Goal: Information Seeking & Learning: Learn about a topic

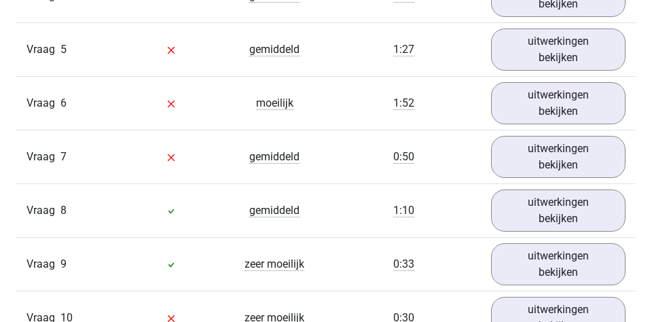
scroll to position [1412, 0]
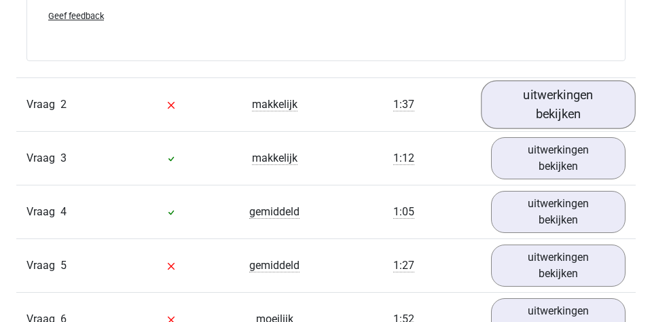
click at [580, 83] on link "uitwerkingen bekijken" at bounding box center [558, 104] width 155 height 48
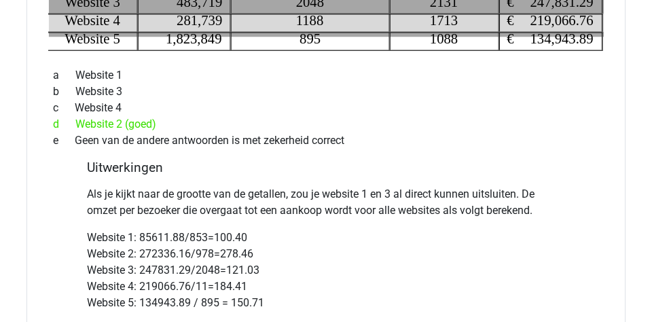
scroll to position [1983, 0]
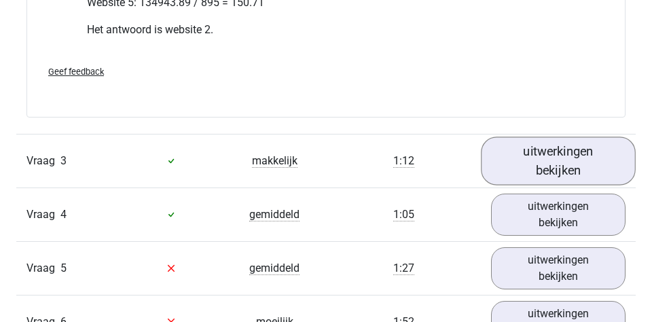
click at [527, 160] on link "uitwerkingen bekijken" at bounding box center [558, 160] width 155 height 48
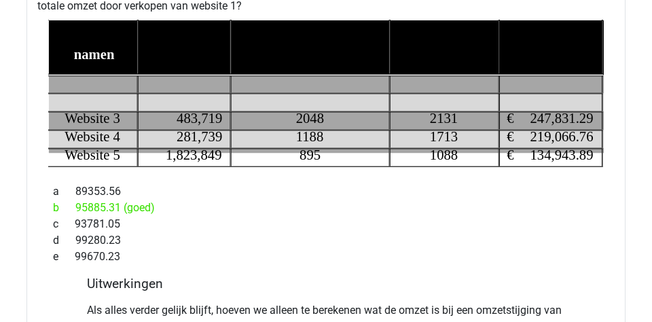
scroll to position [2080, 0]
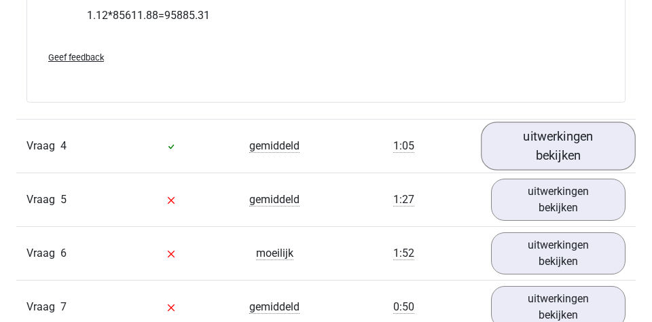
click at [538, 151] on link "uitwerkingen bekijken" at bounding box center [558, 146] width 155 height 48
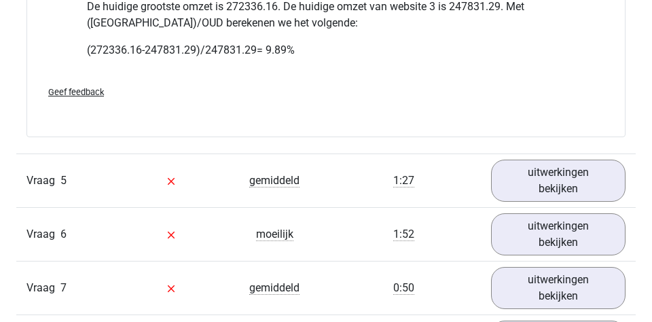
scroll to position [3139, 0]
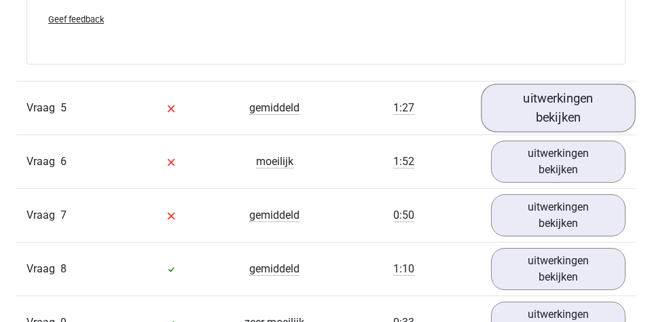
click at [532, 88] on link "uitwerkingen bekijken" at bounding box center [558, 107] width 155 height 48
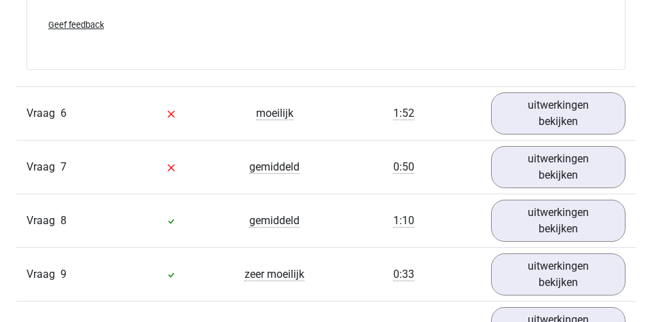
scroll to position [3828, 0]
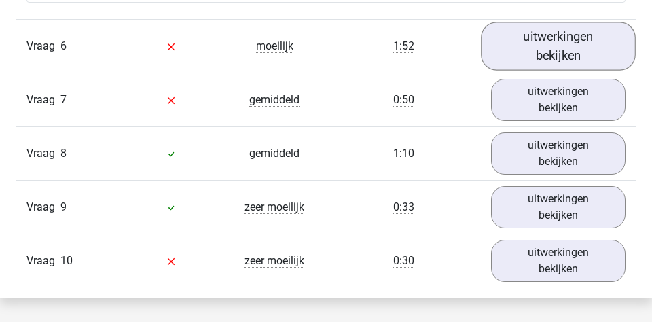
click at [531, 36] on link "uitwerkingen bekijken" at bounding box center [558, 46] width 155 height 48
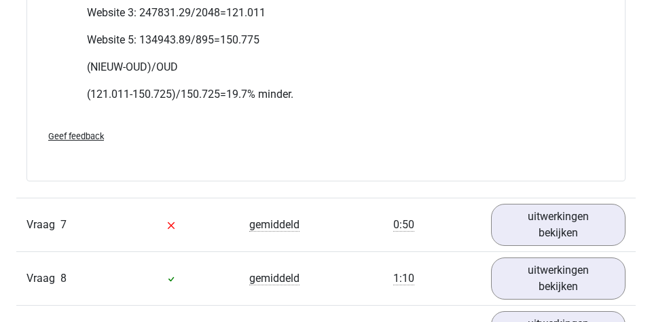
scroll to position [4273, 0]
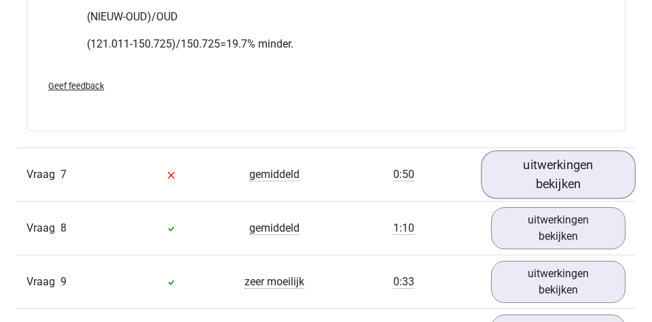
click at [527, 166] on link "uitwerkingen bekijken" at bounding box center [558, 174] width 155 height 48
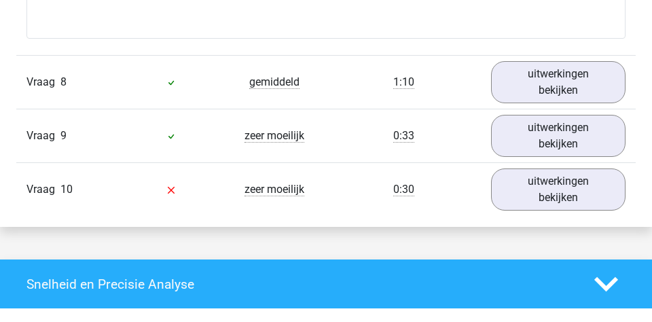
scroll to position [5031, 0]
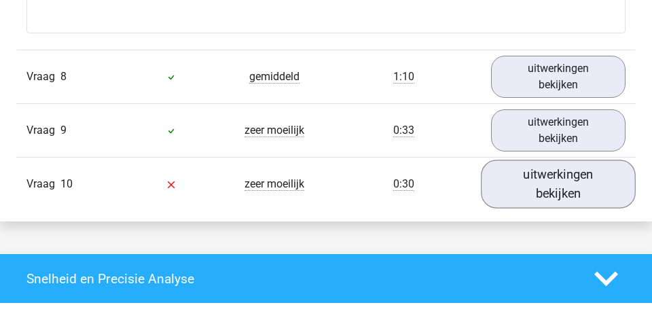
click at [500, 174] on link "uitwerkingen bekijken" at bounding box center [558, 184] width 155 height 48
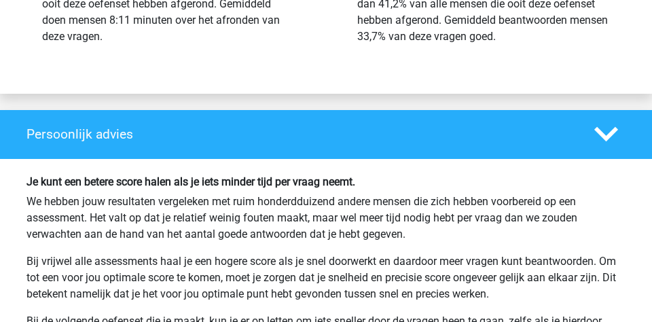
scroll to position [6311, 0]
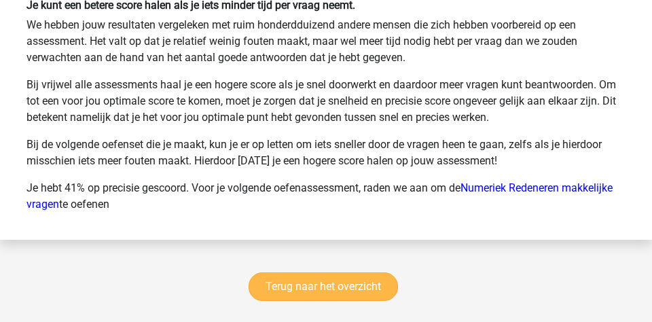
click at [337, 285] on link "Terug naar het overzicht" at bounding box center [322, 286] width 149 height 29
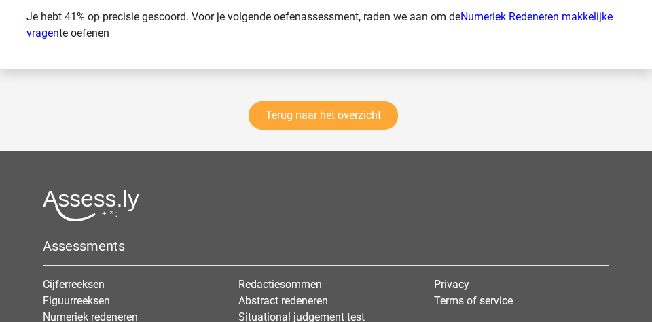
scroll to position [6514, 0]
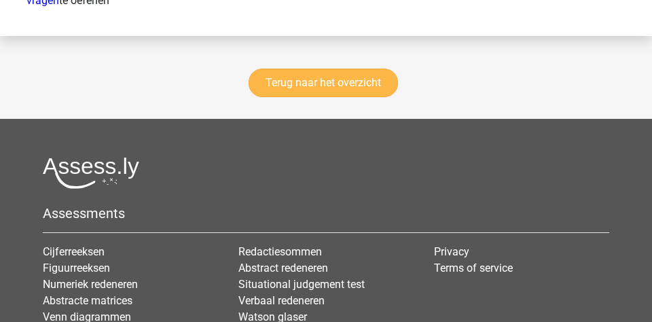
click at [348, 81] on link "Terug naar het overzicht" at bounding box center [322, 83] width 149 height 29
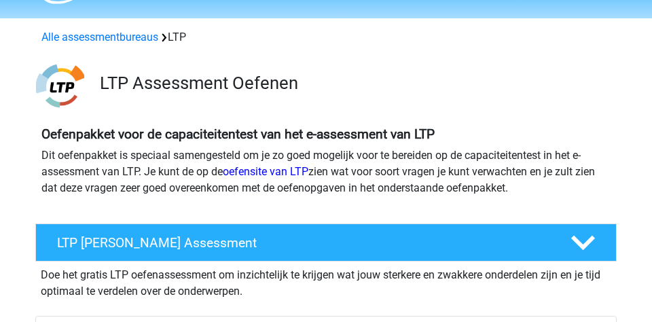
scroll to position [26, 0]
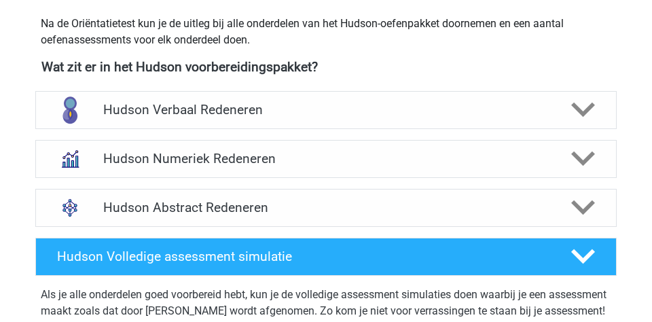
scroll to position [466, 0]
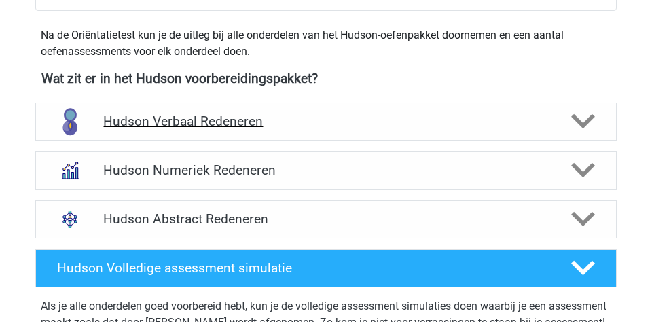
click at [333, 114] on h4 "Hudson Verbaal Redeneren" at bounding box center [325, 121] width 445 height 16
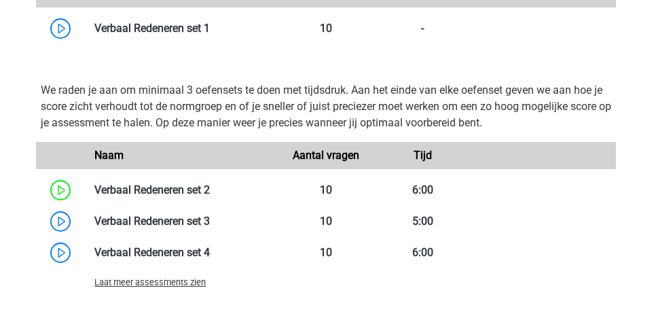
scroll to position [1211, 0]
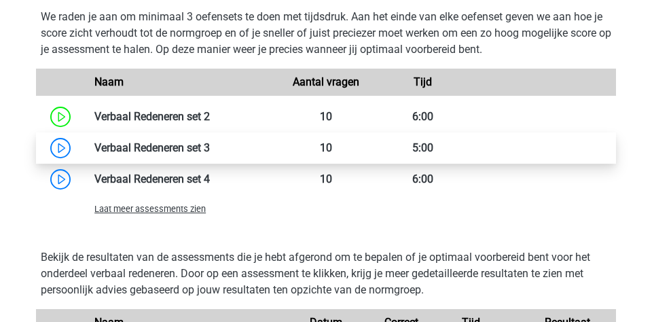
click at [210, 143] on link at bounding box center [210, 147] width 0 height 13
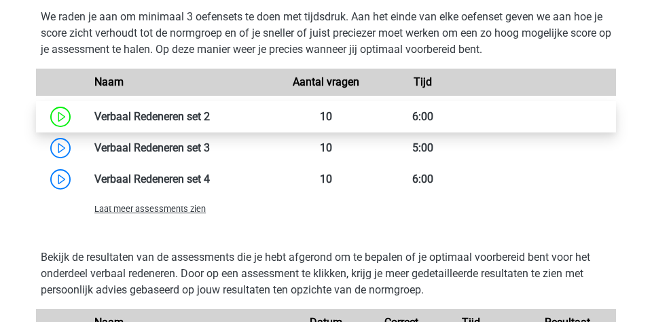
click at [210, 110] on link at bounding box center [210, 116] width 0 height 13
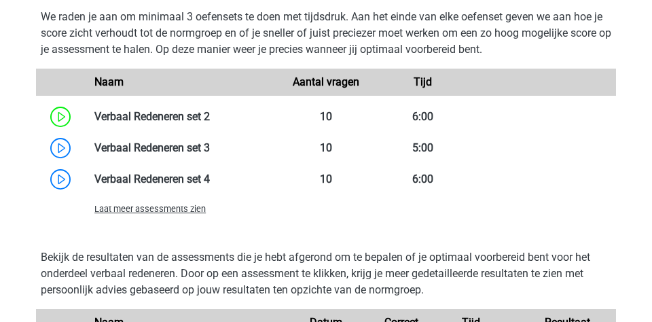
click at [198, 211] on span "Laat meer assessments zien" at bounding box center [149, 209] width 111 height 10
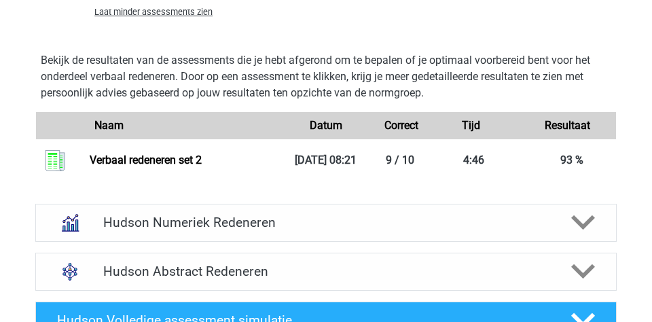
scroll to position [1671, 0]
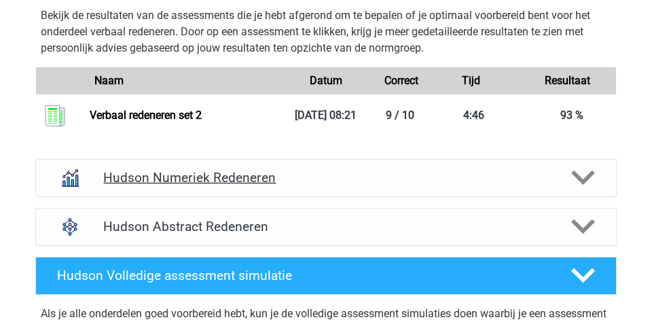
click at [213, 183] on h4 "Hudson Numeriek Redeneren" at bounding box center [325, 178] width 445 height 16
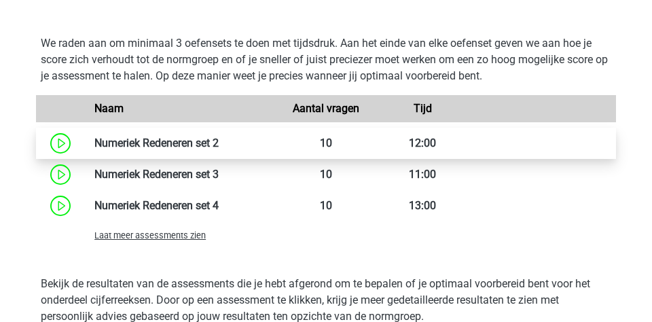
scroll to position [2232, 0]
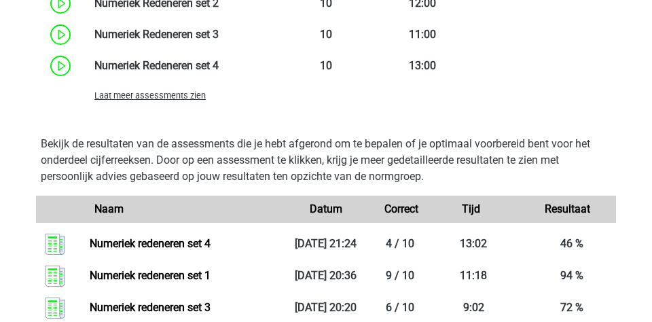
click at [183, 100] on span "Laat meer assessments zien" at bounding box center [149, 95] width 111 height 10
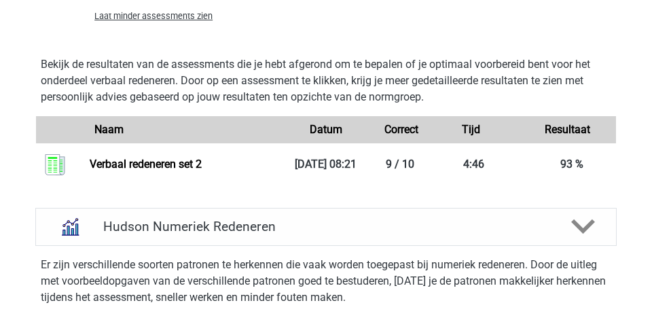
scroll to position [1622, 0]
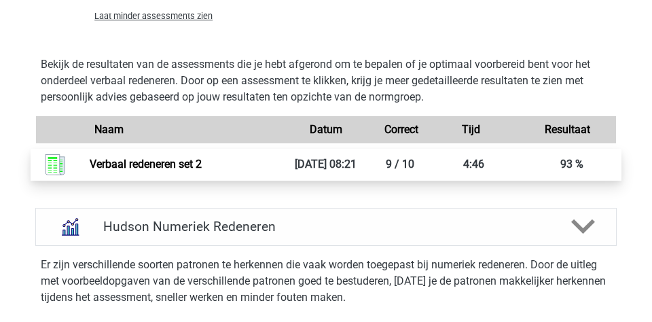
click at [145, 164] on link "Verbaal redeneren set 2" at bounding box center [146, 163] width 112 height 13
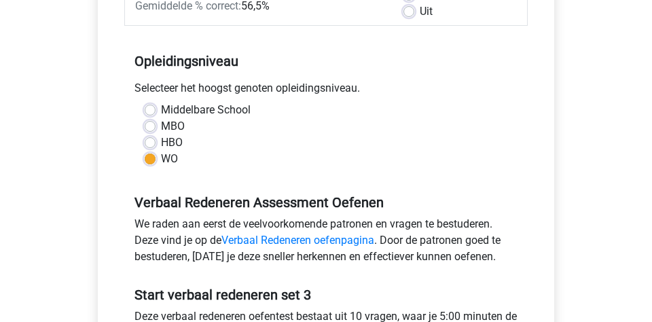
scroll to position [98, 0]
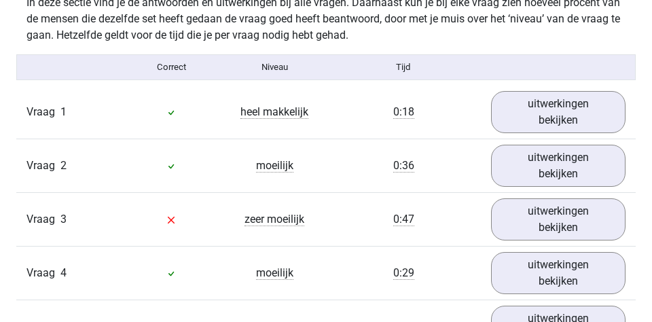
scroll to position [827, 0]
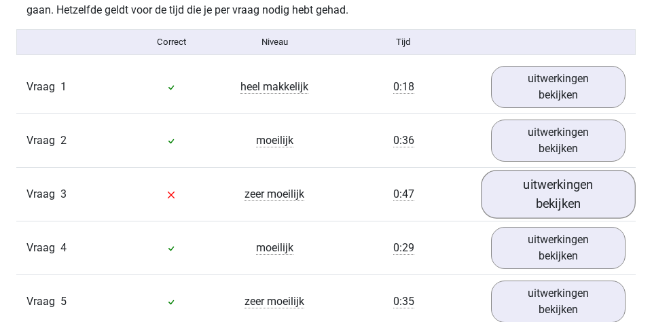
click at [541, 176] on link "uitwerkingen bekijken" at bounding box center [558, 194] width 155 height 48
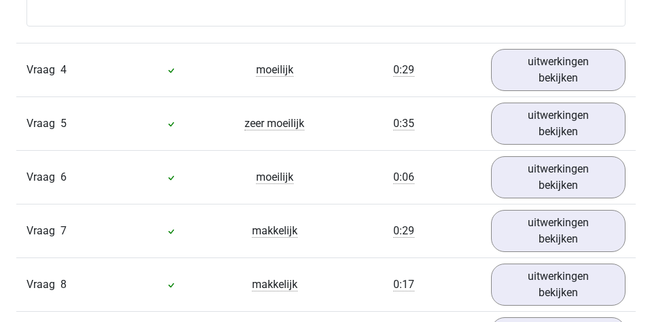
scroll to position [1411, 0]
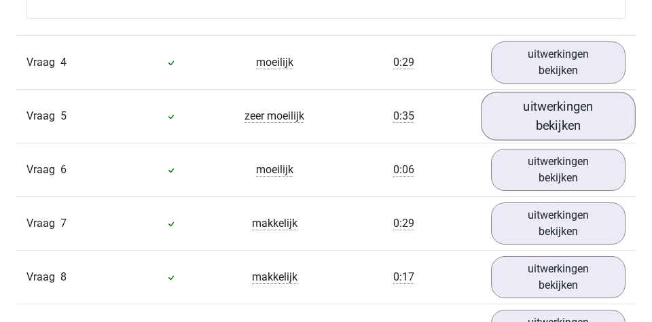
click at [504, 102] on link "uitwerkingen bekijken" at bounding box center [558, 116] width 155 height 48
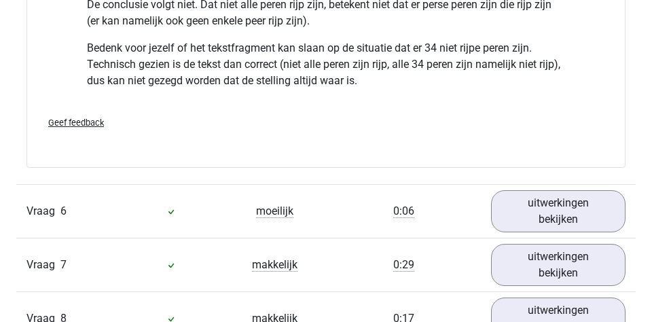
scroll to position [1850, 0]
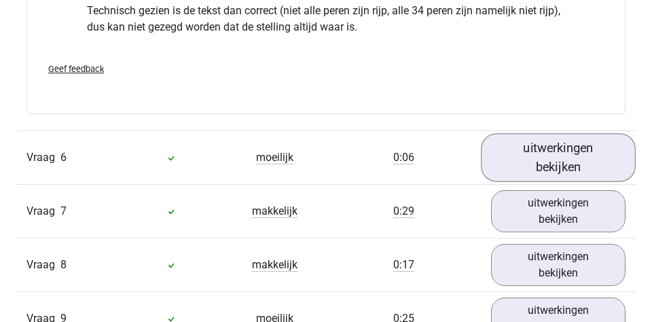
click at [527, 138] on link "uitwerkingen bekijken" at bounding box center [558, 158] width 155 height 48
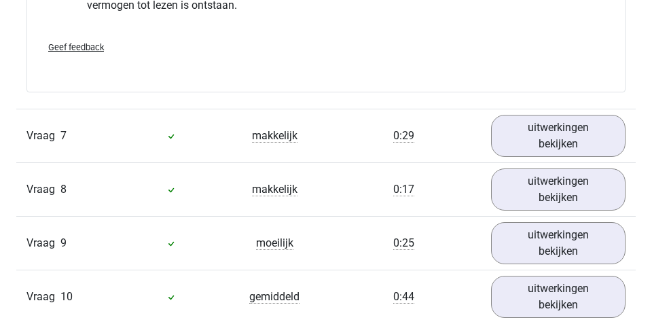
scroll to position [2409, 0]
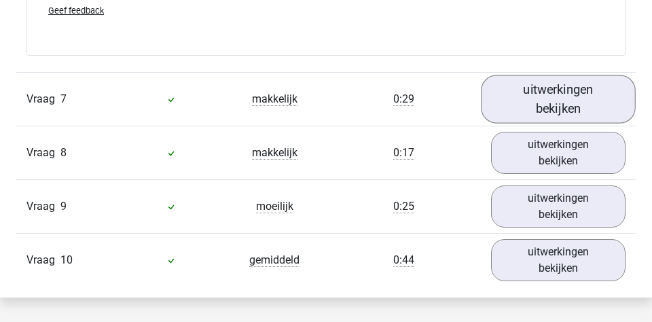
click at [542, 103] on link "uitwerkingen bekijken" at bounding box center [558, 99] width 155 height 48
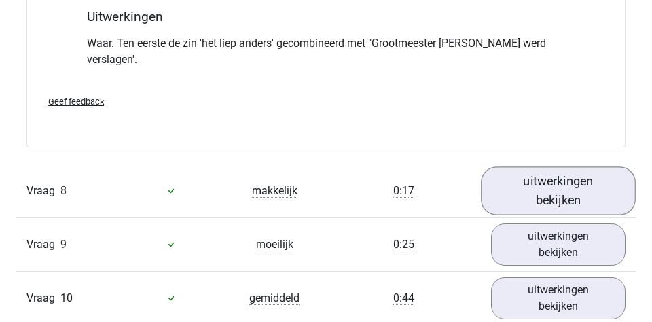
scroll to position [2846, 0]
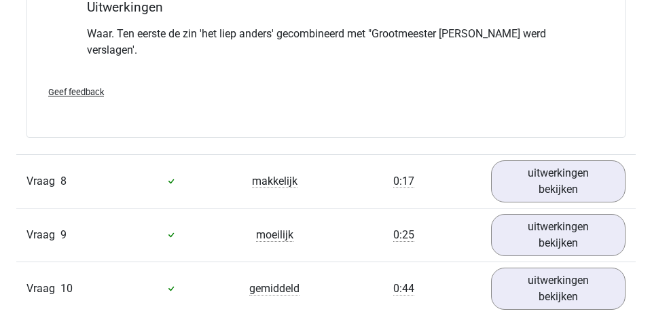
click at [527, 208] on div "Vraag 9 moeilijk 0:25 uitwerkingen bekijken" at bounding box center [325, 235] width 619 height 54
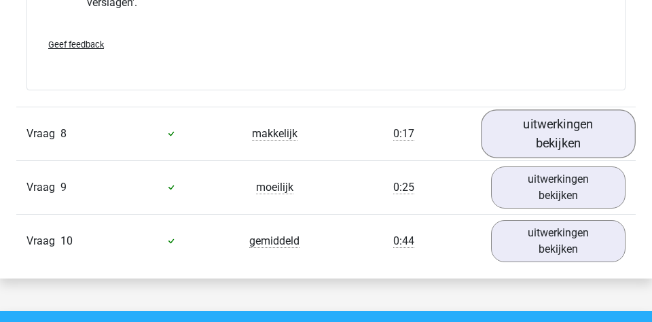
click at [519, 109] on link "uitwerkingen bekijken" at bounding box center [558, 133] width 155 height 48
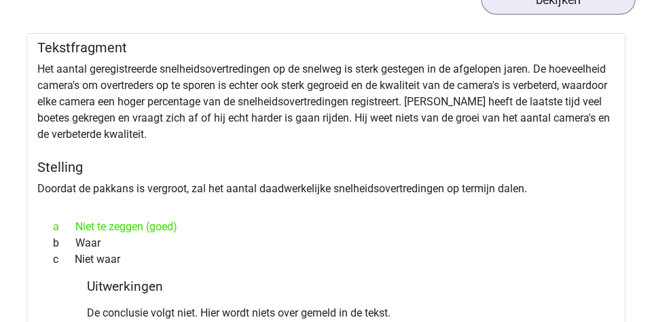
scroll to position [3037, 0]
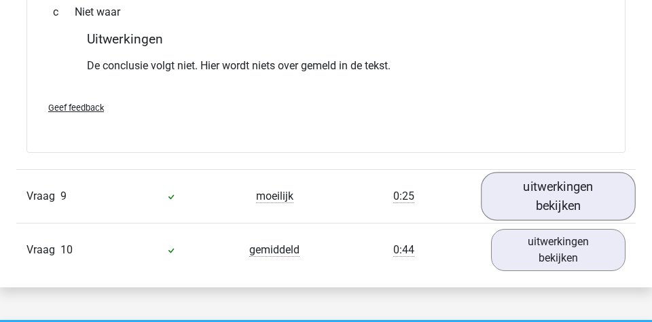
click at [512, 172] on link "uitwerkingen bekijken" at bounding box center [558, 196] width 155 height 48
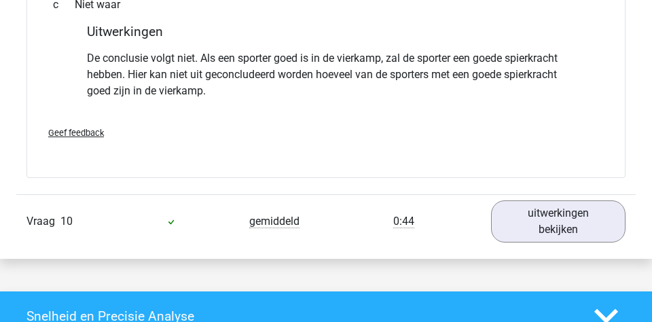
scroll to position [3738, 0]
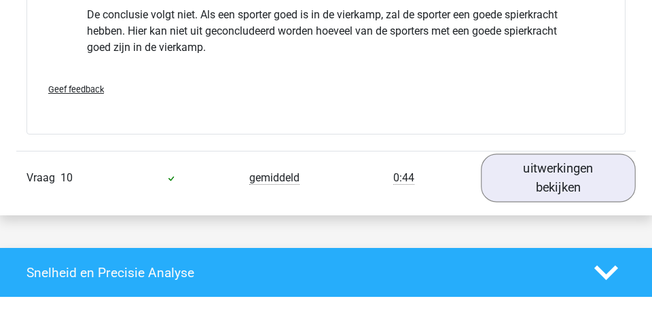
click at [527, 153] on link "uitwerkingen bekijken" at bounding box center [558, 177] width 155 height 48
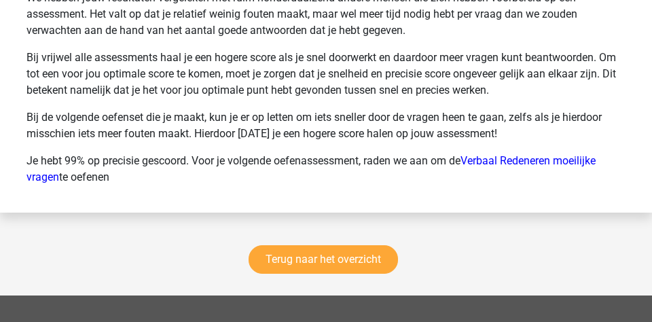
scroll to position [5038, 0]
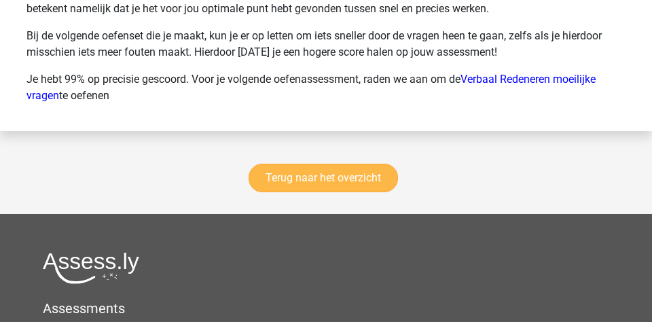
click at [362, 164] on link "Terug naar het overzicht" at bounding box center [322, 178] width 149 height 29
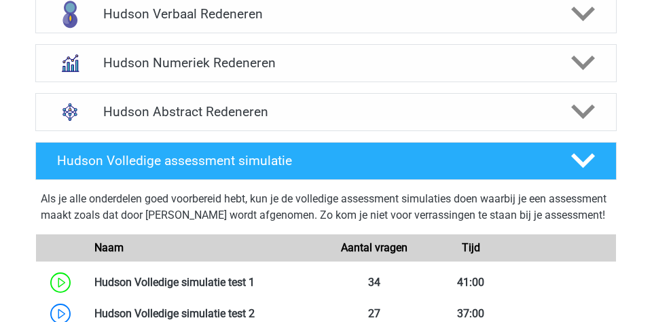
scroll to position [543, 0]
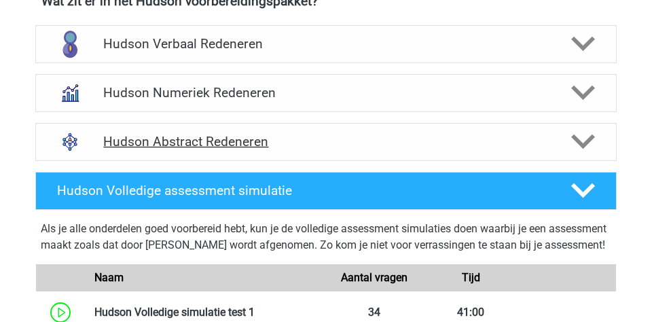
click at [289, 134] on h4 "Hudson Abstract Redeneren" at bounding box center [325, 142] width 445 height 16
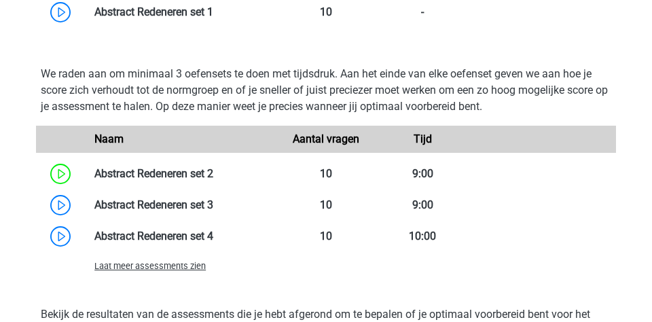
scroll to position [917, 0]
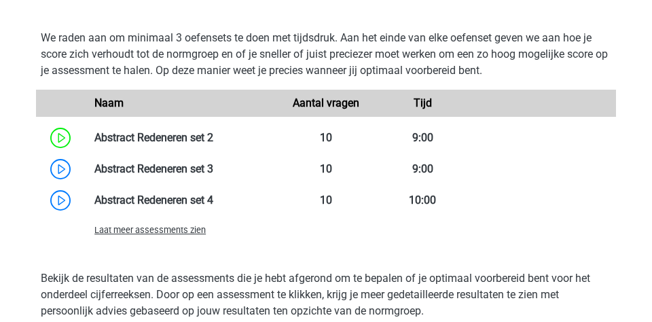
click at [182, 226] on span "Laat meer assessments zien" at bounding box center [149, 230] width 111 height 10
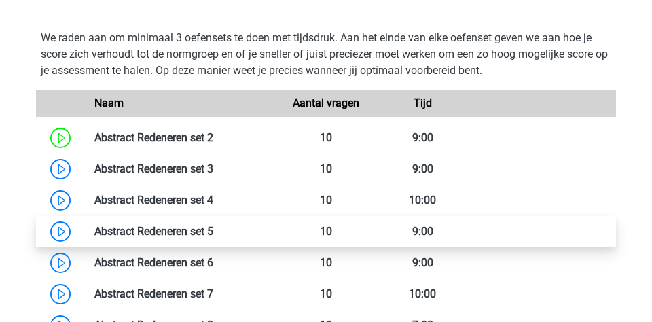
click at [213, 228] on link at bounding box center [213, 231] width 0 height 13
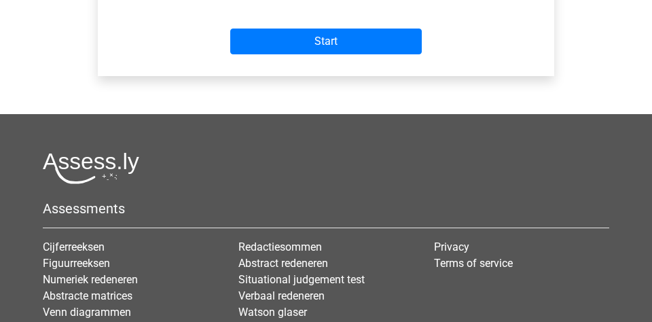
scroll to position [588, 0]
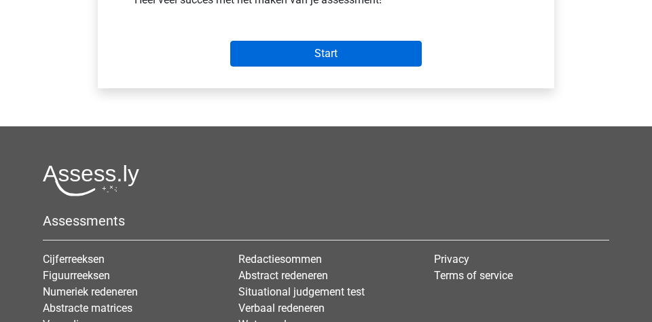
click at [305, 61] on input "Start" at bounding box center [325, 54] width 191 height 26
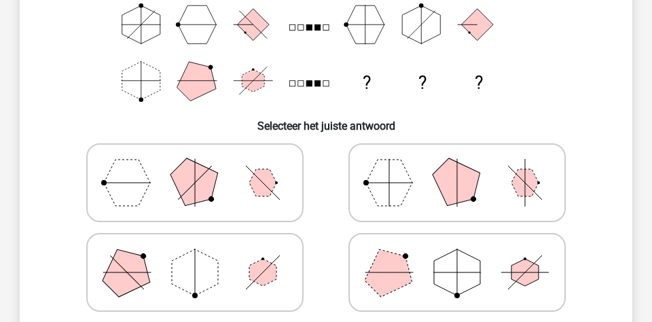
scroll to position [240, 0]
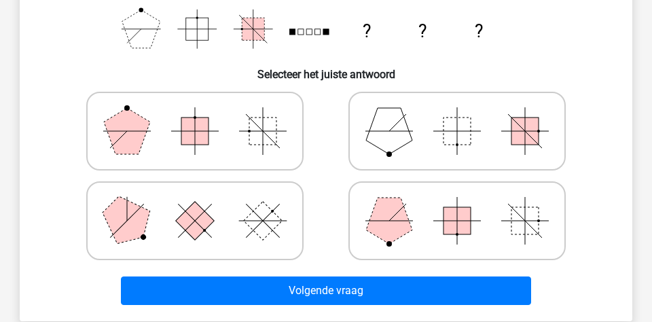
scroll to position [295, 0]
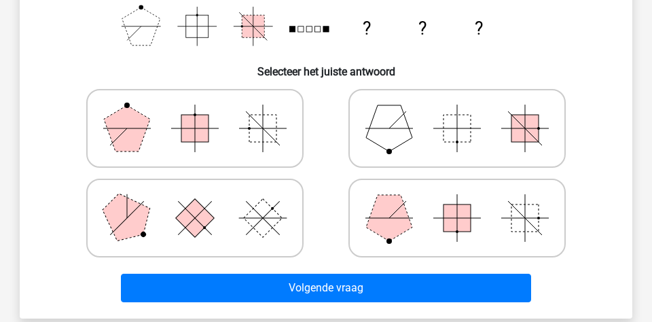
click at [381, 232] on polygon at bounding box center [389, 218] width 46 height 46
click at [457, 201] on input "radio" at bounding box center [461, 196] width 9 height 9
radio input "true"
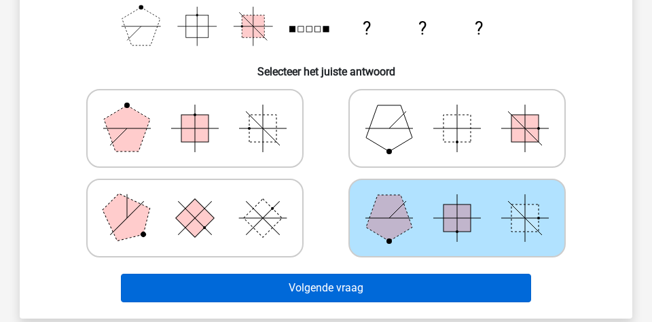
click at [371, 289] on button "Volgende vraag" at bounding box center [326, 288] width 411 height 29
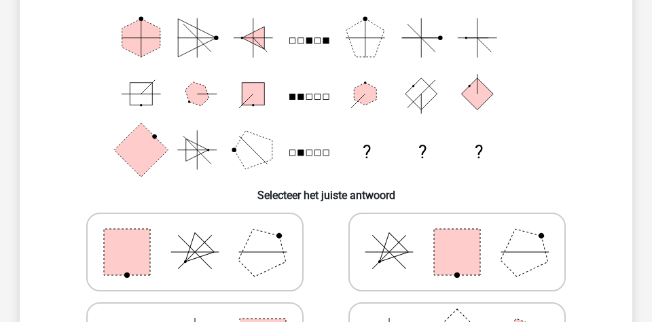
scroll to position [170, 0]
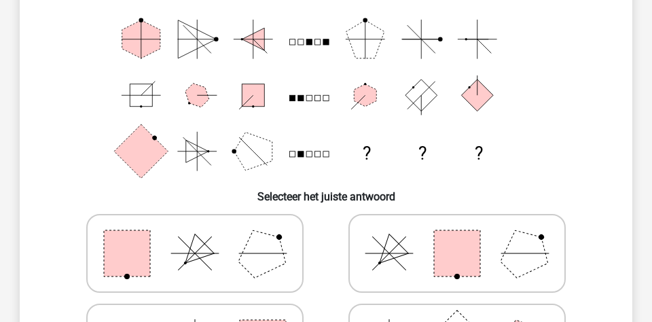
click at [210, 257] on icon at bounding box center [195, 253] width 204 height 68
click at [204, 236] on input "radio" at bounding box center [199, 231] width 9 height 9
radio input "true"
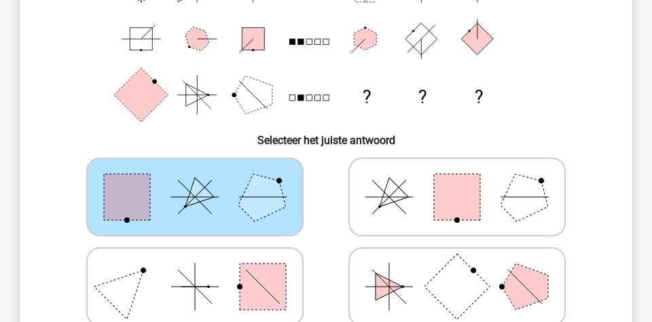
scroll to position [373, 0]
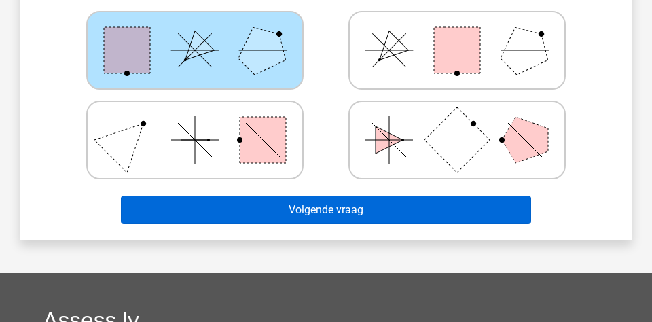
click at [354, 204] on button "Volgende vraag" at bounding box center [326, 209] width 411 height 29
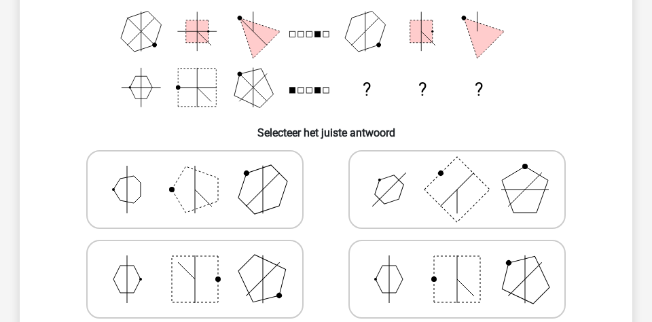
scroll to position [235, 0]
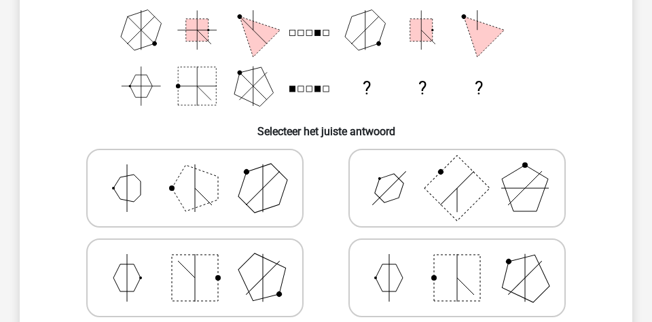
click at [239, 189] on icon at bounding box center [195, 188] width 204 height 68
click at [204, 171] on input "radio" at bounding box center [199, 166] width 9 height 9
radio input "true"
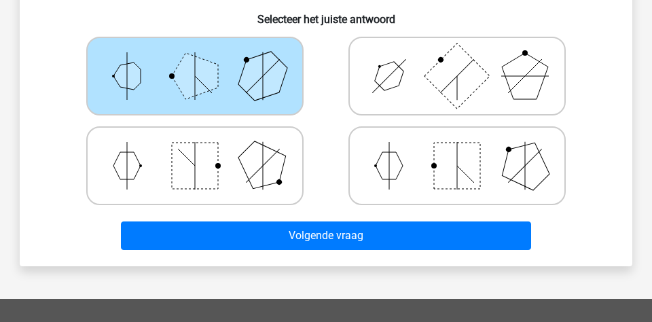
scroll to position [385, 0]
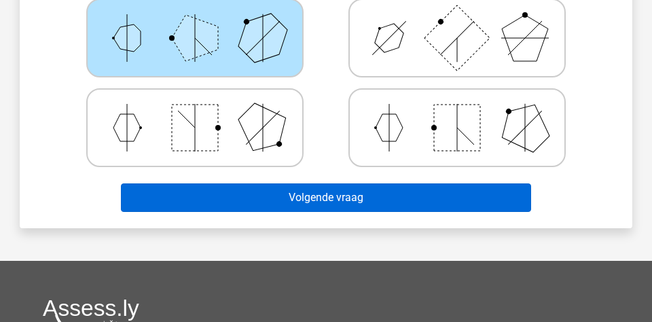
click at [337, 206] on button "Volgende vraag" at bounding box center [326, 197] width 411 height 29
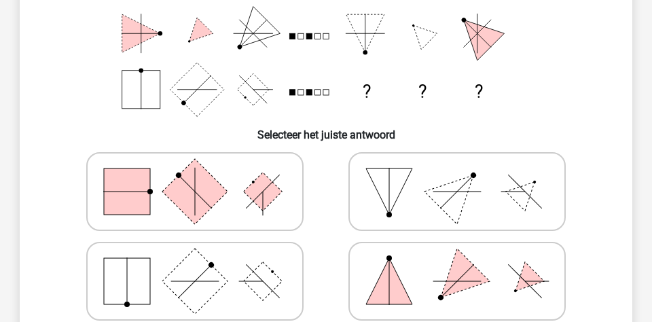
scroll to position [232, 0]
click at [276, 213] on icon at bounding box center [195, 191] width 204 height 68
click at [204, 174] on input "radio" at bounding box center [199, 169] width 9 height 9
radio input "true"
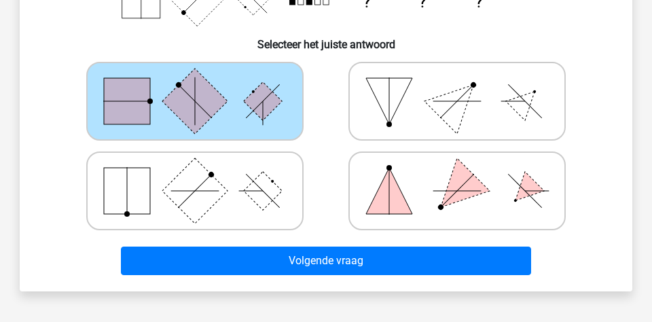
scroll to position [341, 0]
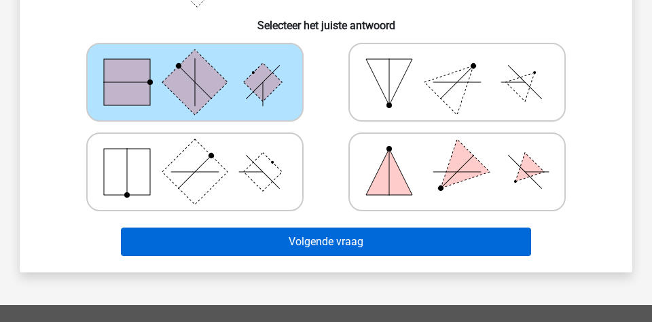
click at [334, 244] on button "Volgende vraag" at bounding box center [326, 241] width 411 height 29
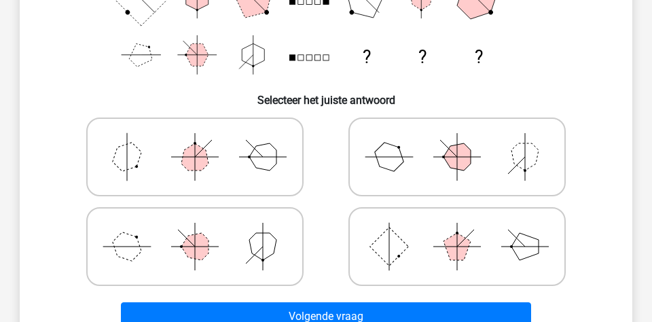
scroll to position [269, 0]
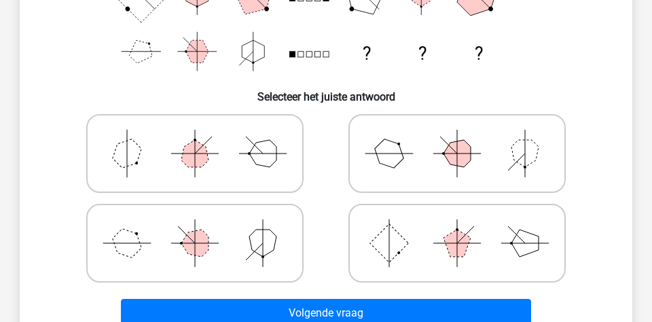
click at [408, 153] on icon at bounding box center [457, 153] width 204 height 68
click at [457, 136] on input "radio" at bounding box center [461, 132] width 9 height 9
radio input "true"
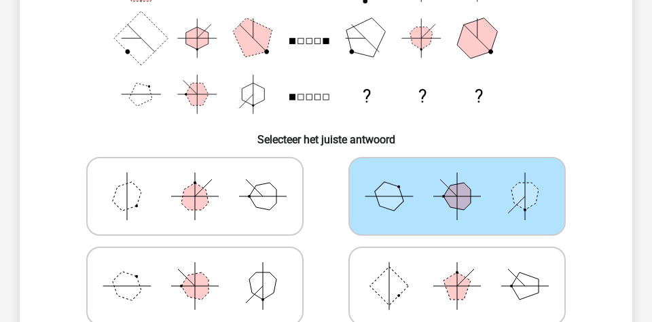
scroll to position [227, 0]
click at [262, 259] on icon at bounding box center [195, 285] width 204 height 68
click at [204, 259] on input "radio" at bounding box center [199, 263] width 9 height 9
radio input "true"
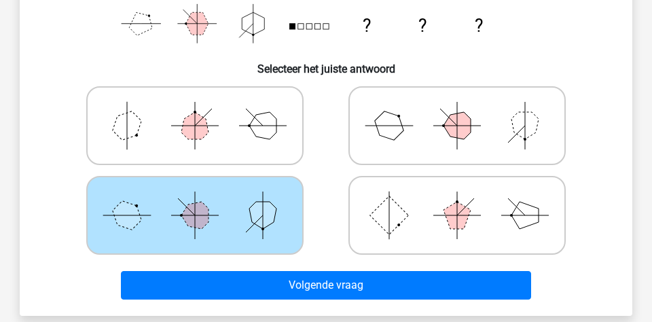
scroll to position [303, 0]
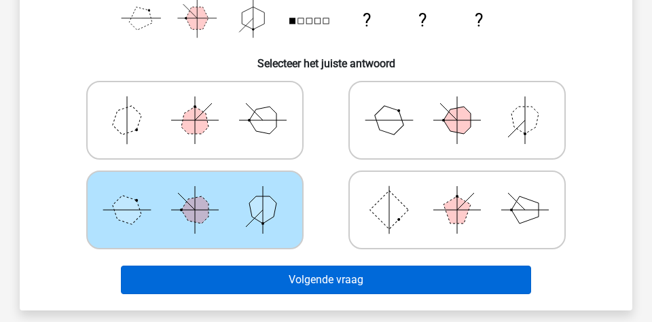
click at [277, 271] on button "Volgende vraag" at bounding box center [326, 279] width 411 height 29
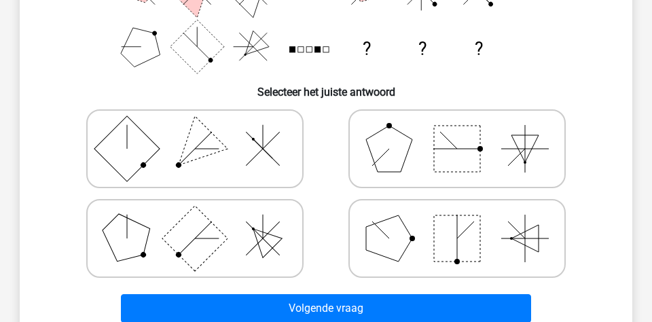
scroll to position [275, 0]
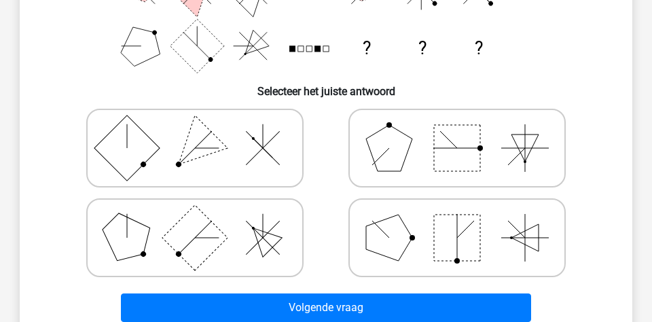
click at [381, 226] on polygon at bounding box center [389, 237] width 46 height 46
click at [457, 221] on input "radio" at bounding box center [461, 216] width 9 height 9
radio input "true"
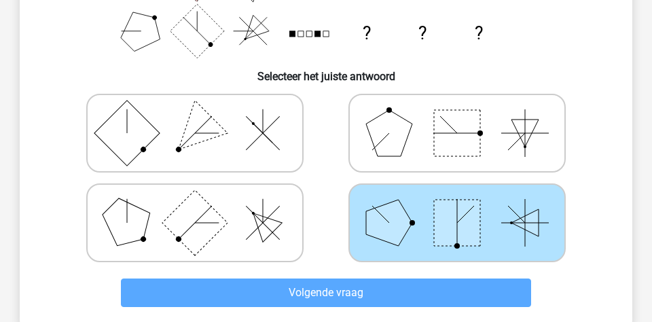
scroll to position [345, 0]
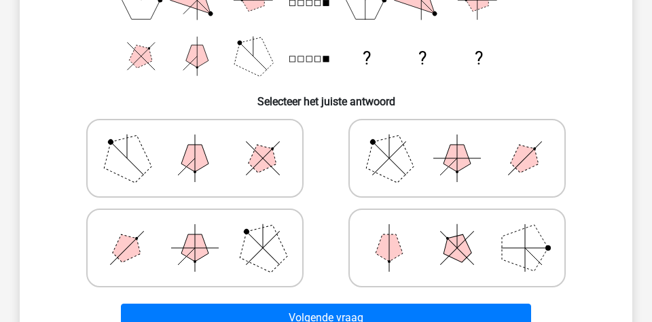
scroll to position [273, 0]
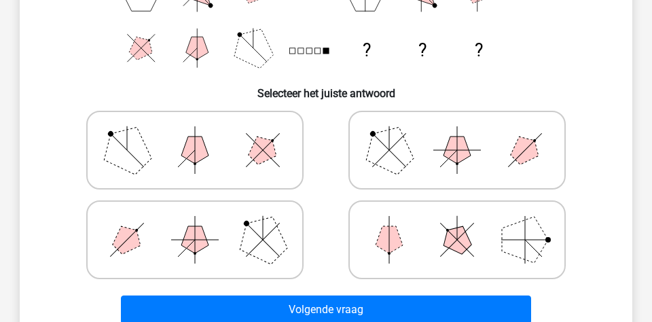
click at [232, 258] on icon at bounding box center [195, 240] width 204 height 68
click at [204, 223] on input "radio" at bounding box center [199, 218] width 9 height 9
radio input "true"
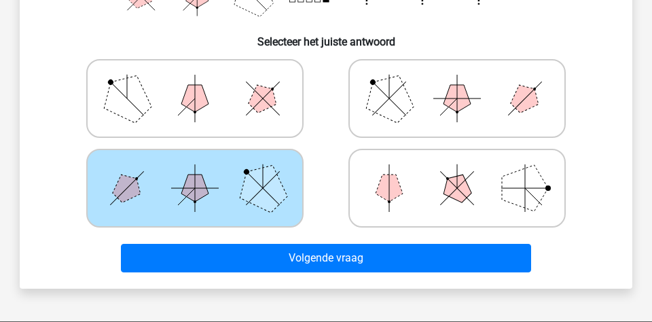
scroll to position [340, 0]
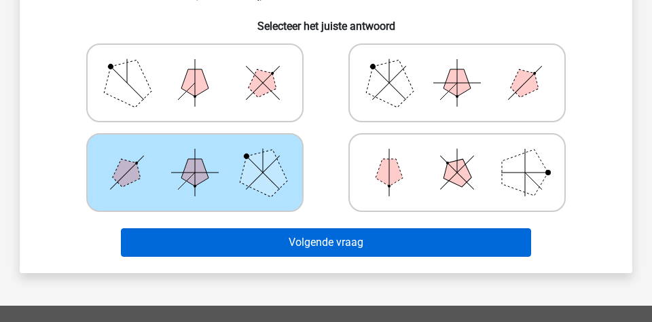
click at [341, 237] on button "Volgende vraag" at bounding box center [326, 242] width 411 height 29
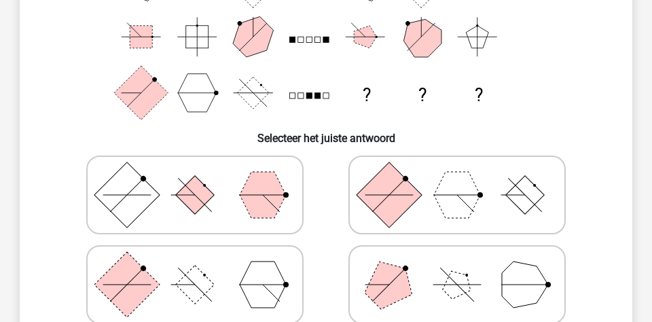
scroll to position [229, 0]
click at [415, 209] on icon at bounding box center [457, 194] width 204 height 68
click at [457, 177] on input "radio" at bounding box center [461, 172] width 9 height 9
radio input "true"
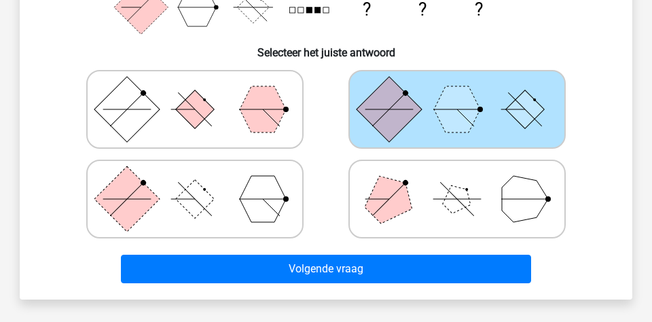
scroll to position [320, 0]
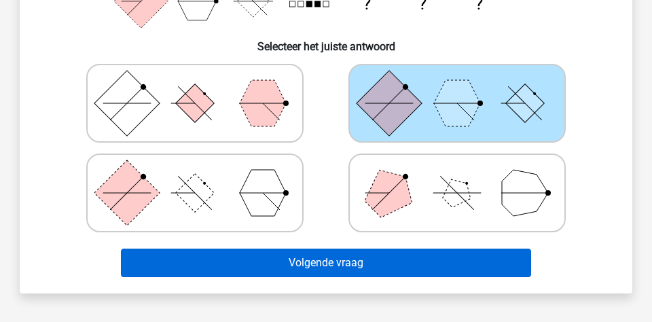
click at [392, 249] on button "Volgende vraag" at bounding box center [326, 262] width 411 height 29
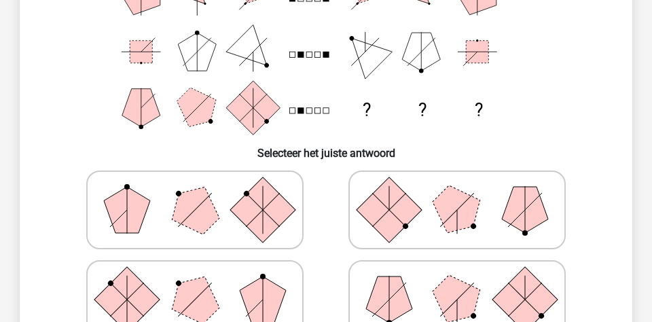
scroll to position [216, 0]
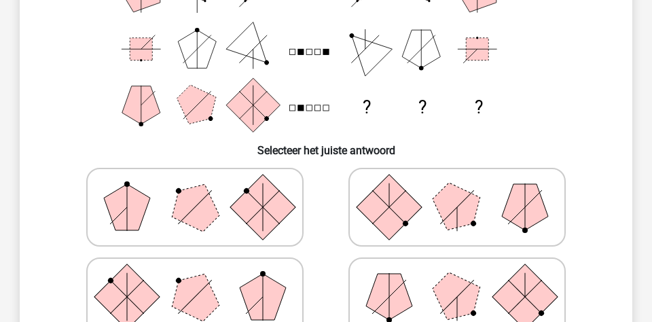
click at [225, 224] on icon at bounding box center [195, 207] width 204 height 68
click at [204, 190] on input "radio" at bounding box center [199, 185] width 9 height 9
radio input "true"
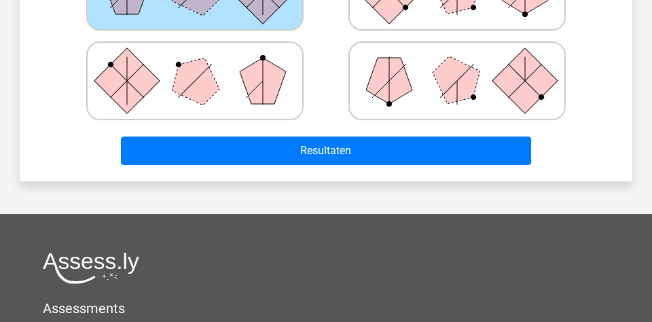
scroll to position [453, 0]
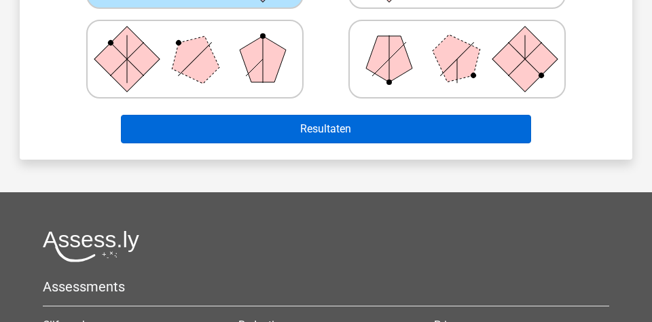
click at [390, 136] on button "Resultaten" at bounding box center [326, 129] width 411 height 29
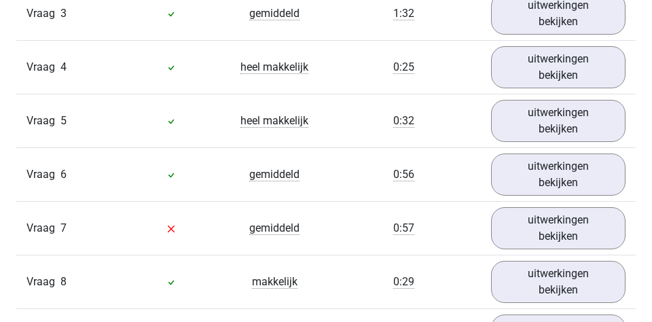
scroll to position [1014, 0]
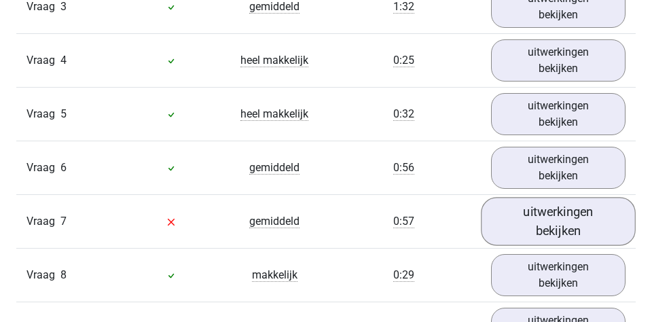
click at [533, 210] on link "uitwerkingen bekijken" at bounding box center [558, 221] width 155 height 48
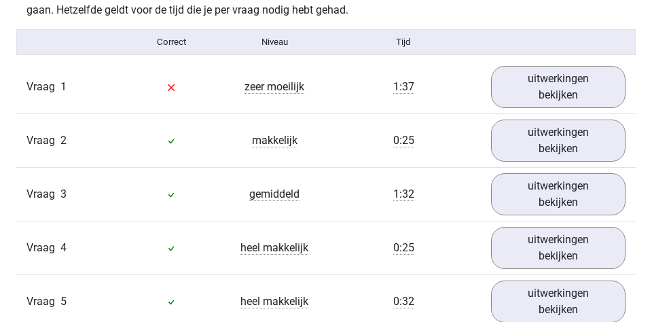
scroll to position [812, 0]
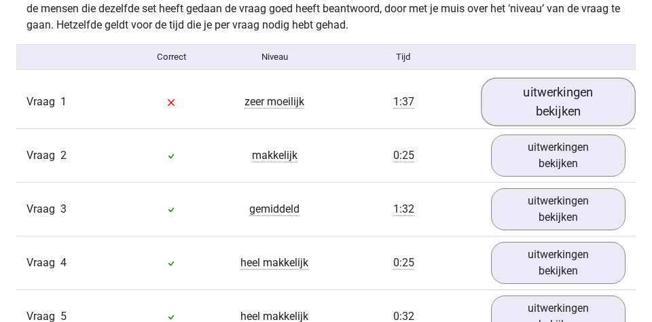
click at [566, 113] on link "uitwerkingen bekijken" at bounding box center [558, 101] width 155 height 48
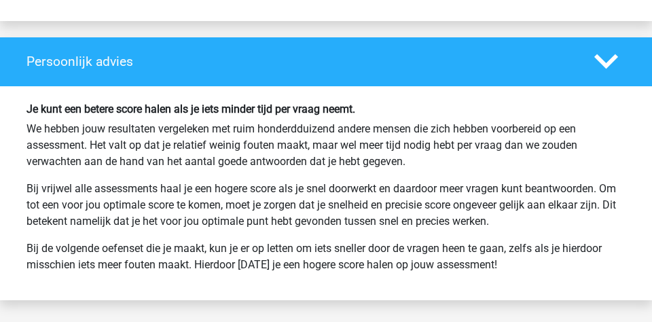
scroll to position [3627, 0]
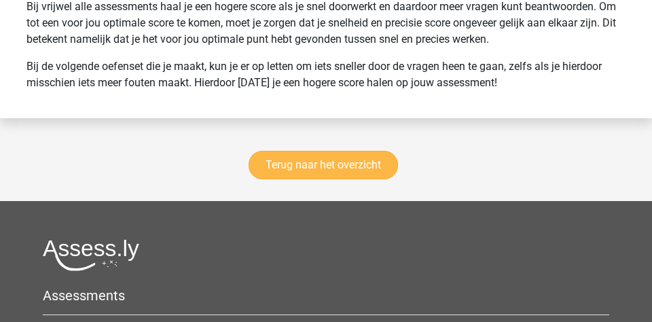
click at [339, 172] on link "Terug naar het overzicht" at bounding box center [322, 165] width 149 height 29
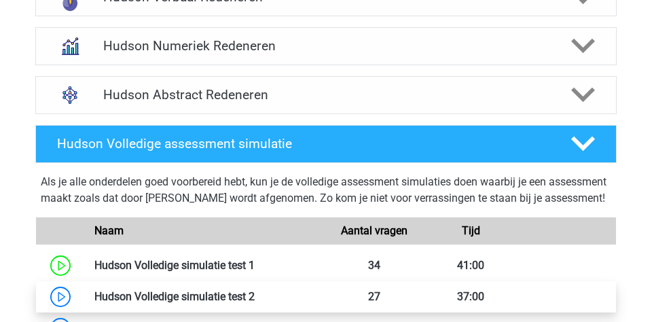
scroll to position [525, 0]
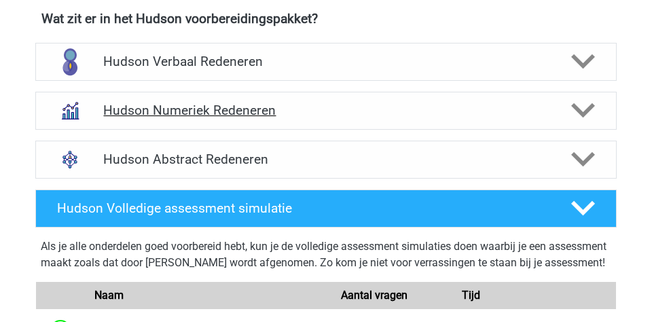
click at [288, 116] on h4 "Hudson Numeriek Redeneren" at bounding box center [325, 110] width 445 height 16
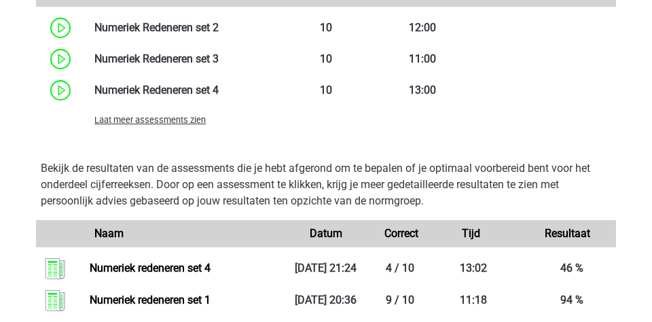
scroll to position [1009, 0]
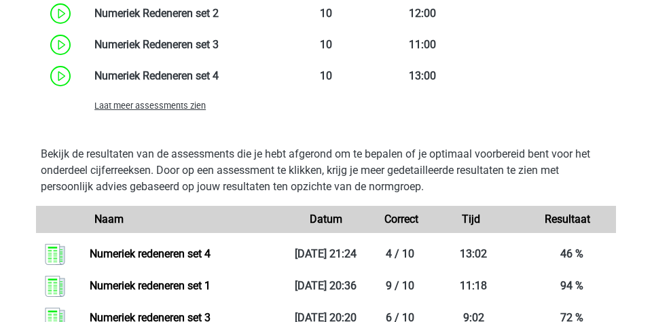
click at [192, 105] on span "Laat meer assessments zien" at bounding box center [149, 105] width 111 height 10
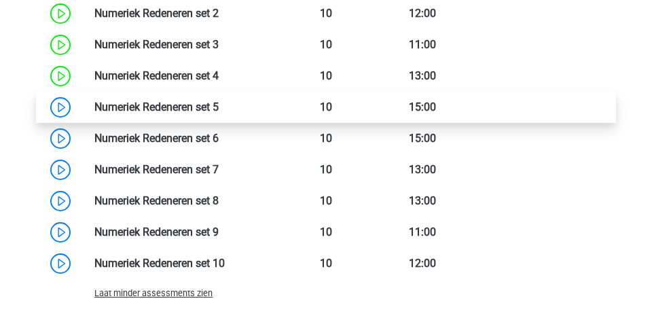
click at [219, 104] on link at bounding box center [219, 106] width 0 height 13
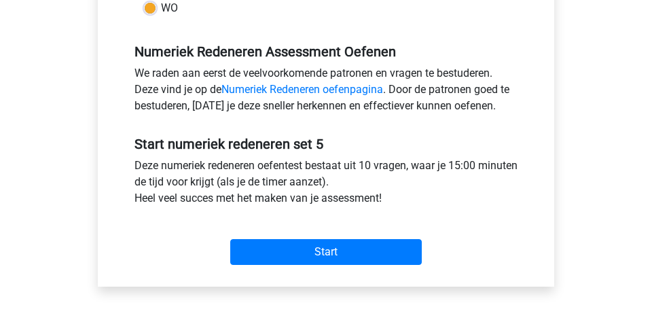
scroll to position [479, 0]
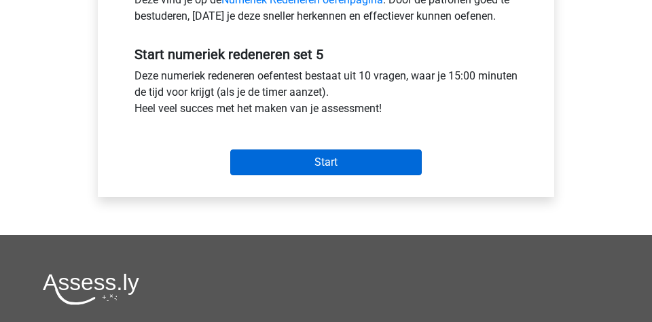
click at [307, 172] on input "Start" at bounding box center [325, 162] width 191 height 26
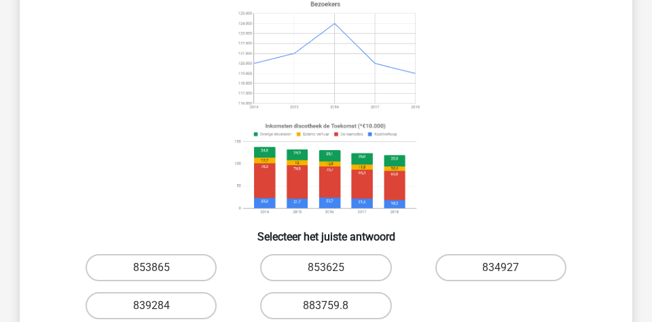
scroll to position [214, 0]
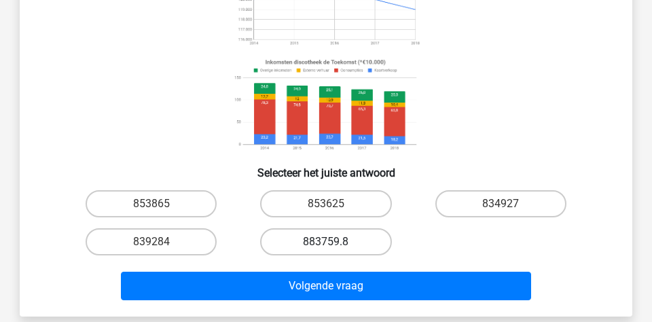
click at [318, 241] on label "883759.8" at bounding box center [325, 241] width 131 height 27
click at [326, 242] on input "883759.8" at bounding box center [330, 246] width 9 height 9
radio input "true"
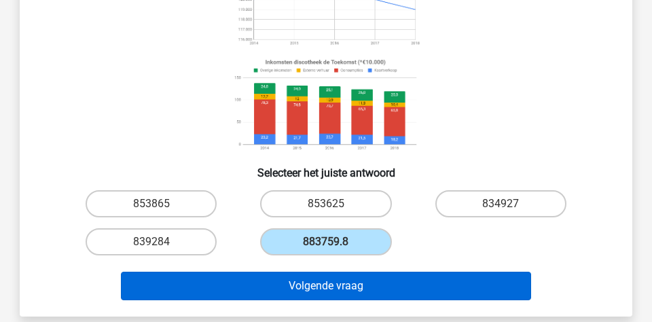
click at [291, 282] on button "Volgende vraag" at bounding box center [326, 285] width 411 height 29
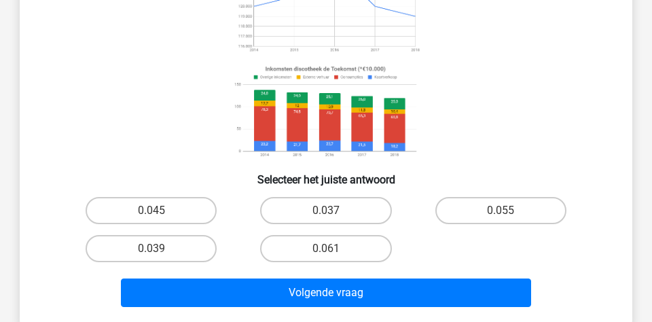
scroll to position [274, 0]
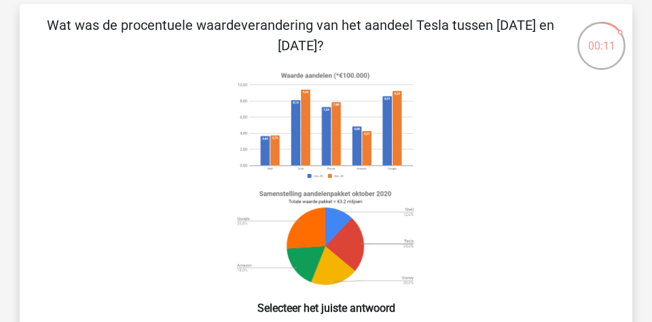
scroll to position [59, 0]
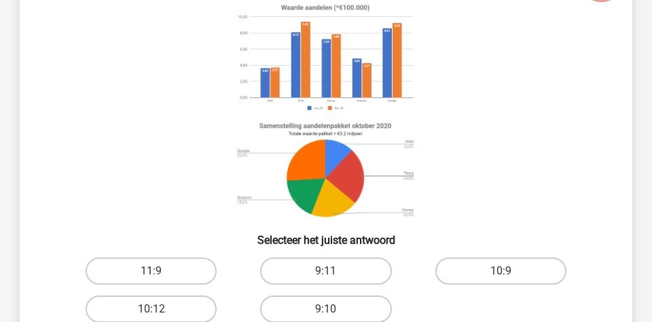
scroll to position [144, 0]
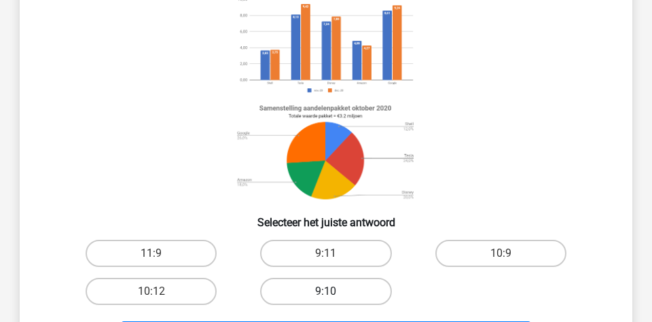
click at [361, 292] on label "9:10" at bounding box center [325, 291] width 131 height 27
click at [335, 292] on input "9:10" at bounding box center [330, 295] width 9 height 9
radio input "true"
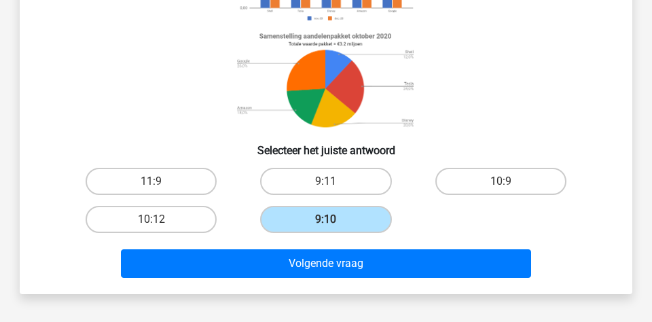
scroll to position [202, 0]
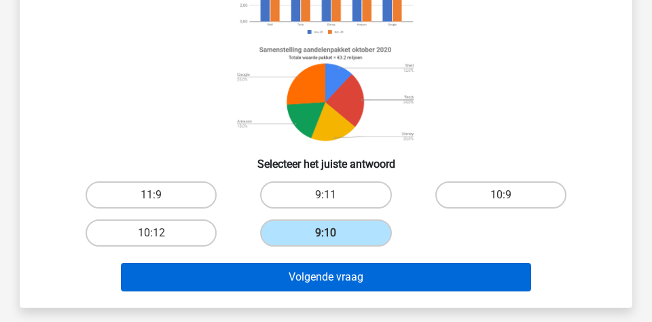
click at [451, 263] on button "Volgende vraag" at bounding box center [326, 277] width 411 height 29
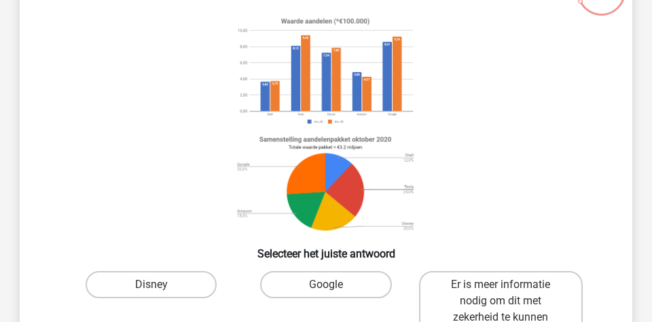
scroll to position [253, 0]
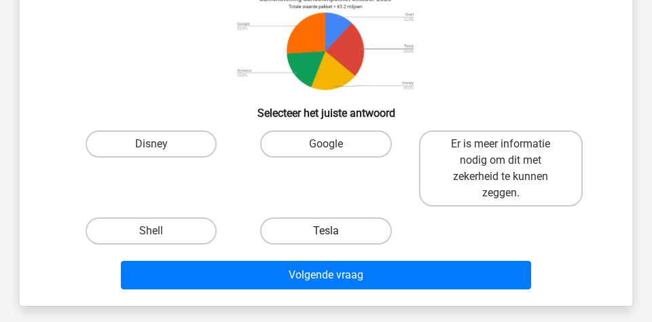
click at [286, 218] on label "Tesla" at bounding box center [325, 230] width 131 height 27
click at [326, 231] on input "Tesla" at bounding box center [330, 235] width 9 height 9
radio input "true"
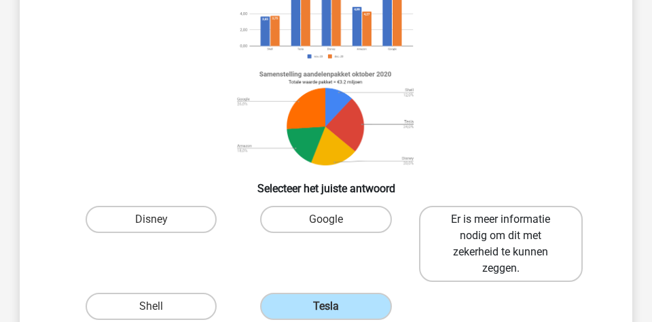
scroll to position [210, 0]
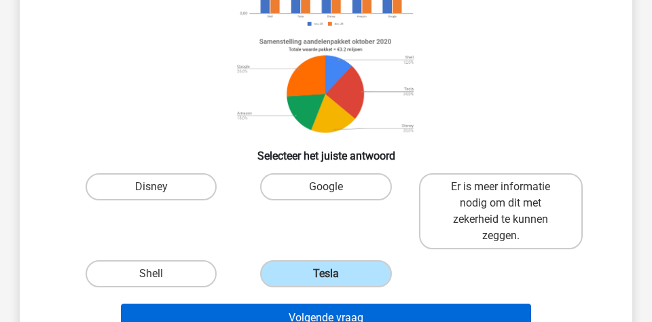
click at [407, 304] on button "Volgende vraag" at bounding box center [326, 317] width 411 height 29
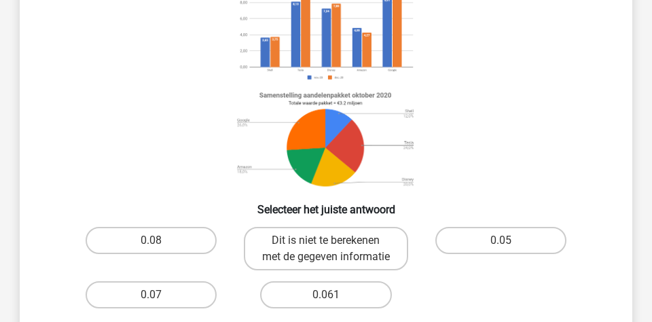
scroll to position [157, 0]
click at [186, 233] on label "0.08" at bounding box center [151, 240] width 131 height 27
click at [160, 240] on input "0.08" at bounding box center [155, 244] width 9 height 9
radio input "true"
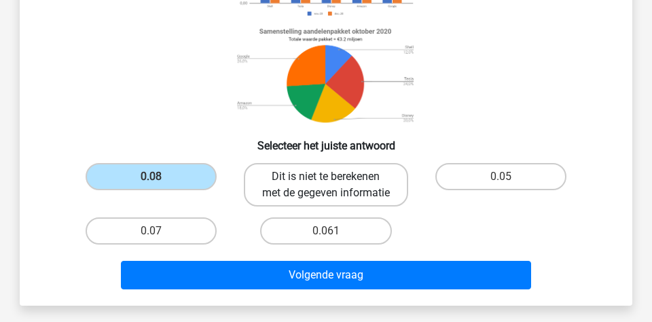
scroll to position [291, 0]
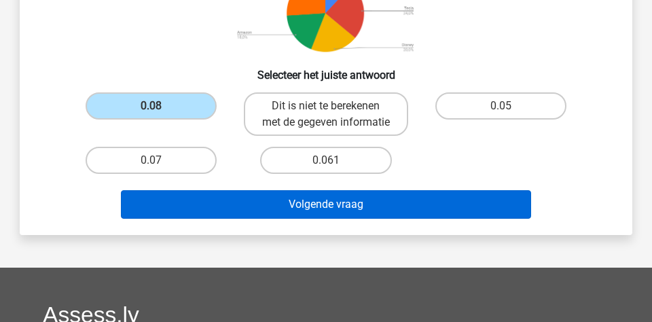
click at [412, 219] on button "Volgende vraag" at bounding box center [326, 204] width 411 height 29
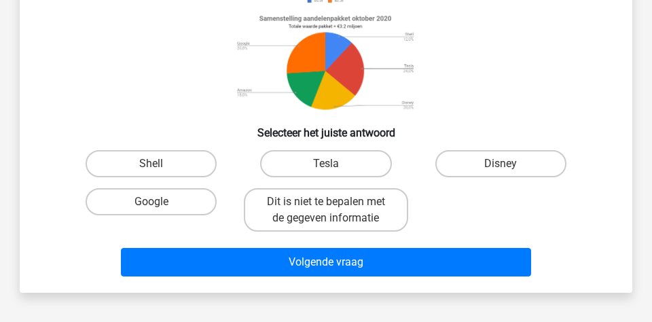
scroll to position [251, 0]
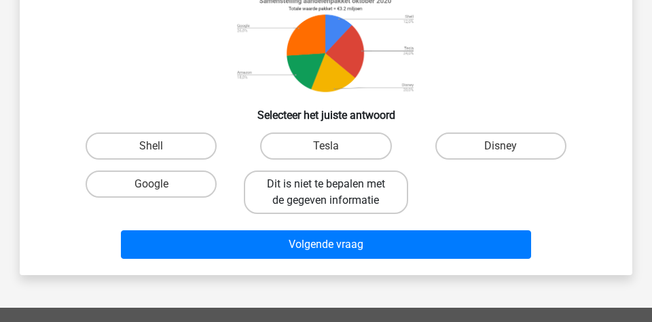
click at [347, 198] on label "Dit is niet te bepalen met de gegeven informatie" at bounding box center [326, 191] width 164 height 43
click at [335, 193] on input "Dit is niet te bepalen met de gegeven informatie" at bounding box center [330, 188] width 9 height 9
radio input "true"
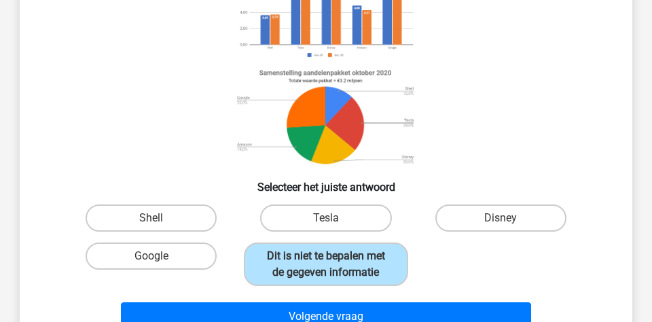
scroll to position [227, 0]
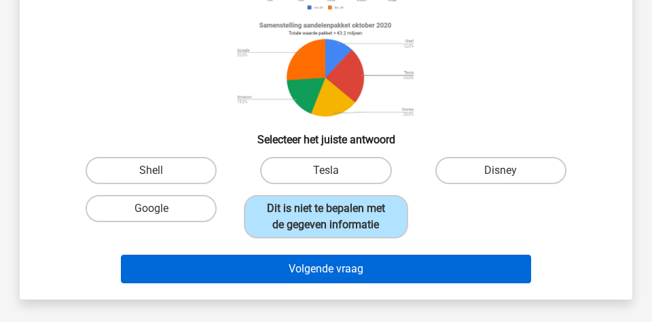
click at [366, 269] on button "Volgende vraag" at bounding box center [326, 269] width 411 height 29
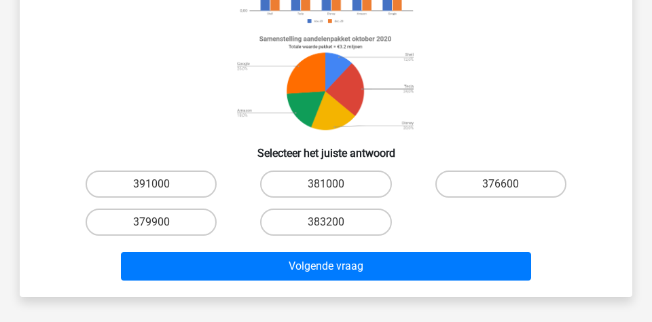
scroll to position [239, 0]
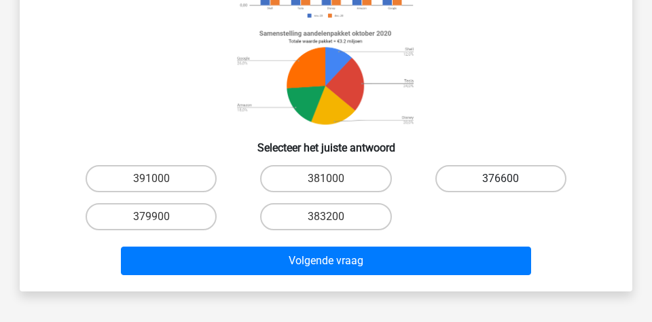
click at [517, 176] on label "376600" at bounding box center [500, 178] width 131 height 27
click at [509, 179] on input "376600" at bounding box center [504, 183] width 9 height 9
radio input "true"
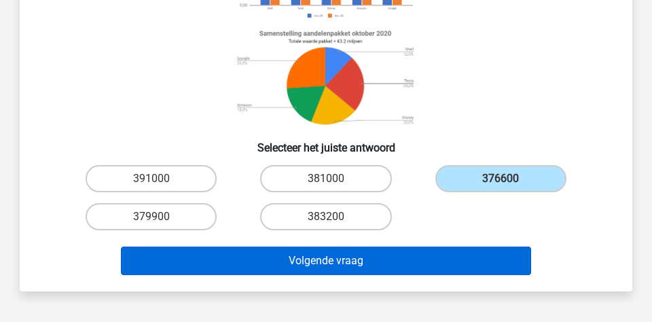
click at [433, 252] on button "Volgende vraag" at bounding box center [326, 260] width 411 height 29
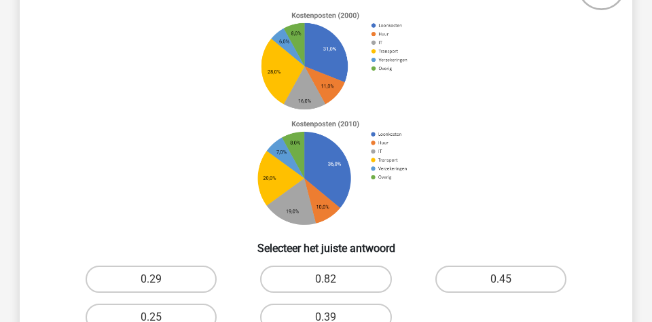
scroll to position [194, 0]
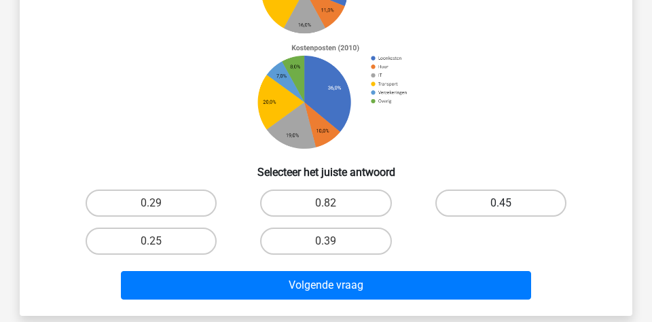
click at [490, 208] on label "0.45" at bounding box center [500, 202] width 131 height 27
click at [500, 208] on input "0.45" at bounding box center [504, 207] width 9 height 9
radio input "true"
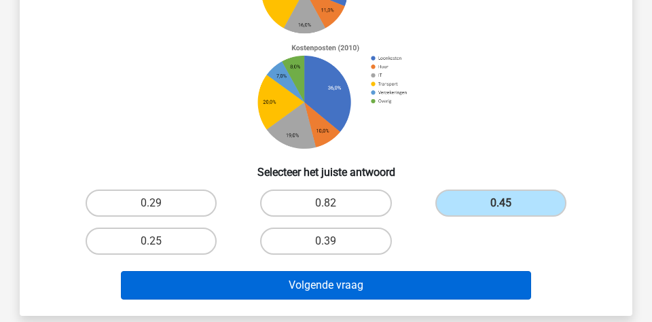
click at [436, 297] on button "Volgende vraag" at bounding box center [326, 285] width 411 height 29
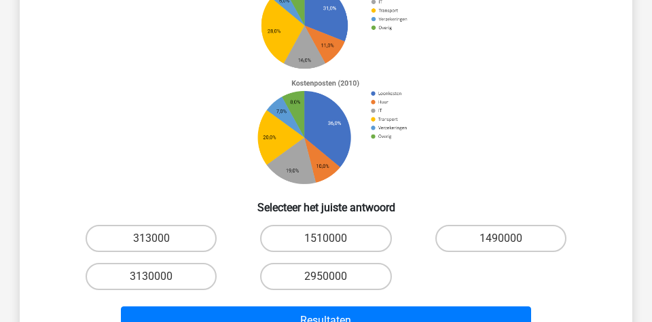
scroll to position [185, 0]
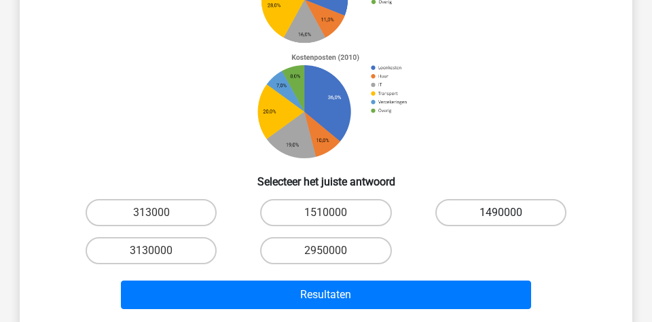
click at [476, 212] on label "1490000" at bounding box center [500, 212] width 131 height 27
click at [500, 212] on input "1490000" at bounding box center [504, 216] width 9 height 9
radio input "true"
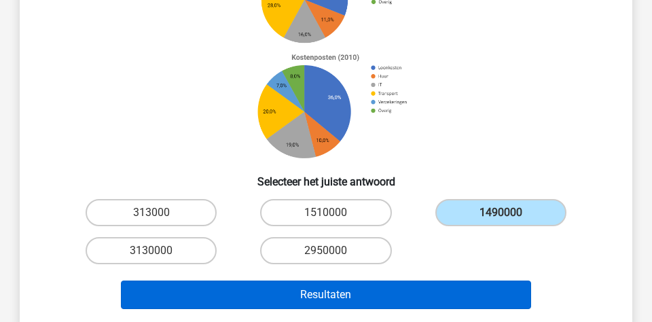
click at [432, 290] on button "Resultaten" at bounding box center [326, 294] width 411 height 29
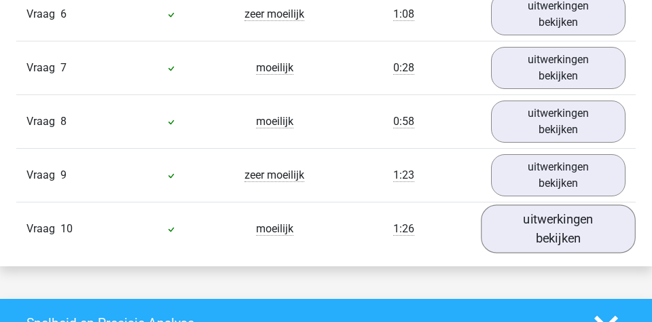
click at [517, 226] on link "uitwerkingen bekijken" at bounding box center [558, 228] width 155 height 48
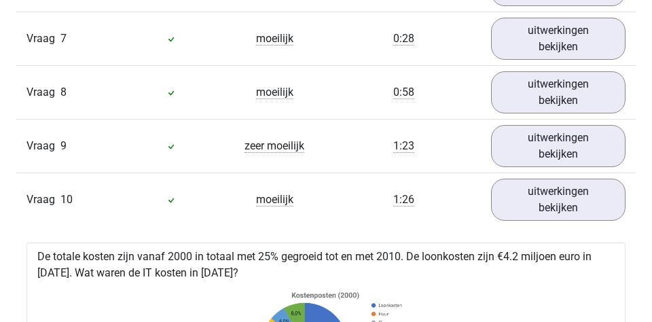
scroll to position [1169, 0]
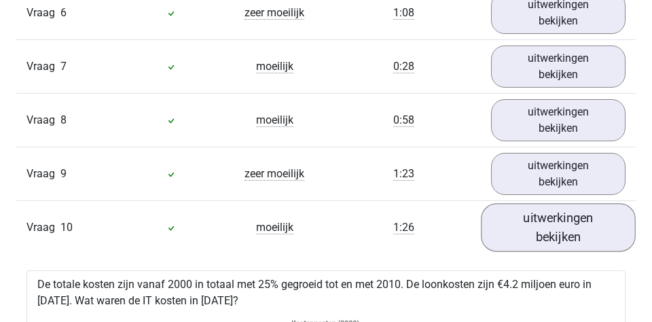
click at [549, 237] on link "uitwerkingen bekijken" at bounding box center [558, 227] width 155 height 48
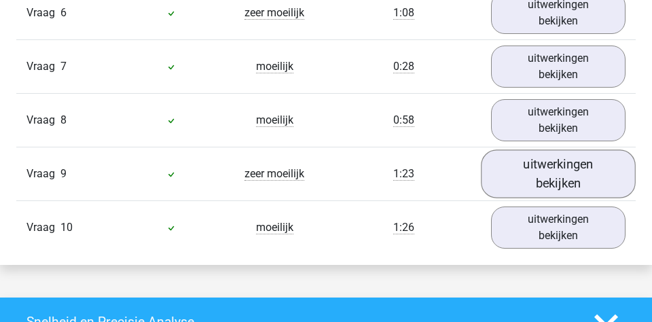
click at [547, 178] on link "uitwerkingen bekijken" at bounding box center [558, 173] width 155 height 48
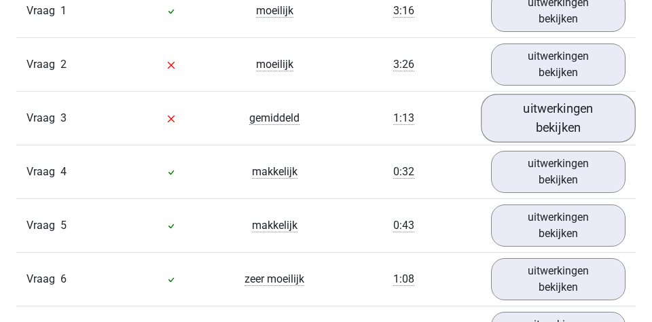
scroll to position [825, 0]
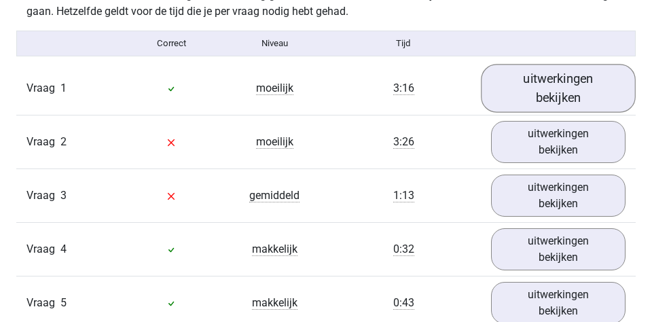
click at [575, 107] on link "uitwerkingen bekijken" at bounding box center [558, 88] width 155 height 48
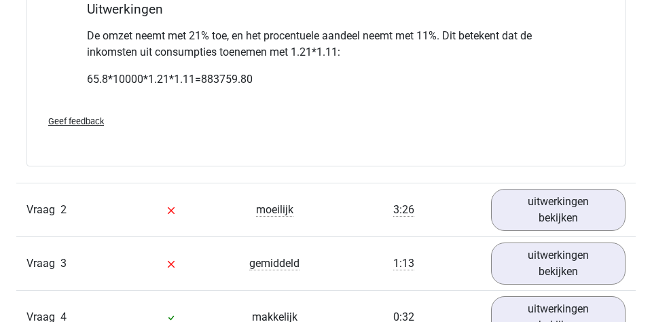
scroll to position [1364, 0]
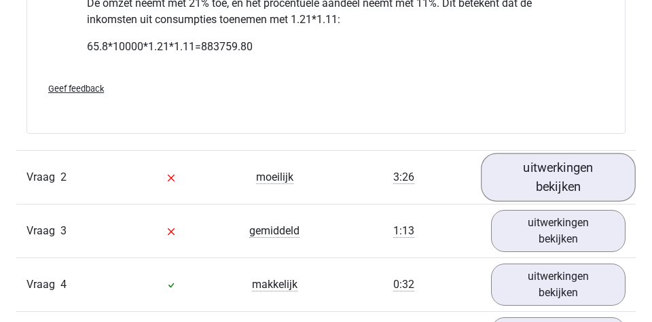
click at [524, 181] on link "uitwerkingen bekijken" at bounding box center [558, 177] width 155 height 48
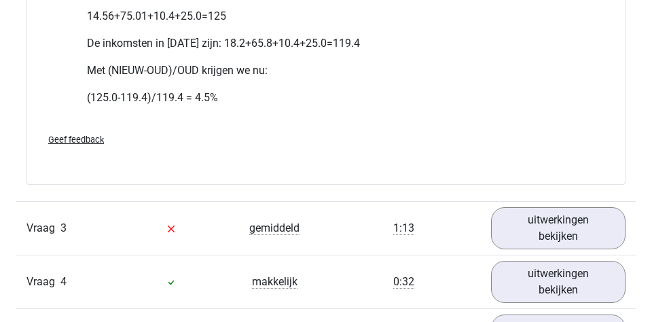
scroll to position [2221, 0]
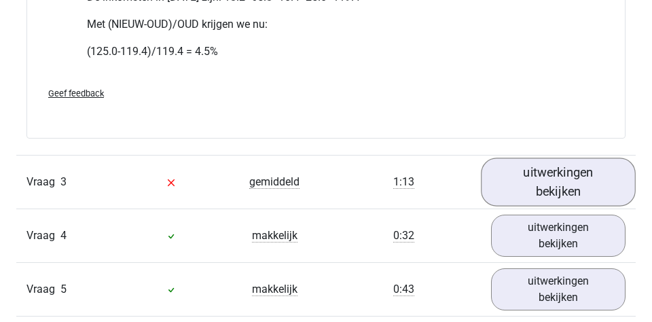
click at [530, 182] on link "uitwerkingen bekijken" at bounding box center [558, 182] width 155 height 48
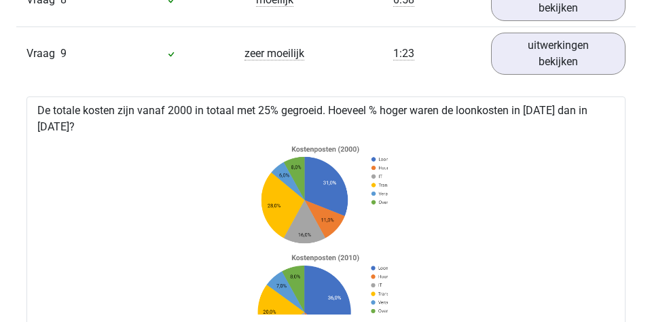
scroll to position [3189, 0]
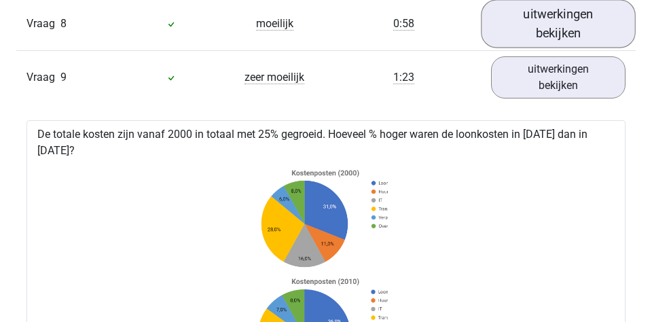
click at [504, 29] on link "uitwerkingen bekijken" at bounding box center [558, 24] width 155 height 48
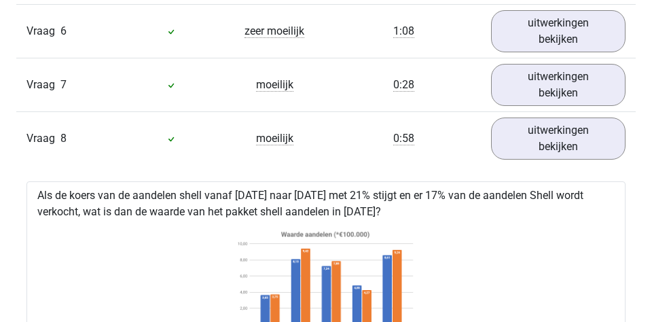
scroll to position [3022, 0]
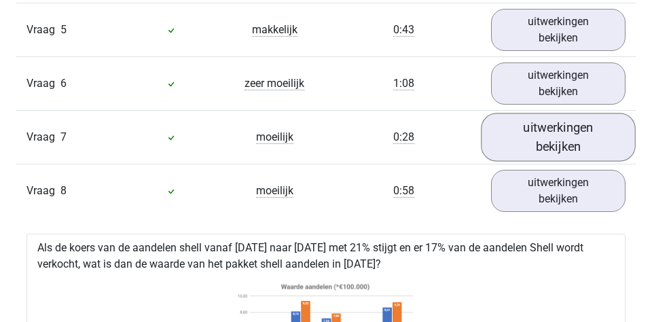
click at [535, 132] on link "uitwerkingen bekijken" at bounding box center [558, 137] width 155 height 48
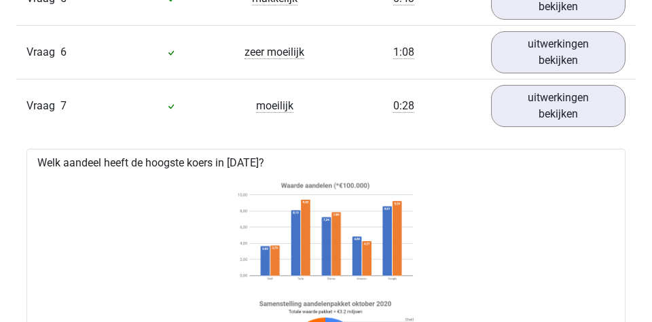
scroll to position [3010, 0]
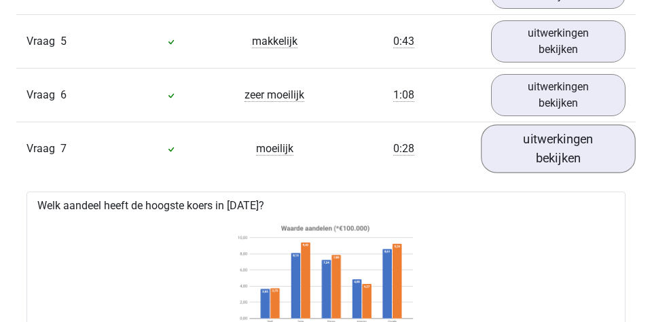
click at [516, 142] on link "uitwerkingen bekijken" at bounding box center [558, 149] width 155 height 48
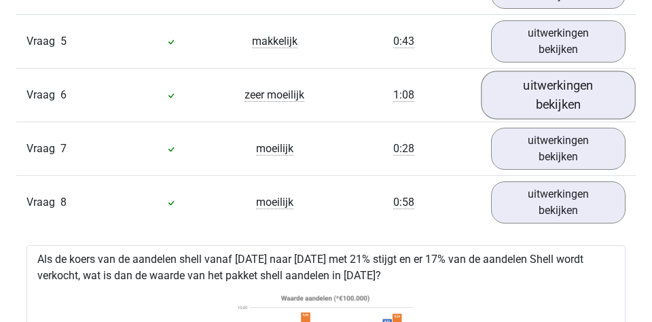
click at [511, 104] on link "uitwerkingen bekijken" at bounding box center [558, 95] width 155 height 48
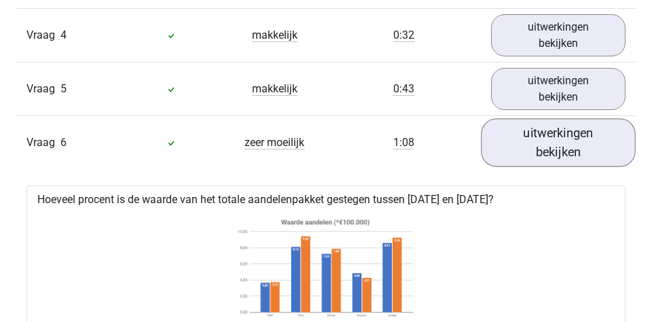
scroll to position [2864, 0]
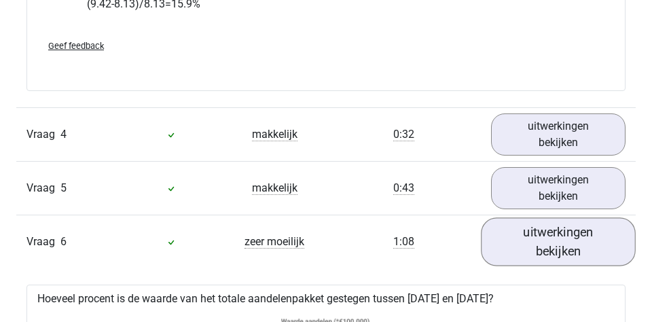
click at [523, 243] on link "uitwerkingen bekijken" at bounding box center [558, 242] width 155 height 48
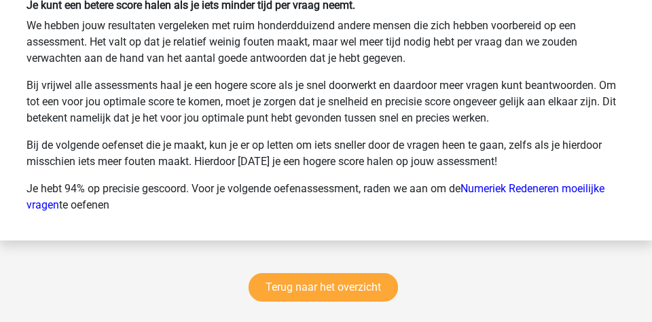
scroll to position [5063, 0]
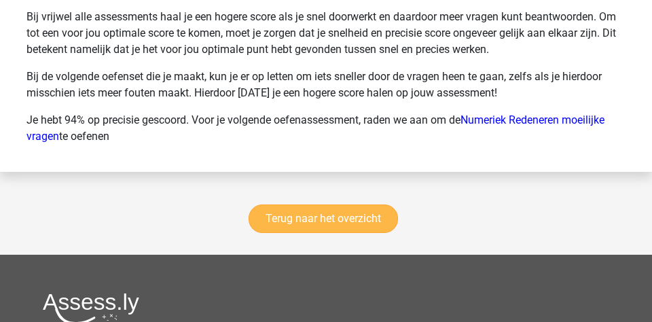
click at [377, 206] on link "Terug naar het overzicht" at bounding box center [322, 218] width 149 height 29
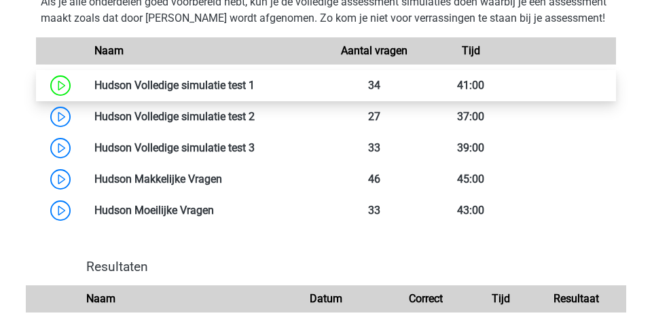
scroll to position [783, 0]
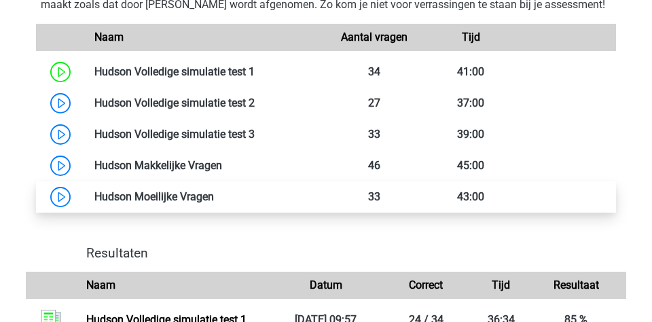
click at [214, 203] on link at bounding box center [214, 196] width 0 height 13
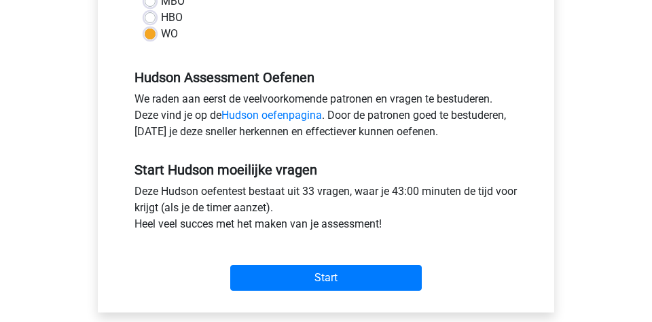
scroll to position [375, 0]
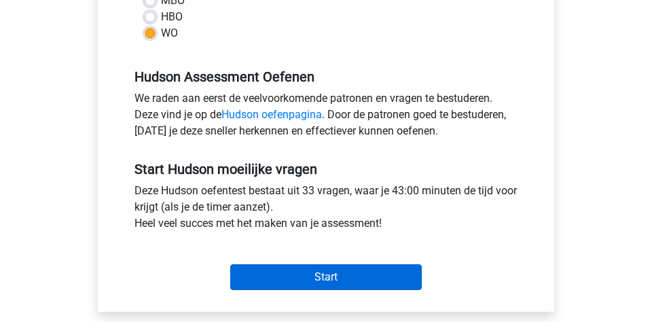
click at [273, 277] on input "Start" at bounding box center [325, 277] width 191 height 26
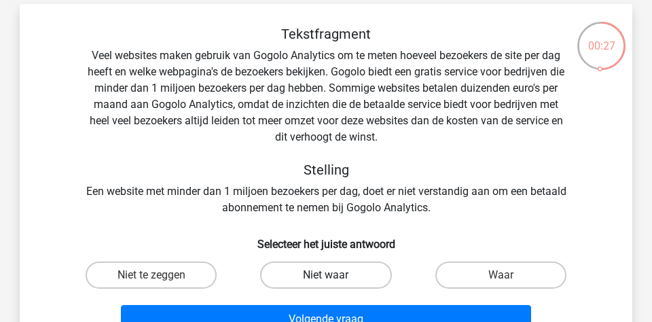
scroll to position [61, 0]
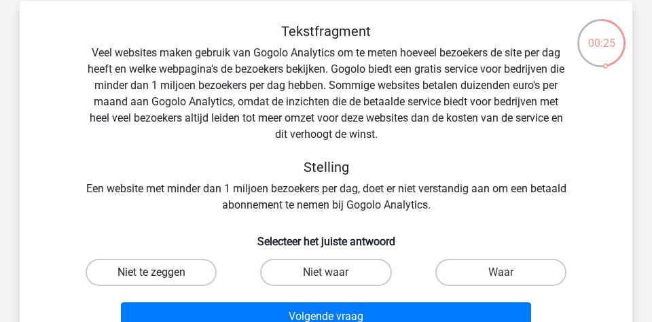
click at [198, 274] on label "Niet te zeggen" at bounding box center [151, 272] width 131 height 27
click at [160, 274] on input "Niet te zeggen" at bounding box center [155, 276] width 9 height 9
radio input "true"
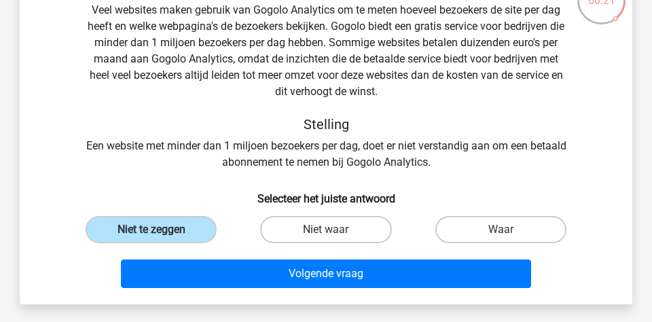
scroll to position [106, 0]
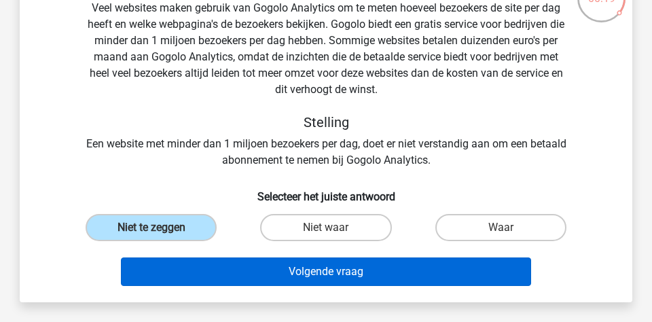
click at [405, 272] on button "Volgende vraag" at bounding box center [326, 271] width 411 height 29
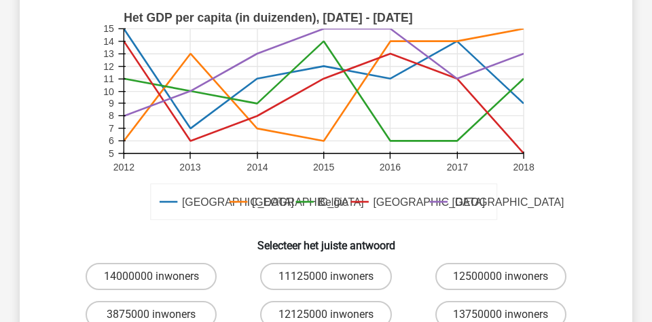
scroll to position [498, 0]
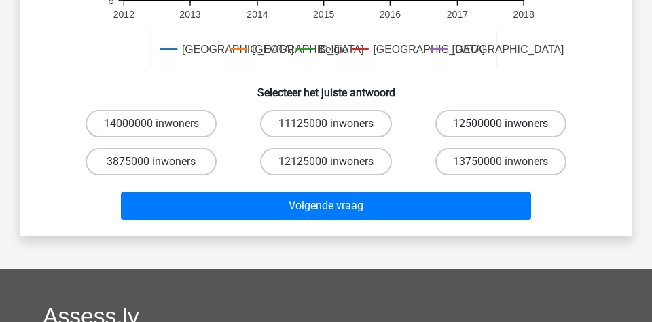
click at [478, 119] on label "12500000 inwoners" at bounding box center [500, 123] width 131 height 27
click at [500, 124] on input "12500000 inwoners" at bounding box center [504, 128] width 9 height 9
radio input "true"
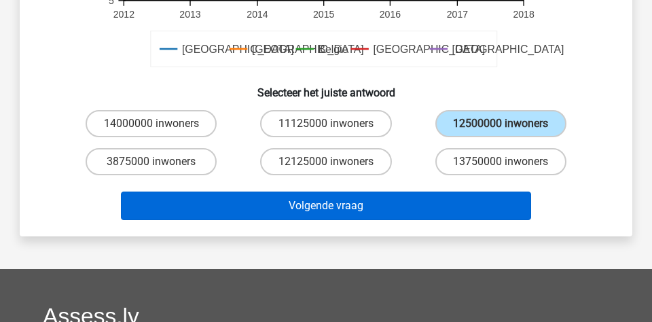
click at [413, 206] on button "Volgende vraag" at bounding box center [326, 205] width 411 height 29
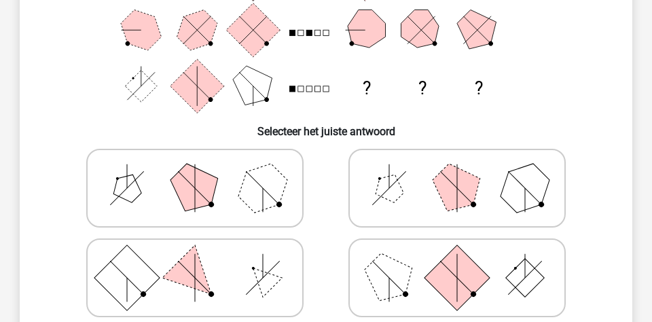
scroll to position [242, 0]
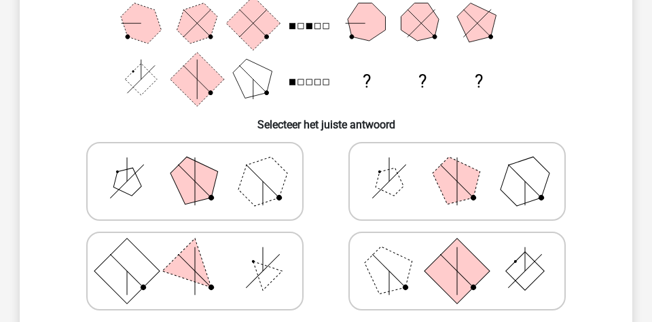
click at [400, 176] on icon at bounding box center [457, 181] width 204 height 68
click at [457, 164] on input "radio" at bounding box center [461, 159] width 9 height 9
radio input "true"
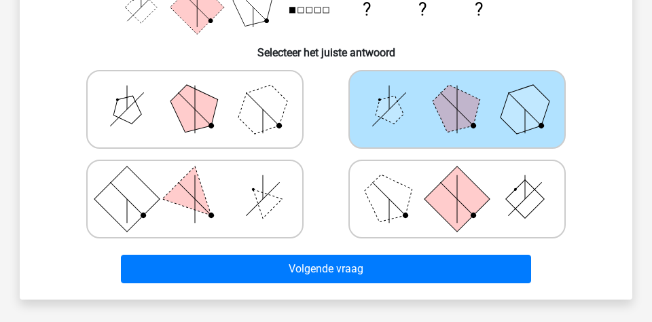
scroll to position [343, 0]
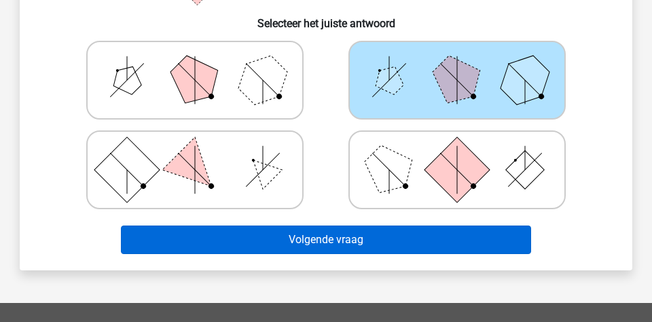
click at [367, 244] on button "Volgende vraag" at bounding box center [326, 239] width 411 height 29
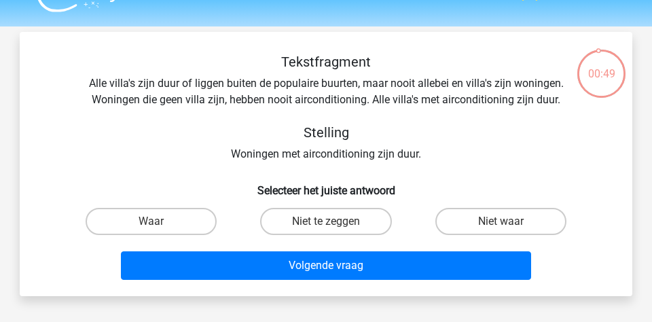
scroll to position [31, 0]
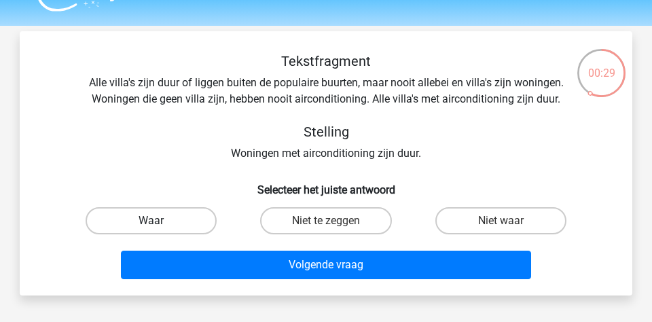
click at [193, 227] on label "Waar" at bounding box center [151, 220] width 131 height 27
click at [160, 227] on input "Waar" at bounding box center [155, 225] width 9 height 9
radio input "true"
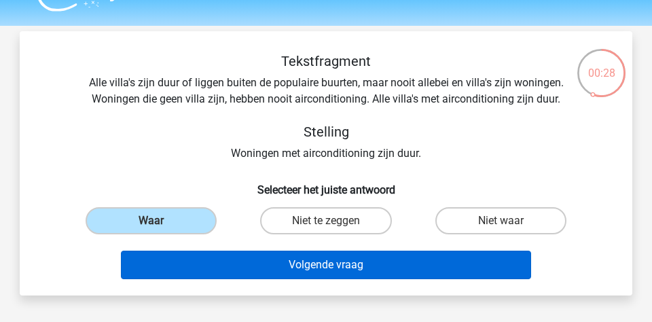
click at [217, 259] on button "Volgende vraag" at bounding box center [326, 264] width 411 height 29
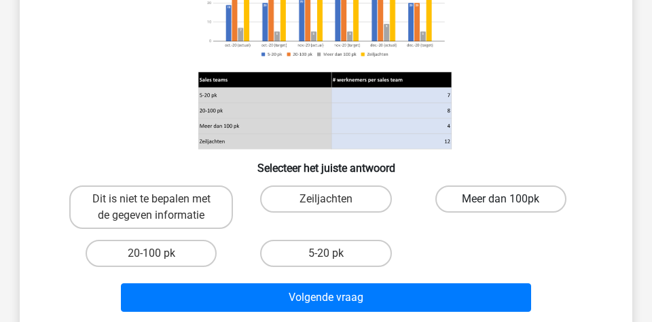
scroll to position [207, 0]
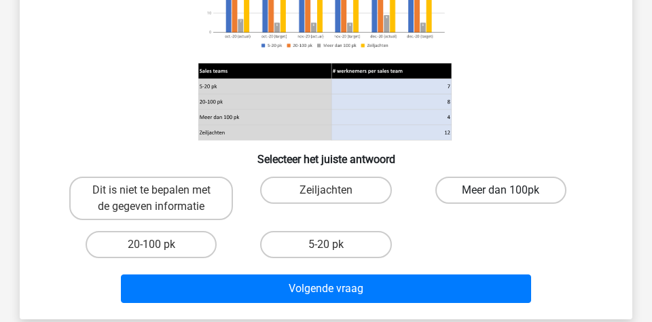
click at [475, 193] on label "Meer dan 100pk" at bounding box center [500, 189] width 131 height 27
click at [500, 193] on input "Meer dan 100pk" at bounding box center [504, 194] width 9 height 9
radio input "true"
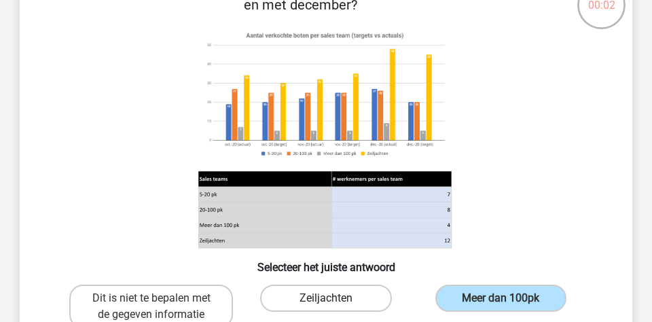
scroll to position [176, 0]
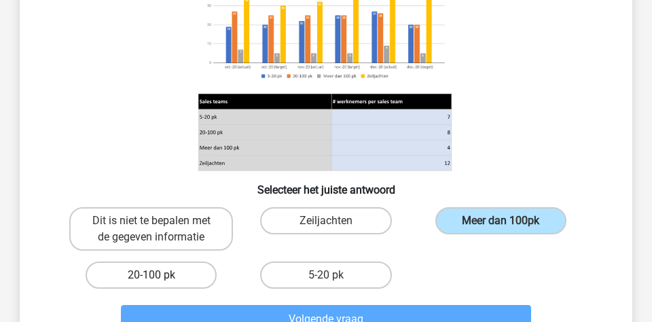
click at [193, 280] on label "20-100 pk" at bounding box center [151, 274] width 131 height 27
click at [160, 280] on input "20-100 pk" at bounding box center [155, 279] width 9 height 9
radio input "true"
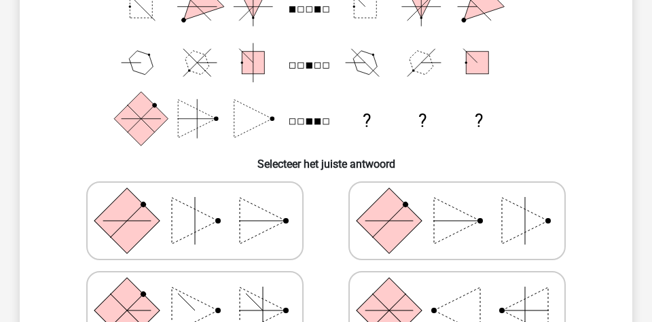
scroll to position [198, 0]
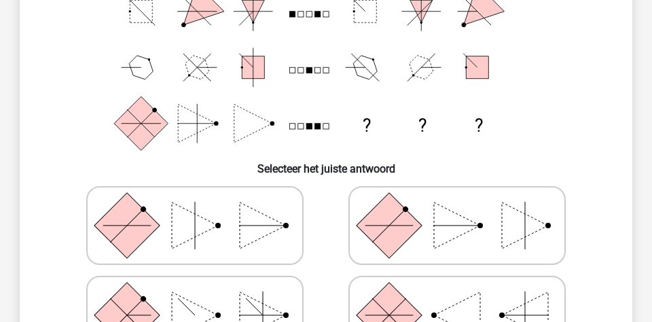
click at [211, 209] on icon at bounding box center [195, 225] width 204 height 68
click at [204, 208] on input "radio" at bounding box center [199, 204] width 9 height 9
radio input "true"
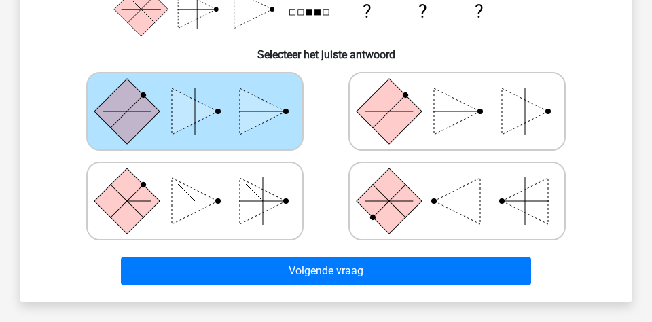
scroll to position [313, 0]
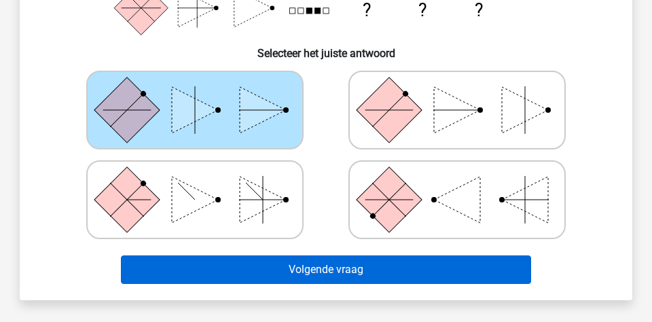
click at [314, 267] on button "Volgende vraag" at bounding box center [326, 269] width 411 height 29
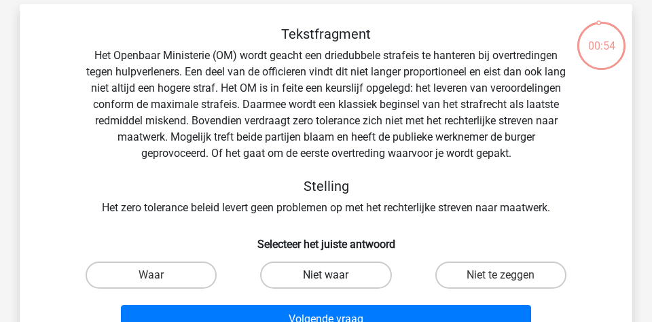
scroll to position [58, 0]
click at [312, 271] on label "Niet waar" at bounding box center [325, 274] width 131 height 27
click at [326, 275] on input "Niet waar" at bounding box center [330, 279] width 9 height 9
radio input "true"
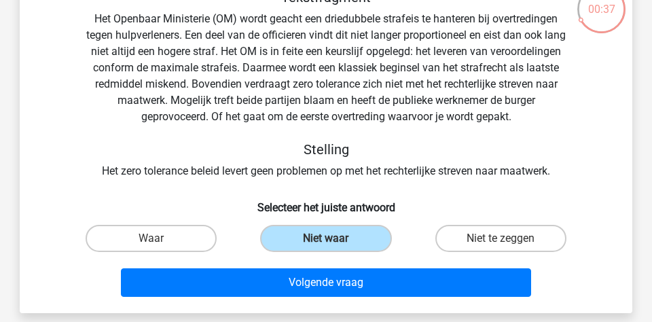
scroll to position [96, 0]
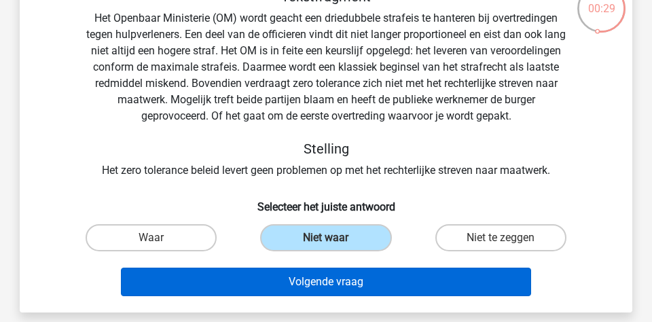
click at [375, 280] on button "Volgende vraag" at bounding box center [326, 281] width 411 height 29
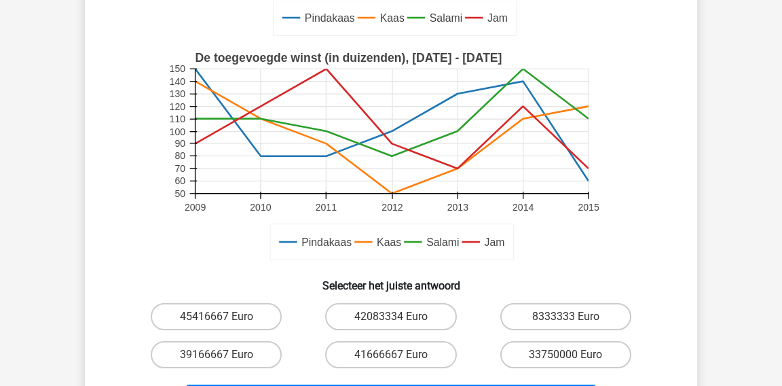
scroll to position [505, 0]
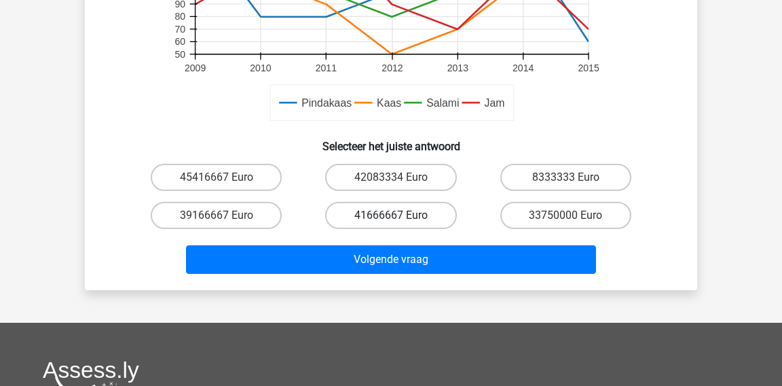
click at [408, 220] on label "41666667 Euro" at bounding box center [390, 215] width 131 height 27
click at [400, 220] on input "41666667 Euro" at bounding box center [395, 219] width 9 height 9
radio input "true"
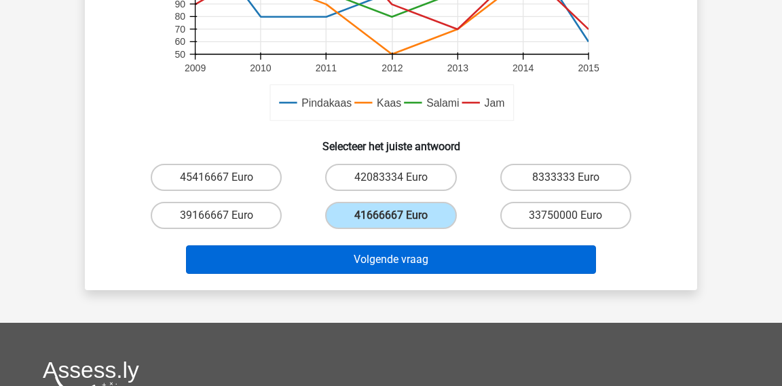
click at [406, 261] on button "Volgende vraag" at bounding box center [391, 259] width 411 height 29
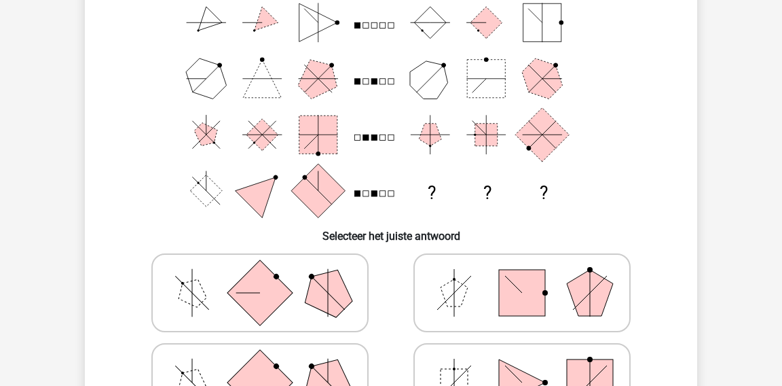
scroll to position [132, 0]
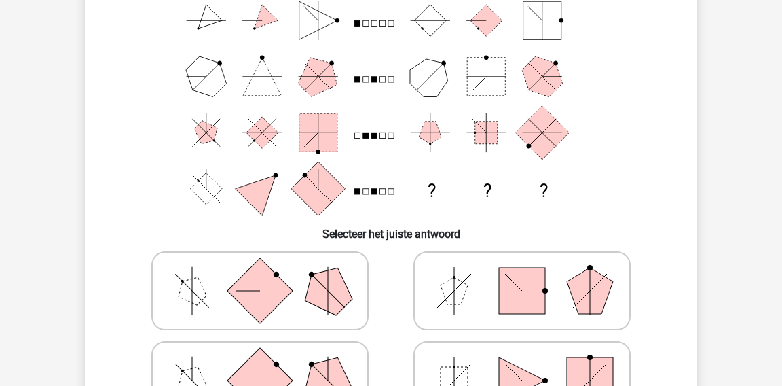
click at [341, 274] on polygon at bounding box center [327, 290] width 65 height 65
click at [269, 274] on input "radio" at bounding box center [264, 269] width 9 height 9
radio input "true"
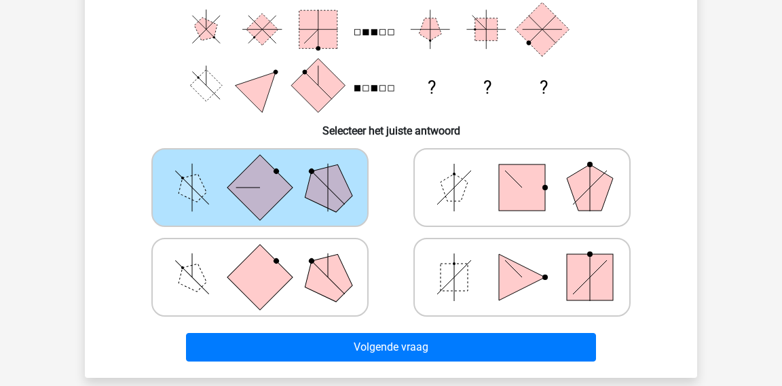
scroll to position [238, 0]
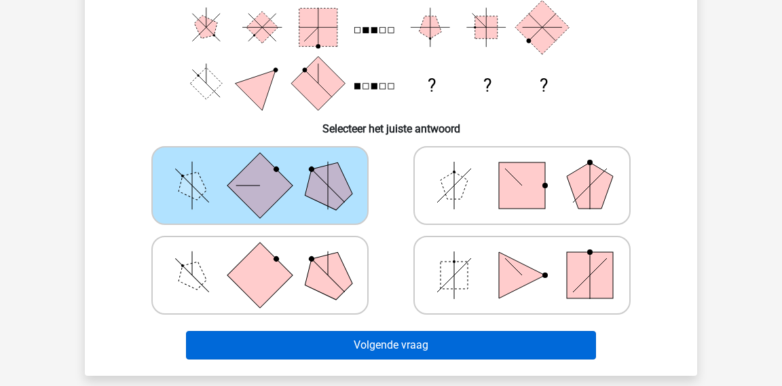
click at [374, 347] on button "Volgende vraag" at bounding box center [391, 345] width 411 height 29
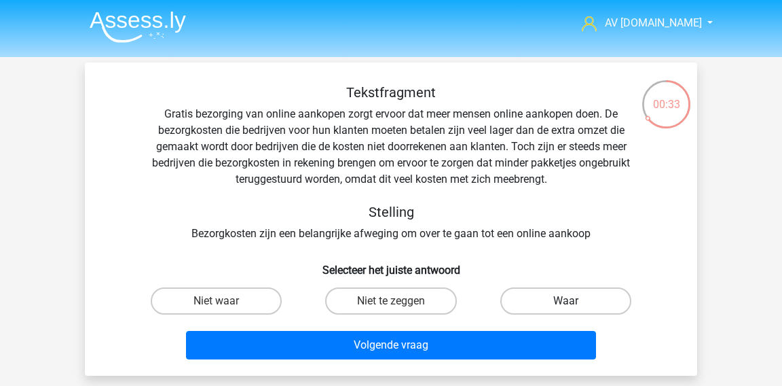
click at [544, 303] on label "Waar" at bounding box center [565, 300] width 131 height 27
click at [565, 303] on input "Waar" at bounding box center [569, 305] width 9 height 9
radio input "true"
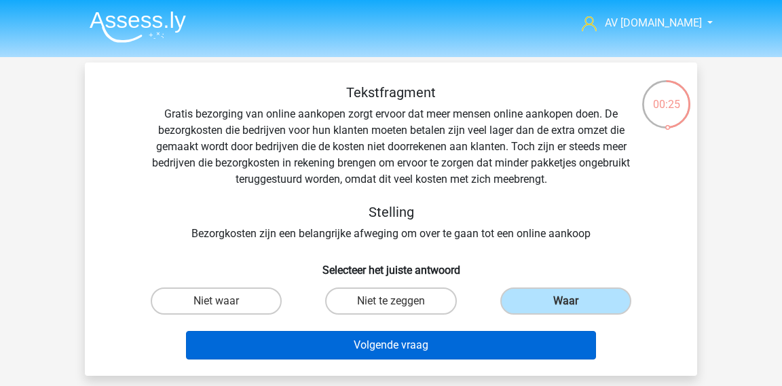
click at [424, 348] on button "Volgende vraag" at bounding box center [391, 345] width 411 height 29
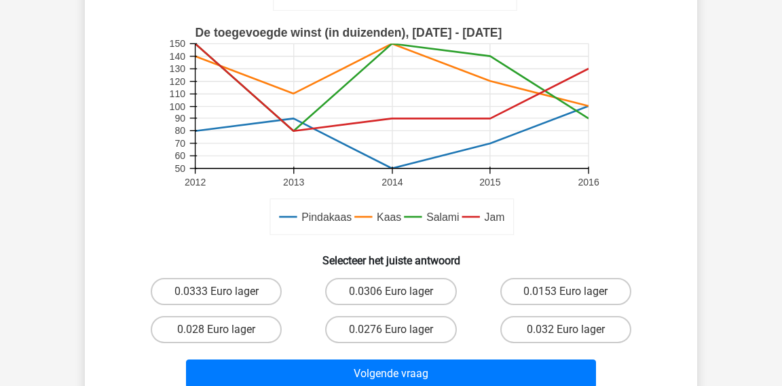
scroll to position [361, 0]
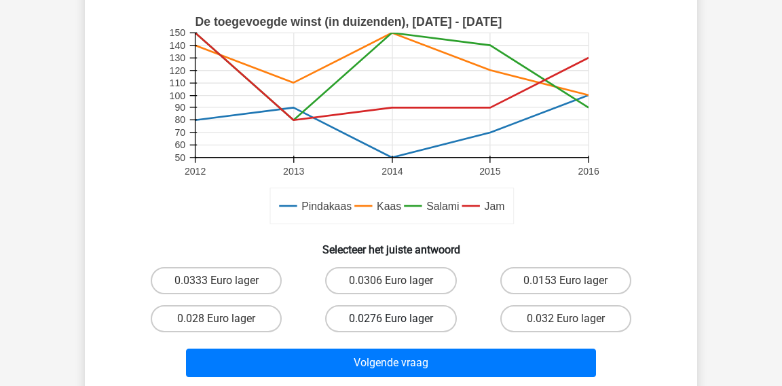
click at [429, 320] on label "0.0276 Euro lager" at bounding box center [390, 318] width 131 height 27
click at [400, 320] on input "0.0276 Euro lager" at bounding box center [395, 322] width 9 height 9
radio input "true"
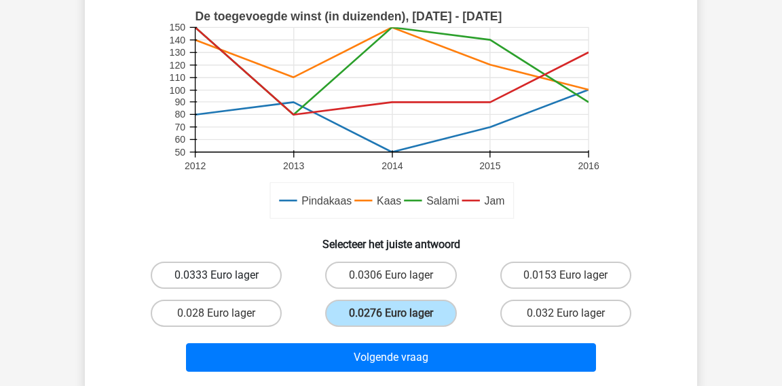
click at [248, 272] on label "0.0333 Euro lager" at bounding box center [216, 274] width 131 height 27
click at [225, 275] on input "0.0333 Euro lager" at bounding box center [221, 279] width 9 height 9
radio input "true"
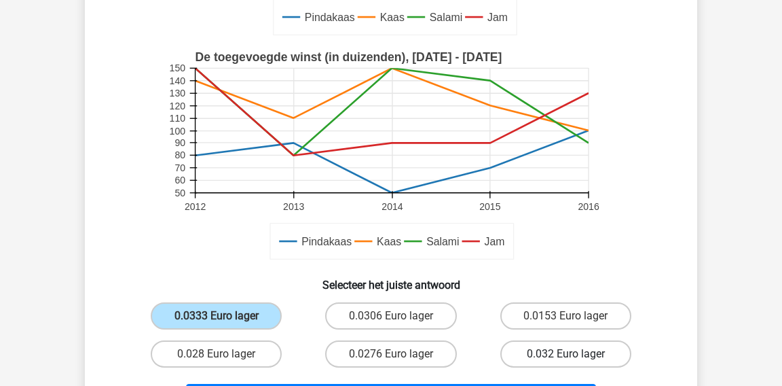
scroll to position [472, 0]
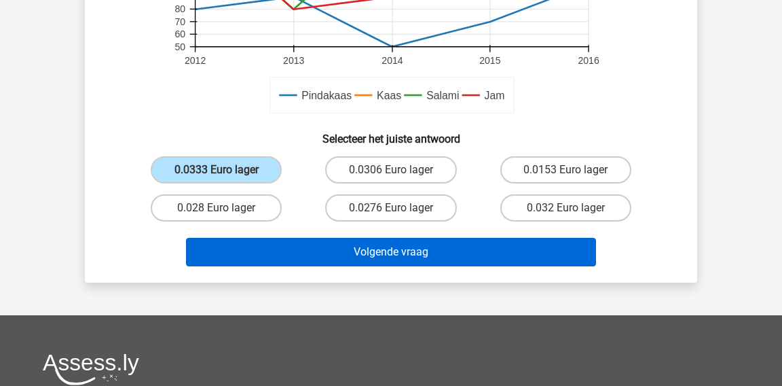
click at [506, 245] on button "Volgende vraag" at bounding box center [391, 252] width 411 height 29
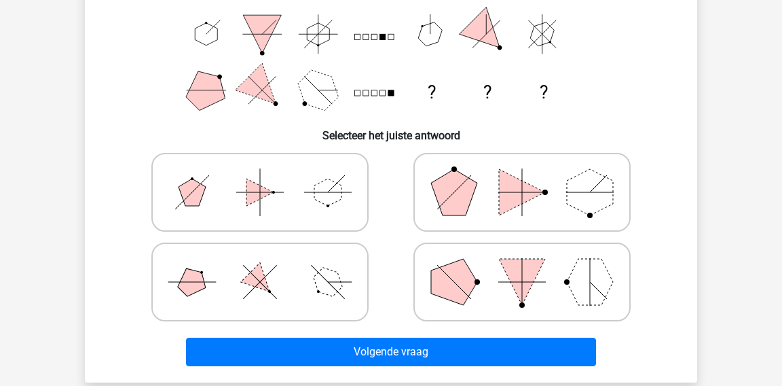
scroll to position [242, 0]
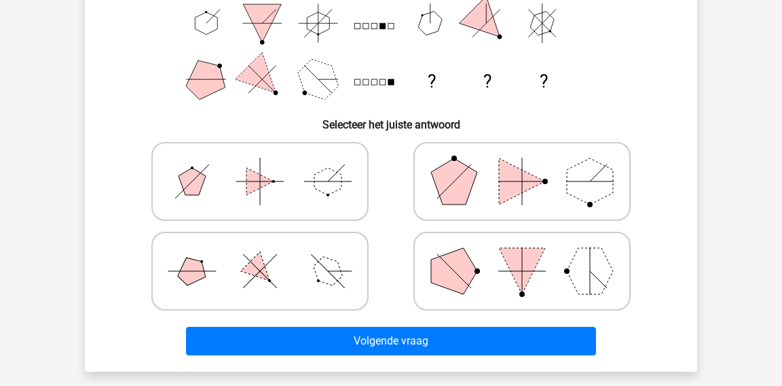
click at [331, 237] on icon at bounding box center [260, 271] width 204 height 68
click at [269, 245] on input "radio" at bounding box center [264, 249] width 9 height 9
radio input "true"
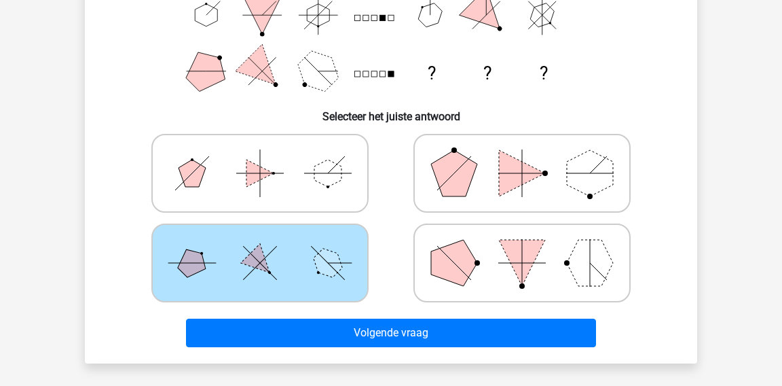
scroll to position [255, 0]
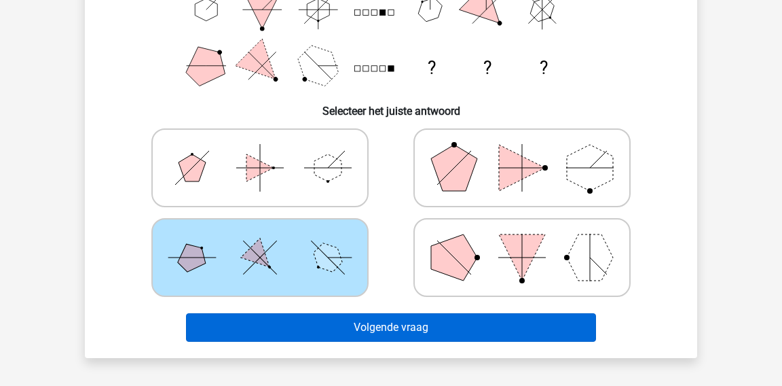
click at [456, 319] on button "Volgende vraag" at bounding box center [391, 327] width 411 height 29
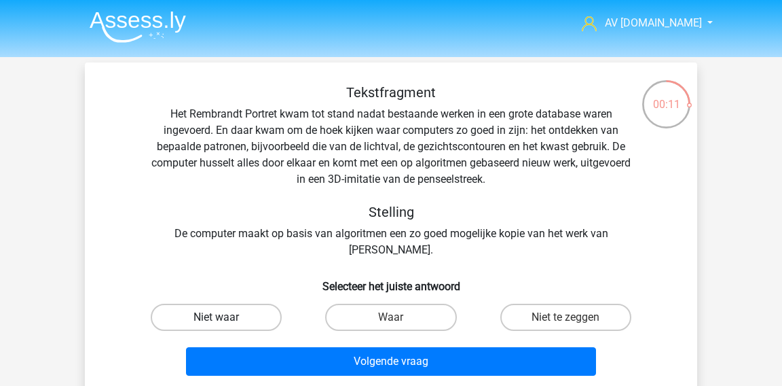
click at [214, 327] on label "Niet waar" at bounding box center [216, 316] width 131 height 27
click at [217, 326] on input "Niet waar" at bounding box center [221, 321] width 9 height 9
radio input "true"
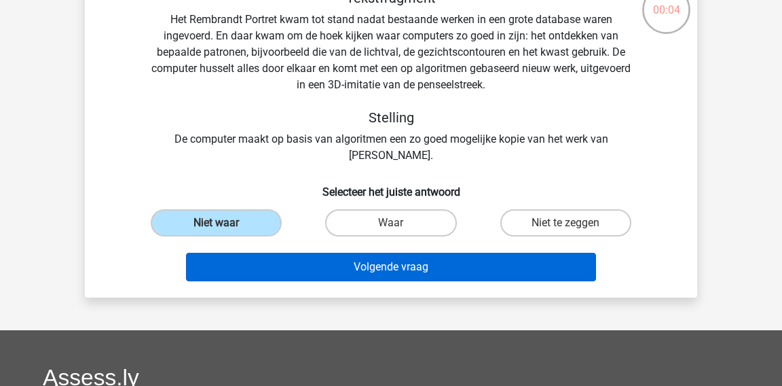
scroll to position [95, 0]
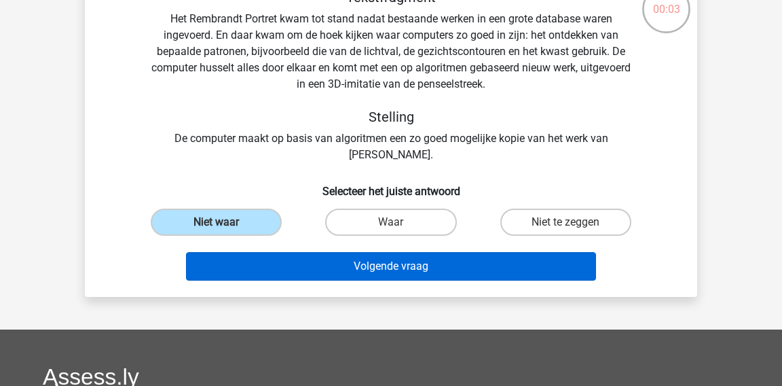
click at [287, 270] on button "Volgende vraag" at bounding box center [391, 266] width 411 height 29
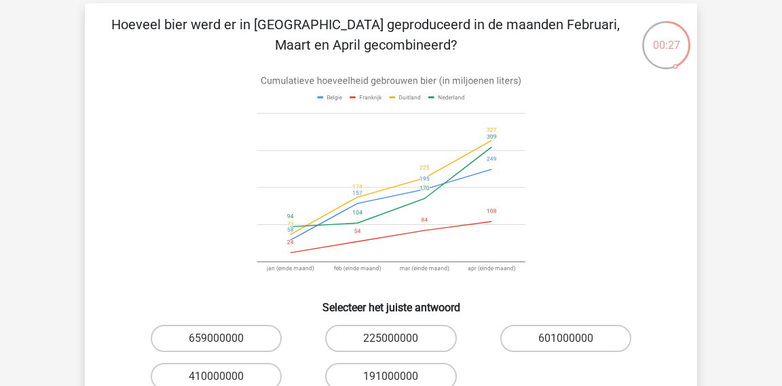
scroll to position [80, 0]
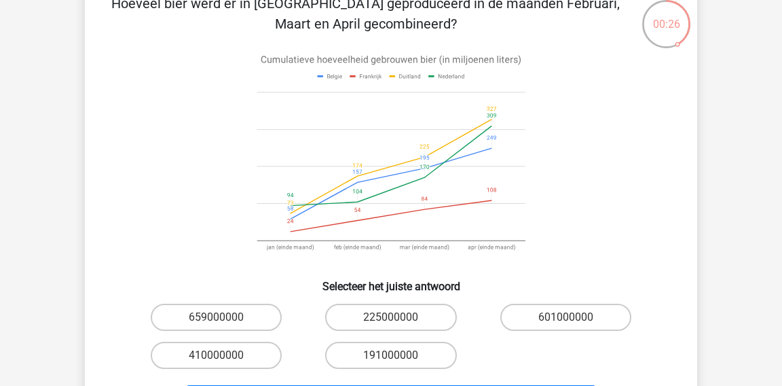
click at [398, 356] on input "191000000" at bounding box center [395, 359] width 9 height 9
radio input "true"
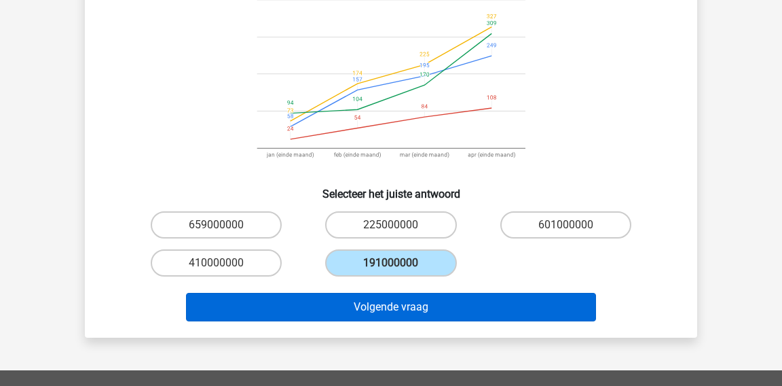
click at [431, 312] on button "Volgende vraag" at bounding box center [391, 307] width 411 height 29
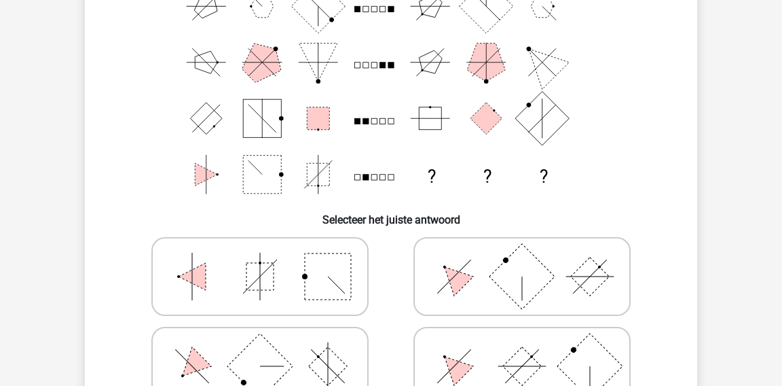
scroll to position [147, 0]
click at [339, 265] on rect at bounding box center [328, 275] width 46 height 46
click at [269, 259] on input "radio" at bounding box center [264, 254] width 9 height 9
radio input "true"
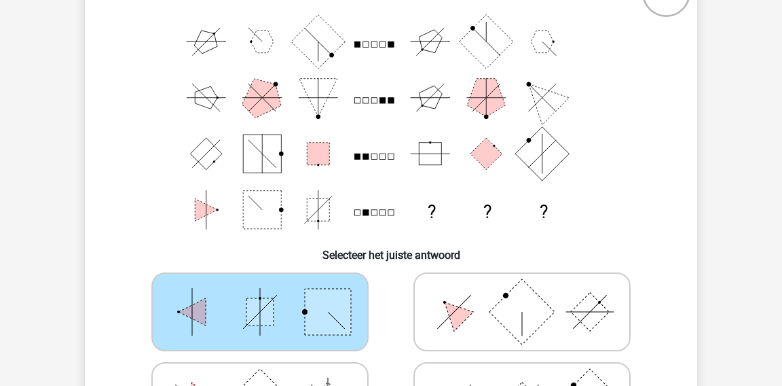
scroll to position [161, 0]
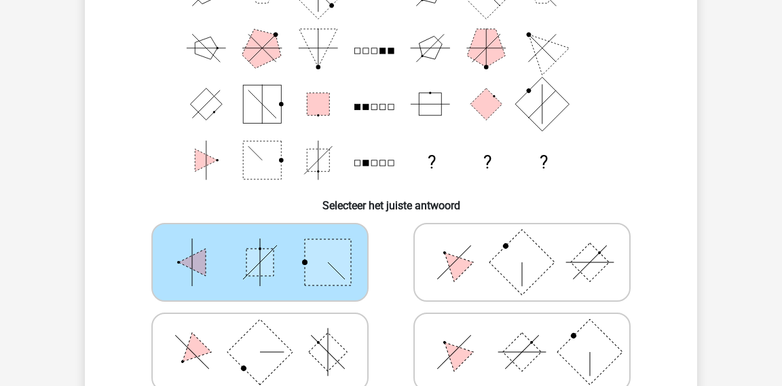
click at [428, 276] on icon at bounding box center [522, 262] width 204 height 68
click at [522, 245] on input "radio" at bounding box center [526, 240] width 9 height 9
radio input "true"
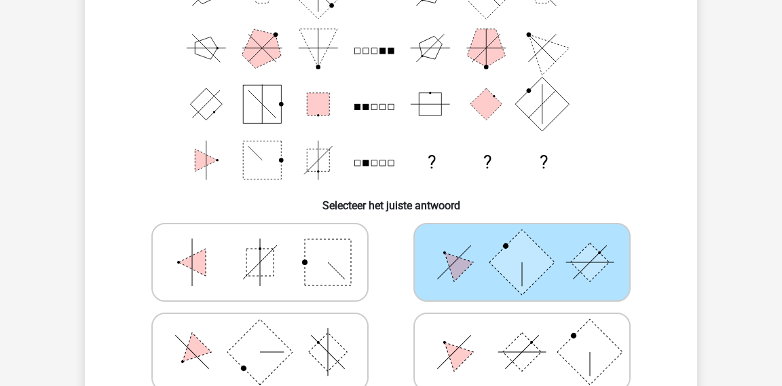
scroll to position [203, 0]
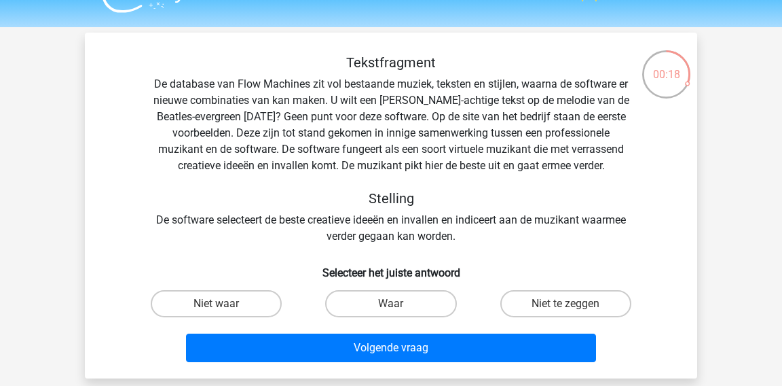
scroll to position [36, 0]
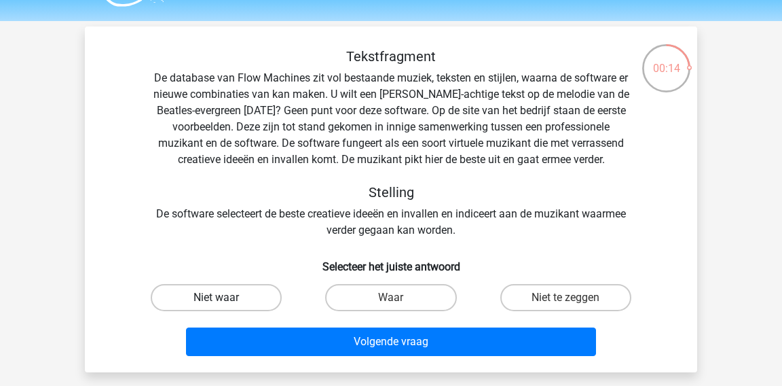
click at [270, 295] on label "Niet waar" at bounding box center [216, 297] width 131 height 27
click at [225, 297] on input "Niet waar" at bounding box center [221, 301] width 9 height 9
radio input "true"
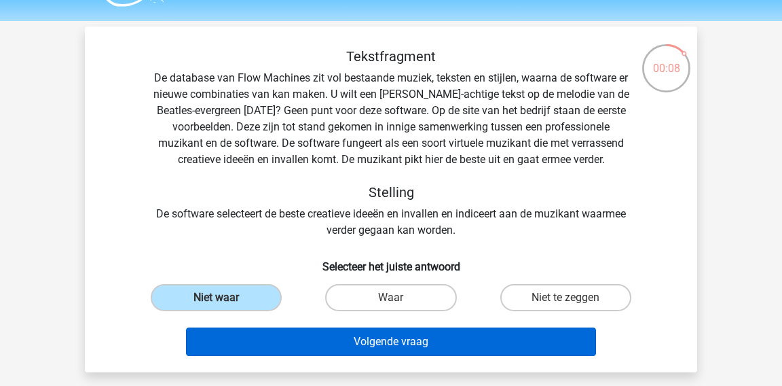
click at [360, 350] on button "Volgende vraag" at bounding box center [391, 341] width 411 height 29
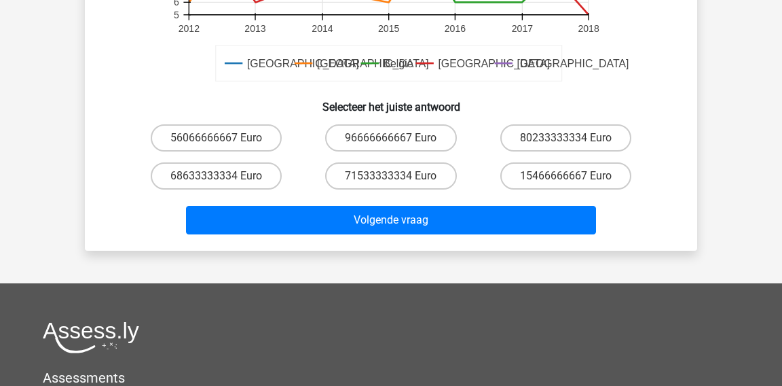
scroll to position [472, 0]
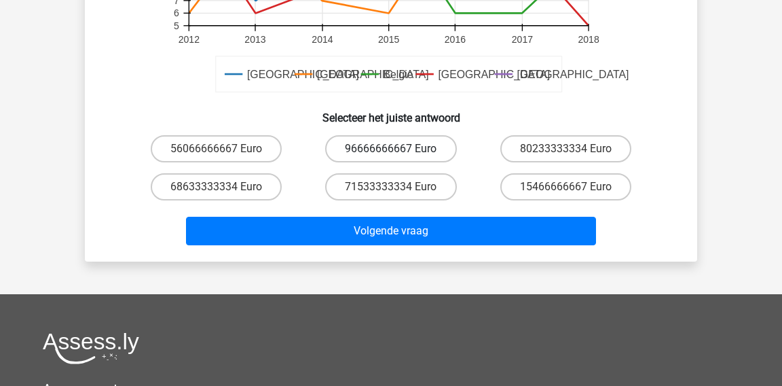
click at [411, 151] on label "96666666667 Euro" at bounding box center [390, 148] width 131 height 27
click at [400, 151] on input "96666666667 Euro" at bounding box center [395, 153] width 9 height 9
radio input "true"
click at [411, 151] on label "96666666667 Euro" at bounding box center [390, 148] width 131 height 27
click at [400, 151] on input "96666666667 Euro" at bounding box center [395, 153] width 9 height 9
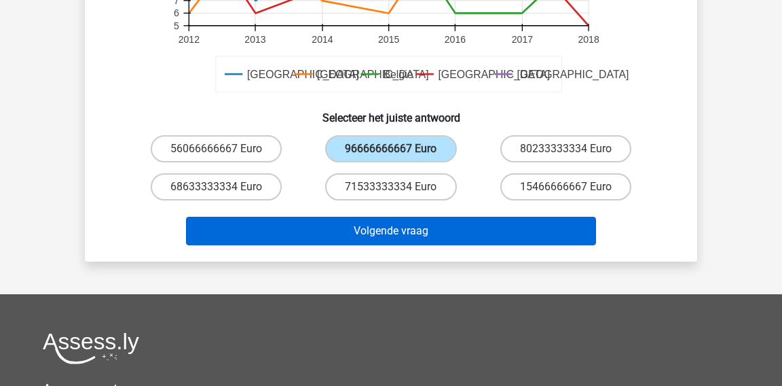
click at [402, 233] on button "Volgende vraag" at bounding box center [391, 231] width 411 height 29
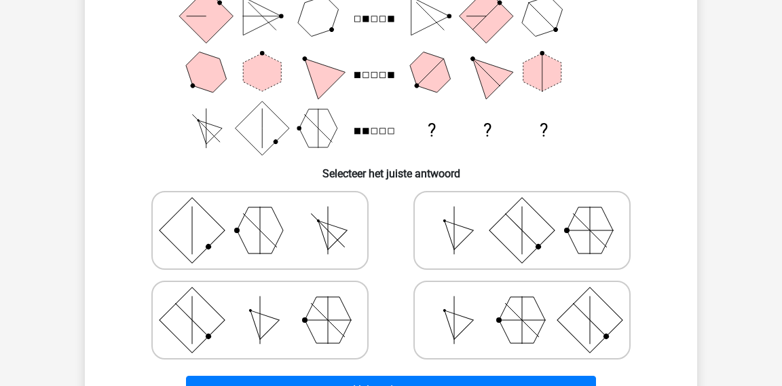
scroll to position [194, 0]
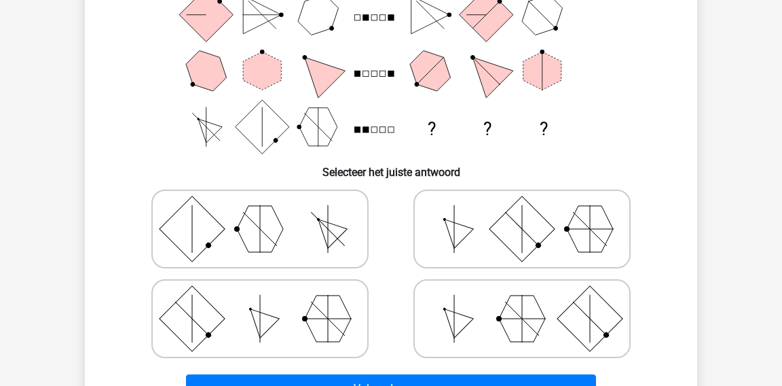
click at [261, 211] on polygon at bounding box center [260, 229] width 46 height 46
click at [261, 211] on input "radio" at bounding box center [264, 207] width 9 height 9
radio input "true"
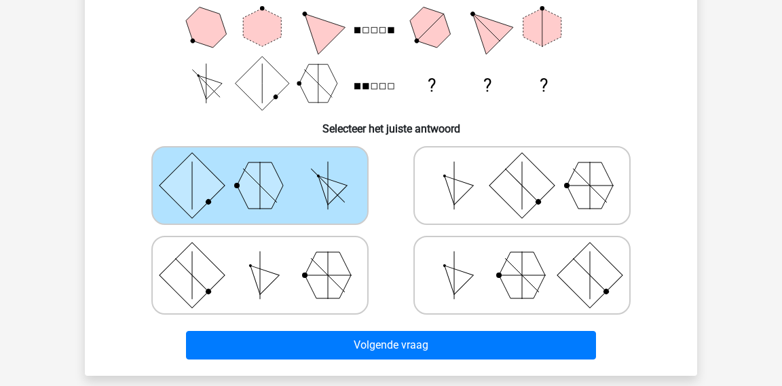
scroll to position [263, 0]
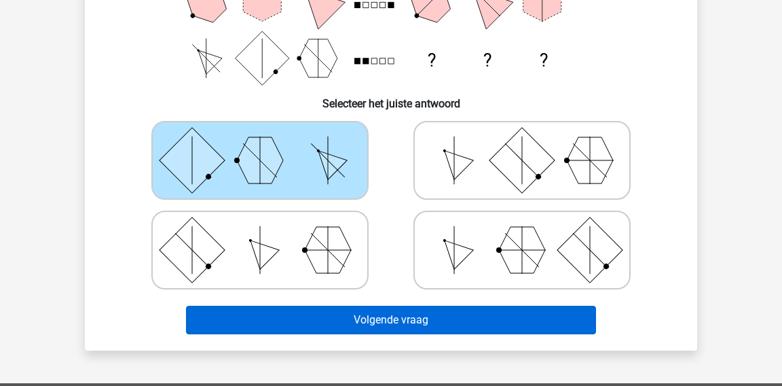
click at [389, 309] on button "Volgende vraag" at bounding box center [391, 319] width 411 height 29
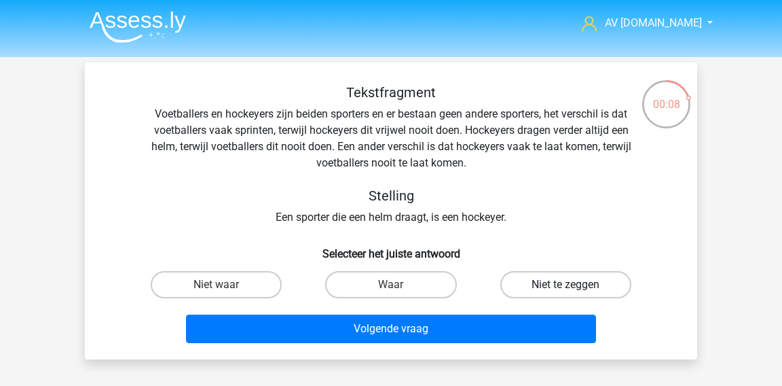
click at [540, 284] on label "Niet te zeggen" at bounding box center [565, 284] width 131 height 27
click at [565, 284] on input "Niet te zeggen" at bounding box center [569, 288] width 9 height 9
radio input "true"
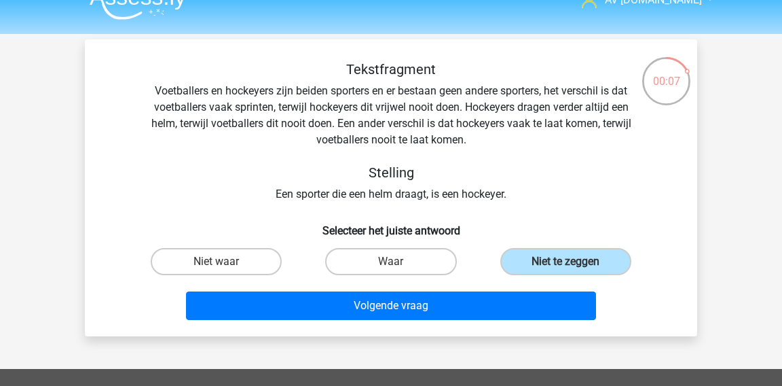
scroll to position [38, 0]
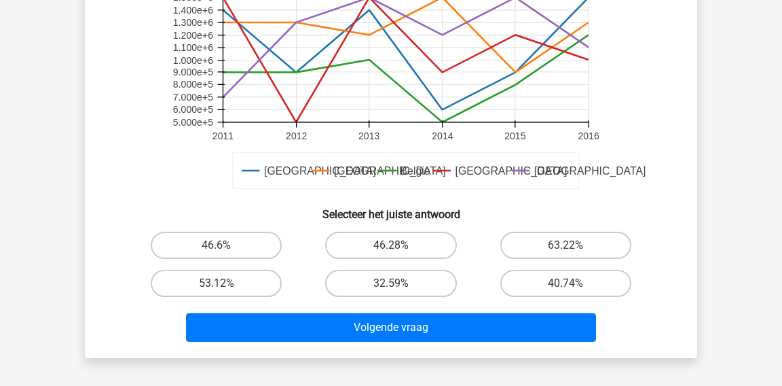
scroll to position [386, 0]
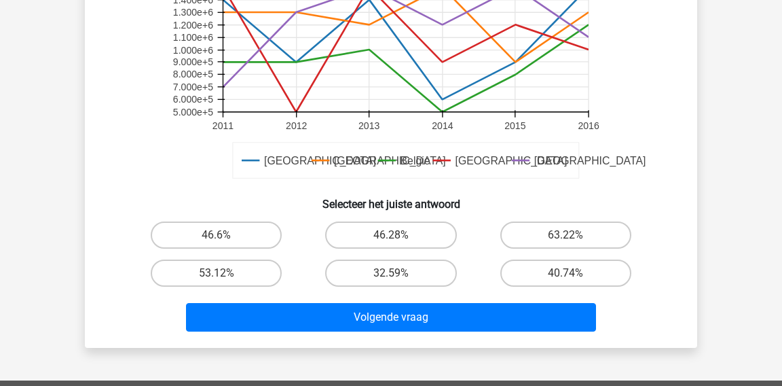
click at [395, 274] on input "32.59%" at bounding box center [395, 277] width 9 height 9
radio input "true"
click at [395, 274] on input "32.59%" at bounding box center [395, 277] width 9 height 9
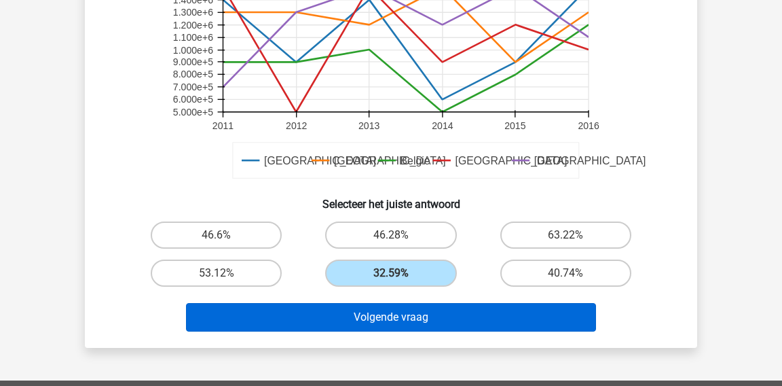
click at [393, 308] on button "Volgende vraag" at bounding box center [391, 317] width 411 height 29
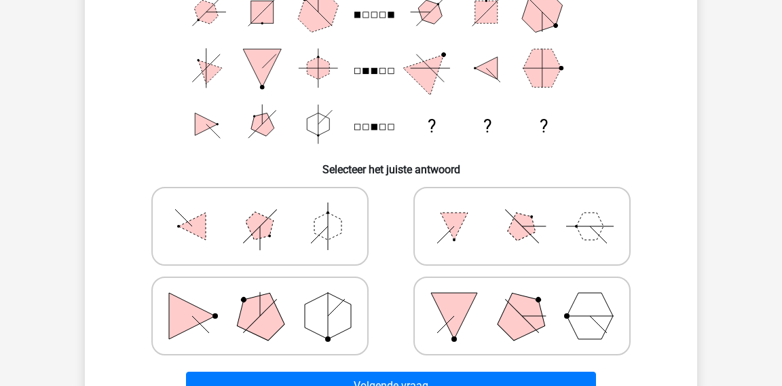
scroll to position [198, 0]
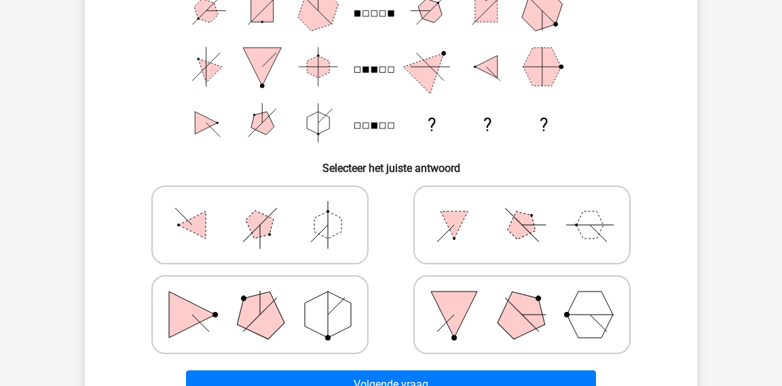
click at [303, 307] on icon at bounding box center [260, 314] width 204 height 68
click at [269, 297] on input "radio" at bounding box center [264, 292] width 9 height 9
radio input "true"
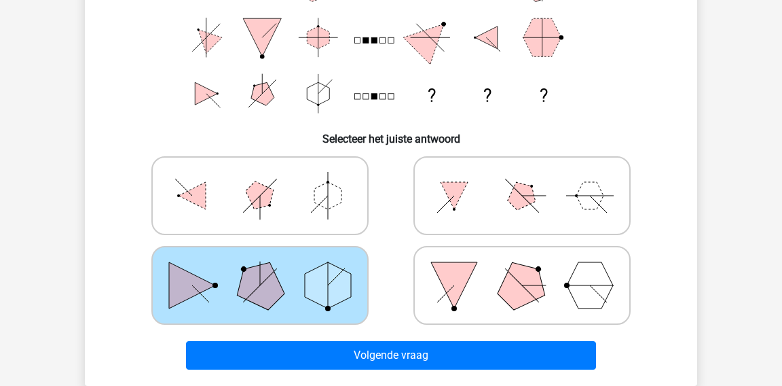
scroll to position [264, 0]
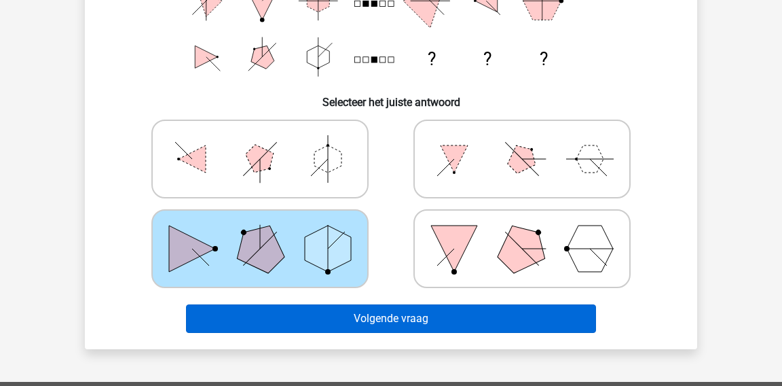
click at [392, 326] on button "Volgende vraag" at bounding box center [391, 318] width 411 height 29
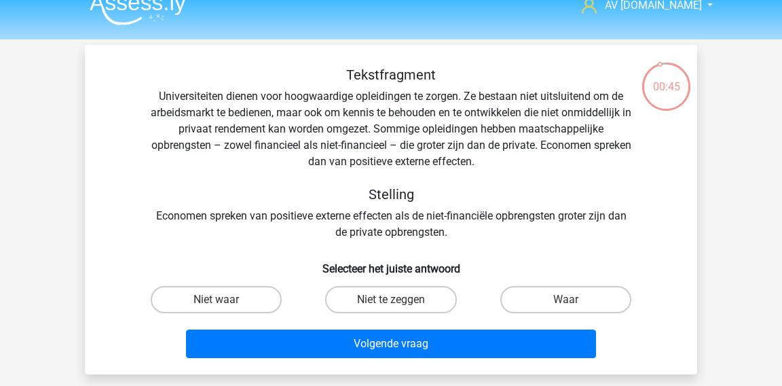
scroll to position [18, 0]
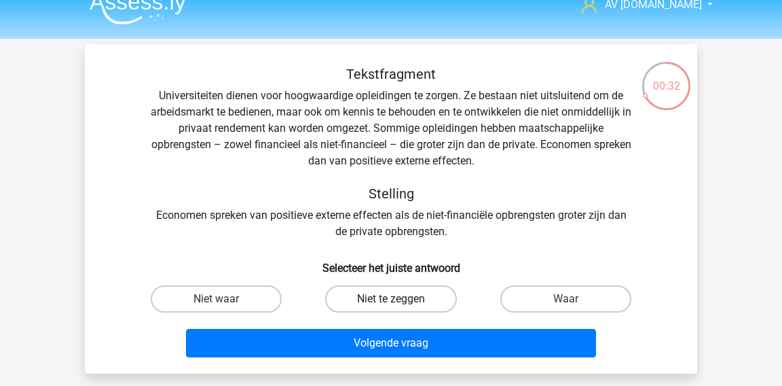
click at [353, 293] on label "Niet te zeggen" at bounding box center [390, 298] width 131 height 27
click at [391, 299] on input "Niet te zeggen" at bounding box center [395, 303] width 9 height 9
radio input "true"
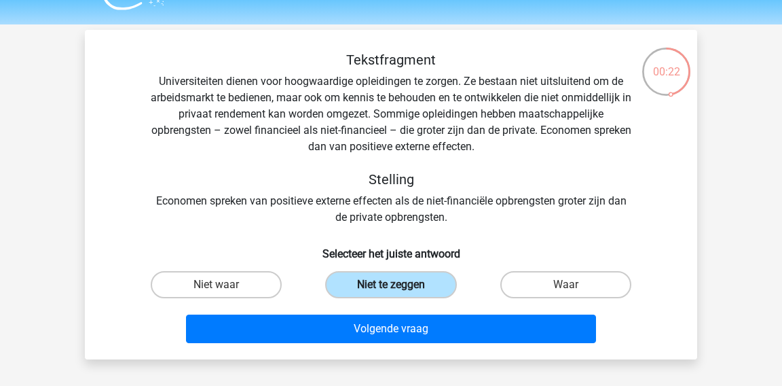
scroll to position [33, 0]
click at [228, 280] on label "Niet waar" at bounding box center [216, 284] width 131 height 27
click at [225, 284] on input "Niet waar" at bounding box center [221, 288] width 9 height 9
radio input "true"
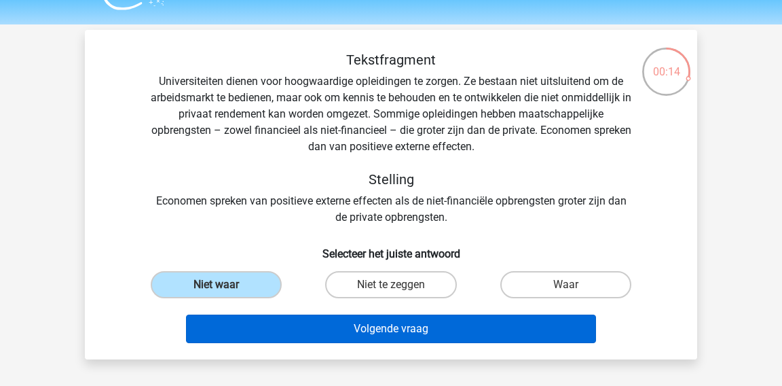
click at [362, 331] on button "Volgende vraag" at bounding box center [391, 328] width 411 height 29
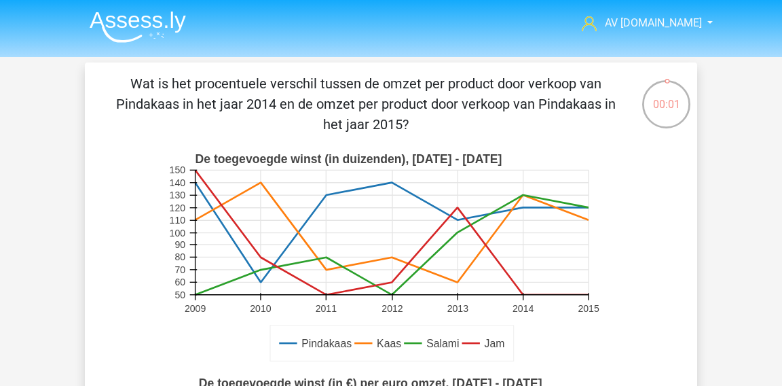
scroll to position [466, 0]
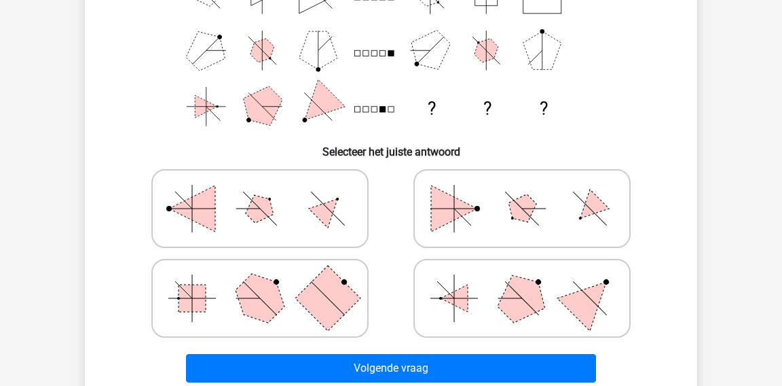
scroll to position [219, 0]
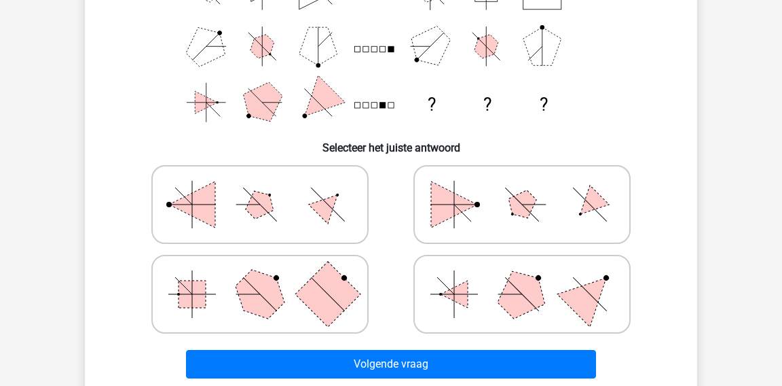
click at [502, 220] on icon at bounding box center [522, 204] width 204 height 68
click at [522, 187] on input "radio" at bounding box center [526, 183] width 9 height 9
radio input "true"
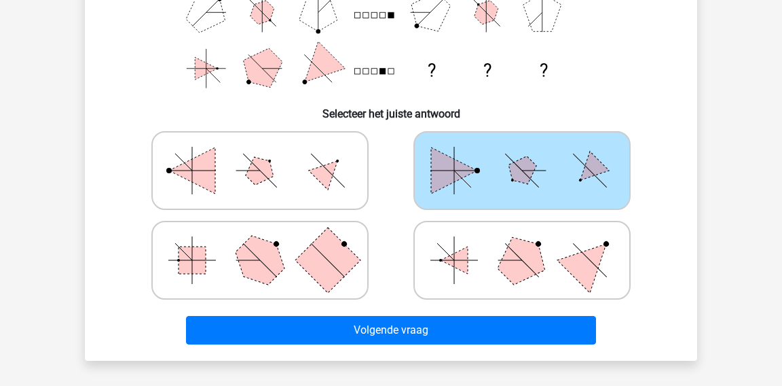
scroll to position [255, 0]
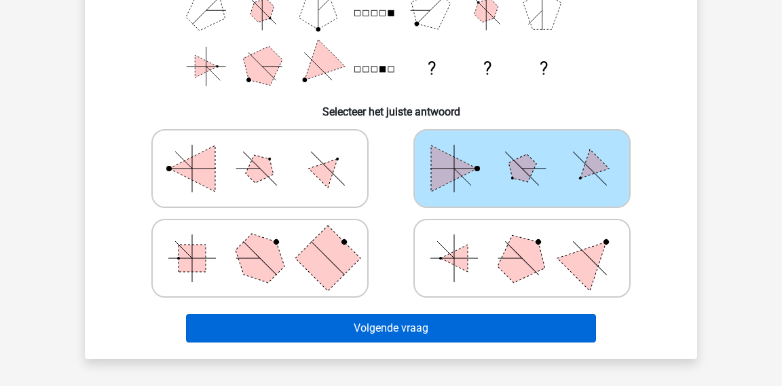
click at [457, 316] on button "Volgende vraag" at bounding box center [391, 328] width 411 height 29
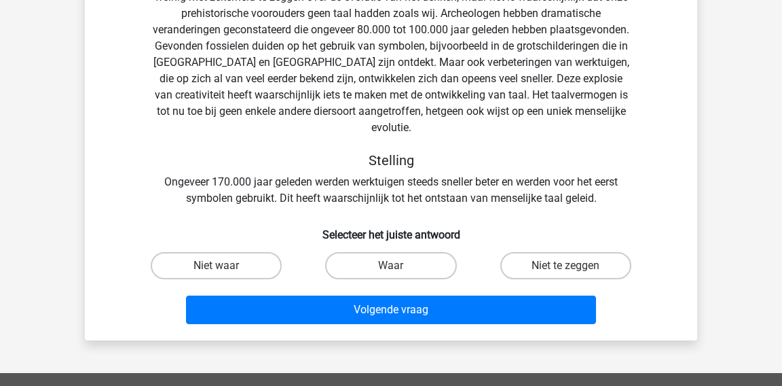
scroll to position [198, 0]
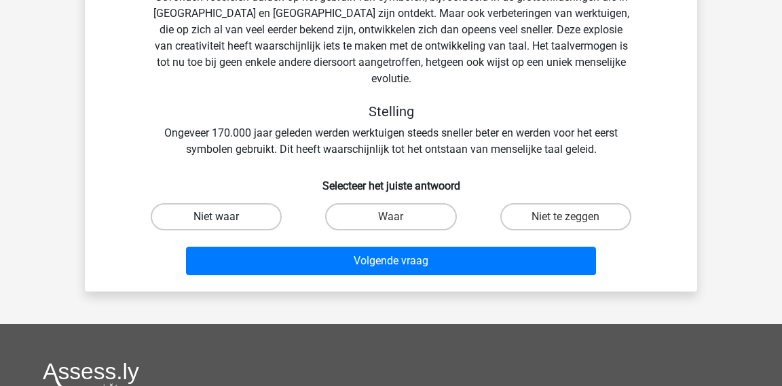
click at [231, 203] on label "Niet waar" at bounding box center [216, 216] width 131 height 27
click at [225, 217] on input "Niet waar" at bounding box center [221, 221] width 9 height 9
radio input "true"
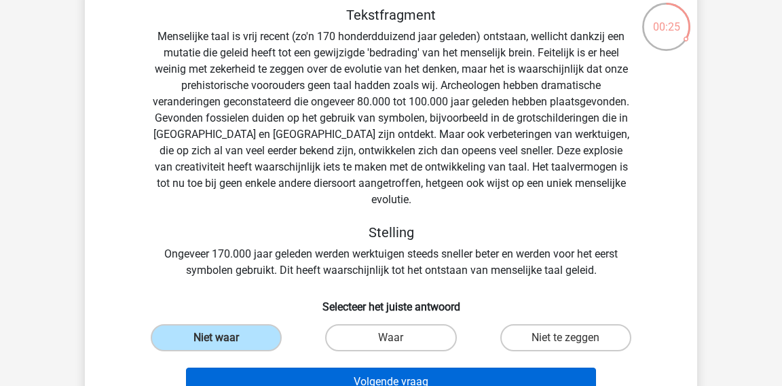
scroll to position [71, 0]
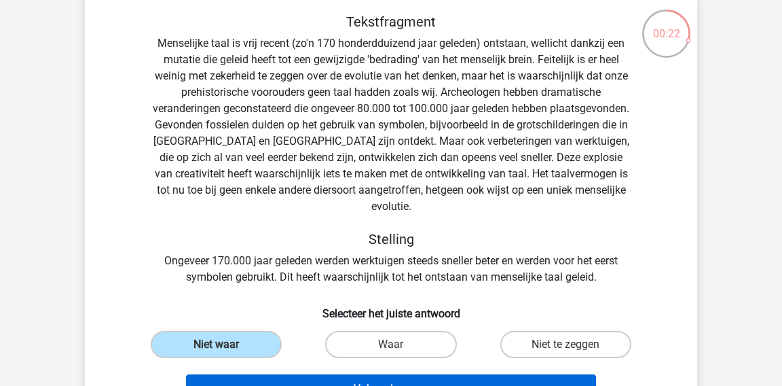
click at [257, 374] on button "Volgende vraag" at bounding box center [391, 388] width 411 height 29
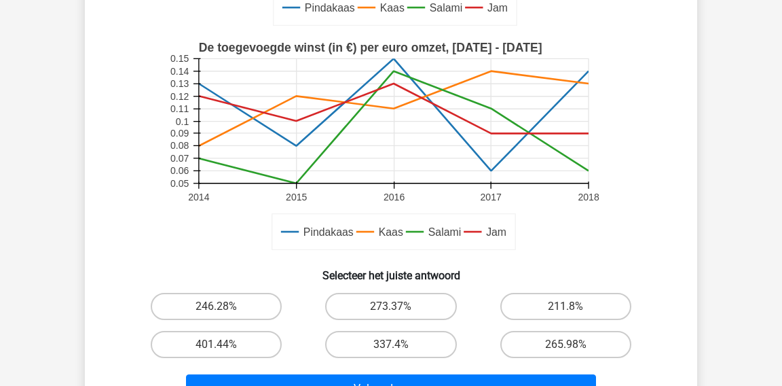
scroll to position [399, 0]
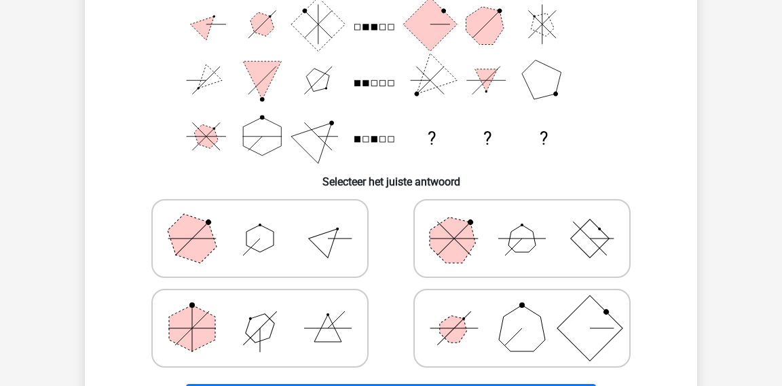
scroll to position [186, 0]
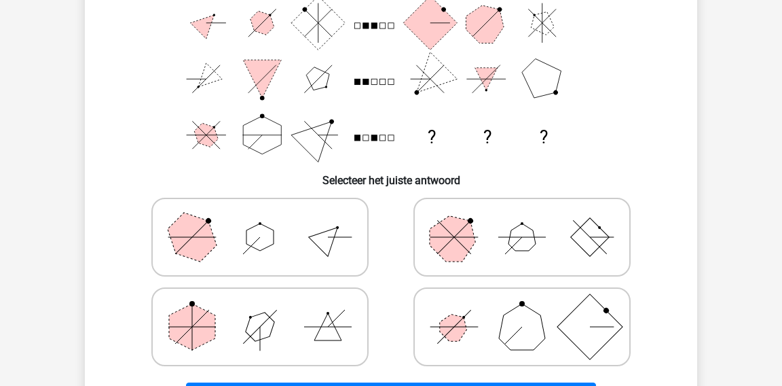
click at [466, 343] on icon at bounding box center [522, 327] width 204 height 68
click at [522, 309] on input "radio" at bounding box center [526, 305] width 9 height 9
radio input "true"
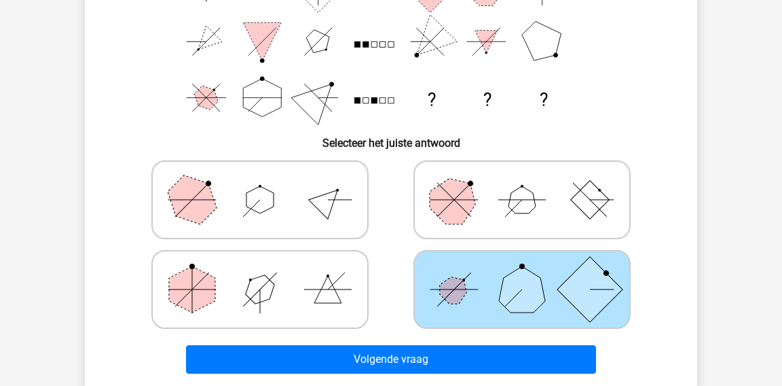
scroll to position [225, 0]
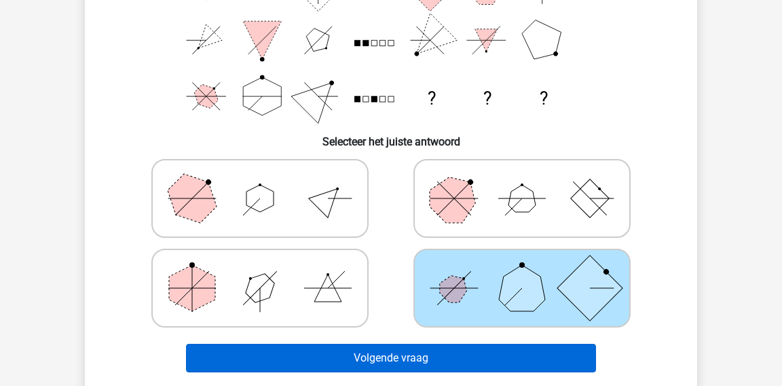
click at [466, 343] on button "Volgende vraag" at bounding box center [391, 357] width 411 height 29
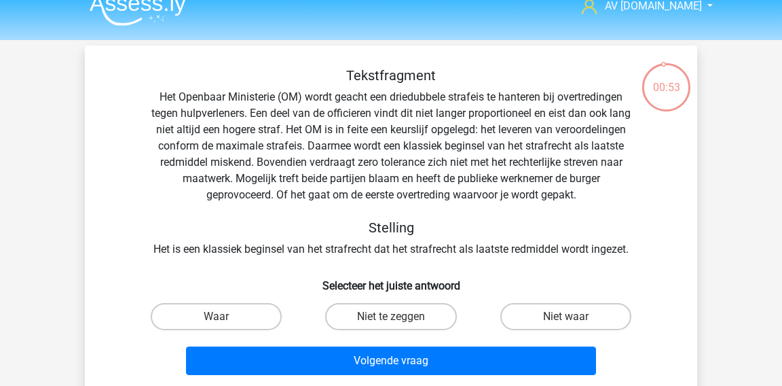
scroll to position [22, 0]
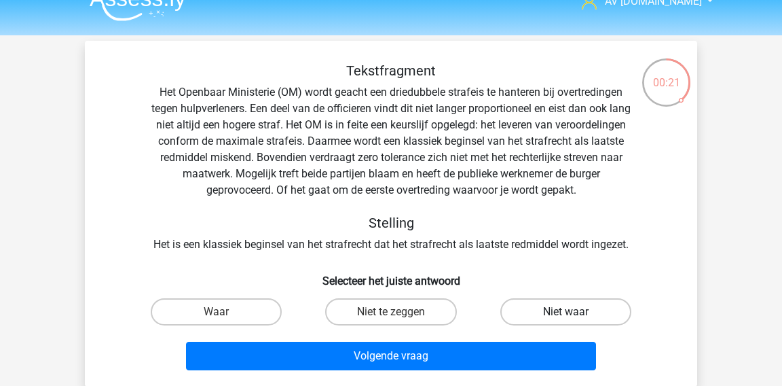
click at [520, 315] on label "Niet waar" at bounding box center [565, 311] width 131 height 27
click at [565, 315] on input "Niet waar" at bounding box center [569, 316] width 9 height 9
radio input "true"
click at [417, 307] on label "Niet te zeggen" at bounding box center [390, 311] width 131 height 27
click at [400, 312] on input "Niet te zeggen" at bounding box center [395, 316] width 9 height 9
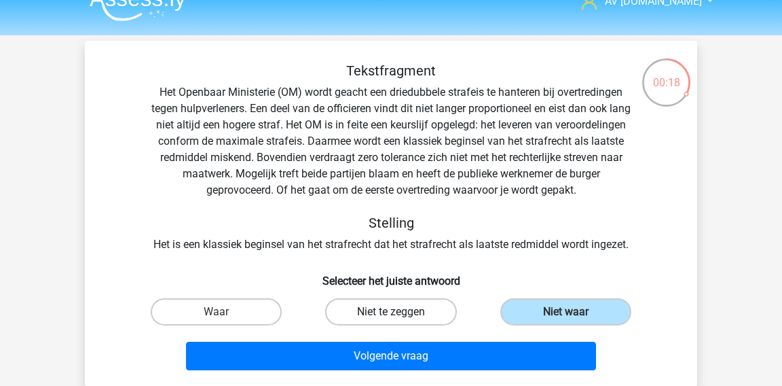
radio input "true"
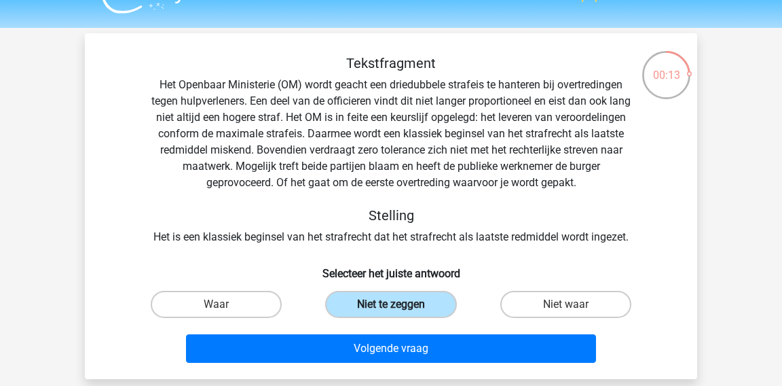
scroll to position [29, 0]
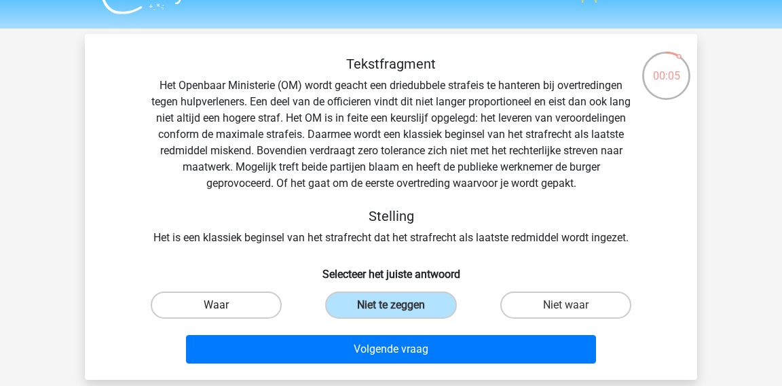
click at [250, 306] on label "Waar" at bounding box center [216, 304] width 131 height 27
click at [225, 306] on input "Waar" at bounding box center [221, 309] width 9 height 9
radio input "true"
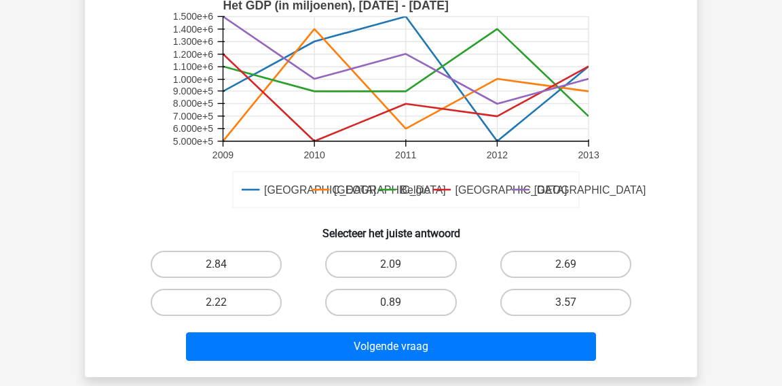
scroll to position [421, 0]
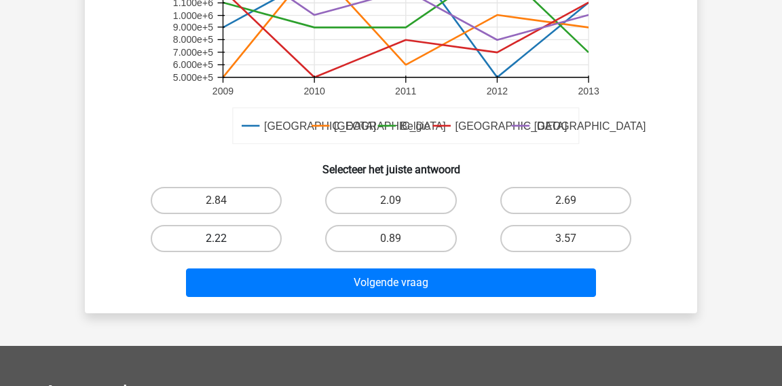
click at [216, 233] on label "2.22" at bounding box center [216, 238] width 131 height 27
click at [217, 238] on input "2.22" at bounding box center [221, 242] width 9 height 9
radio input "true"
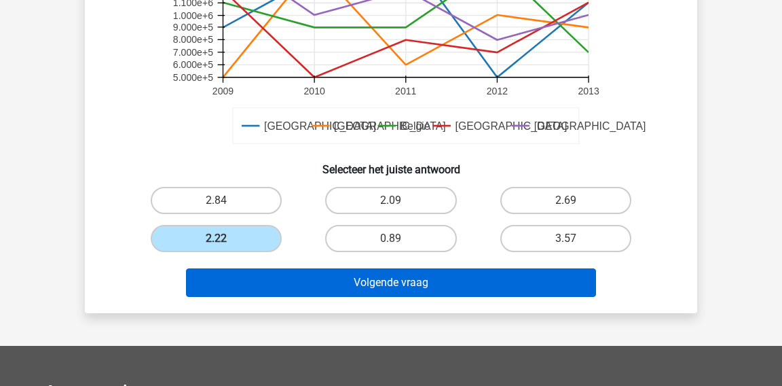
click at [230, 271] on button "Volgende vraag" at bounding box center [391, 282] width 411 height 29
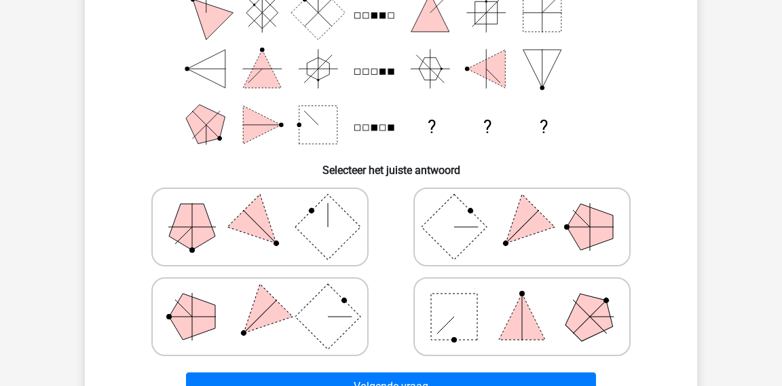
scroll to position [197, 0]
click at [432, 299] on rect at bounding box center [454, 316] width 46 height 46
click at [522, 299] on input "radio" at bounding box center [526, 294] width 9 height 9
radio input "true"
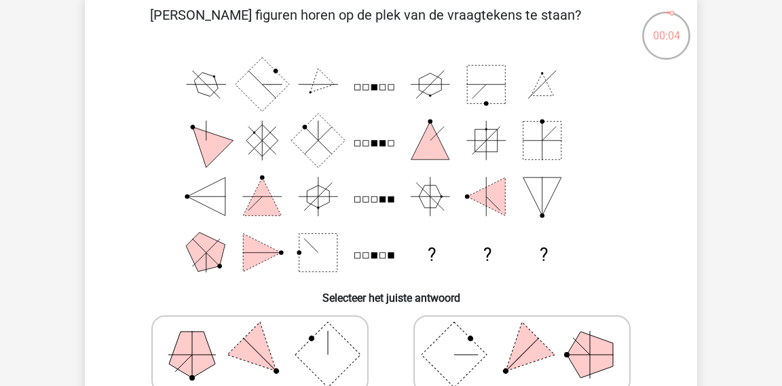
scroll to position [68, 0]
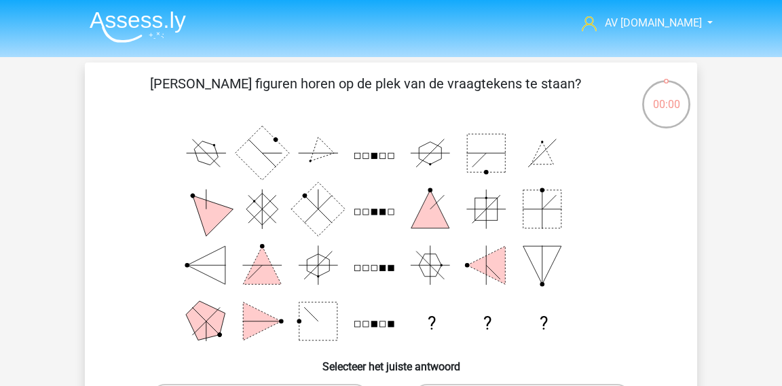
scroll to position [125, 0]
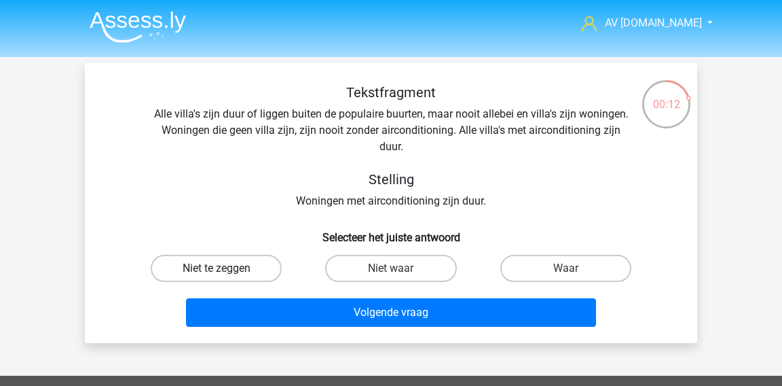
click at [255, 274] on label "Niet te zeggen" at bounding box center [216, 268] width 131 height 27
click at [225, 274] on input "Niet te zeggen" at bounding box center [221, 272] width 9 height 9
radio input "true"
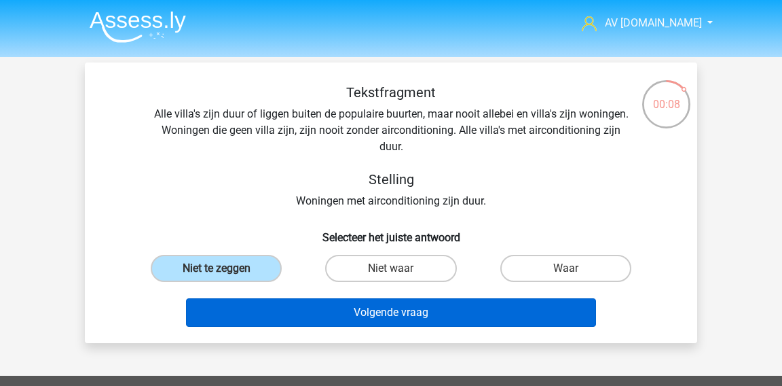
click at [305, 319] on button "Volgende vraag" at bounding box center [391, 312] width 411 height 29
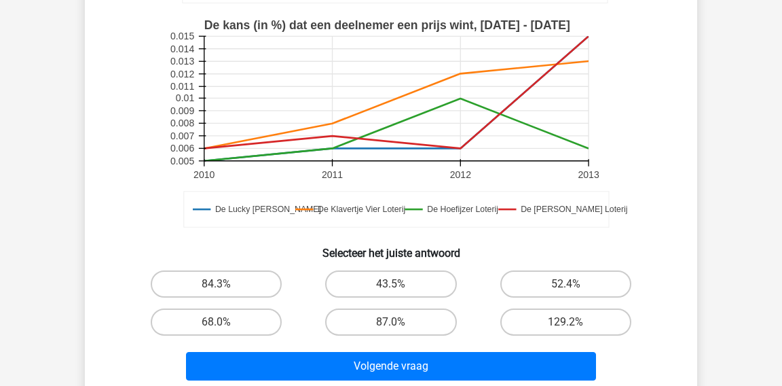
scroll to position [358, 0]
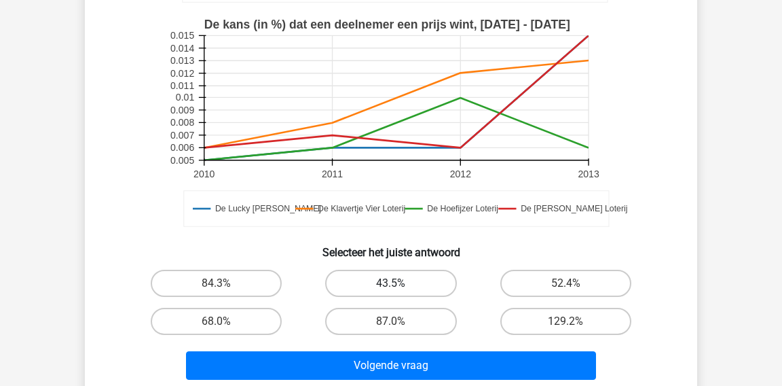
click at [333, 281] on label "43.5%" at bounding box center [390, 282] width 131 height 27
click at [391, 283] on input "43.5%" at bounding box center [395, 287] width 9 height 9
radio input "true"
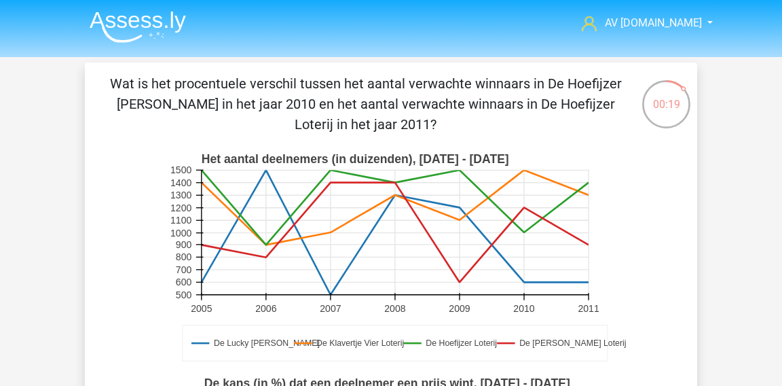
scroll to position [0, 0]
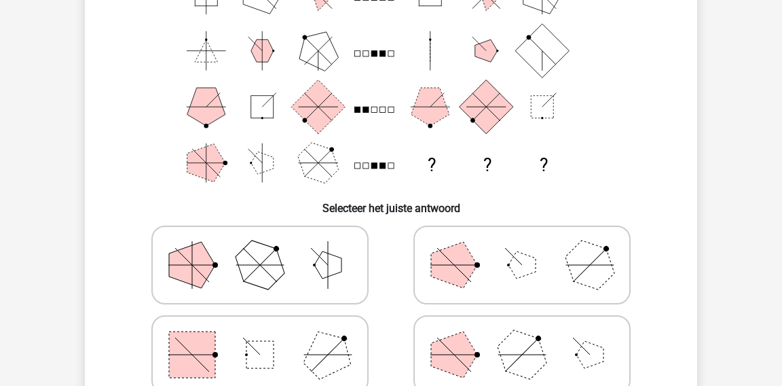
scroll to position [158, 0]
click at [183, 364] on rect at bounding box center [192, 354] width 46 height 46
click at [260, 337] on input "radio" at bounding box center [264, 333] width 9 height 9
radio input "true"
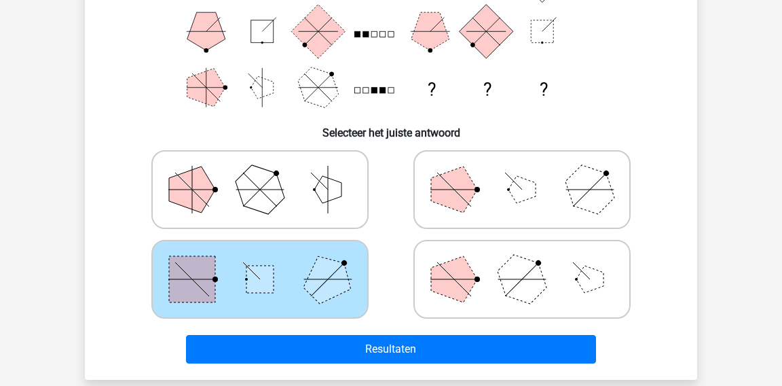
scroll to position [236, 0]
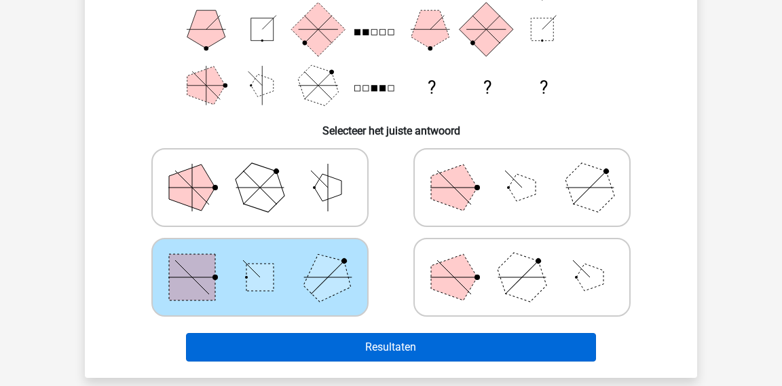
click at [322, 348] on button "Resultaten" at bounding box center [391, 347] width 411 height 29
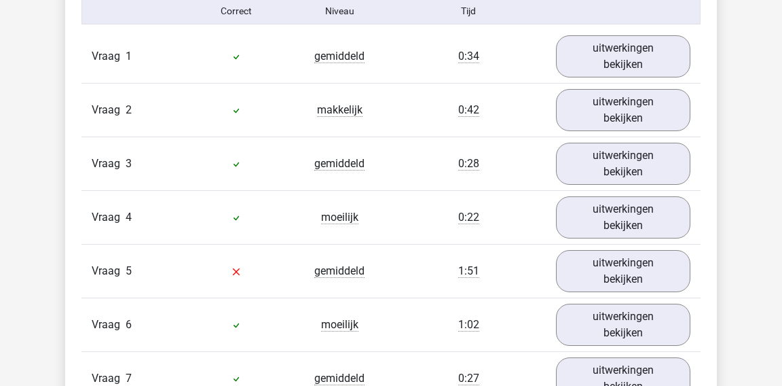
scroll to position [1110, 0]
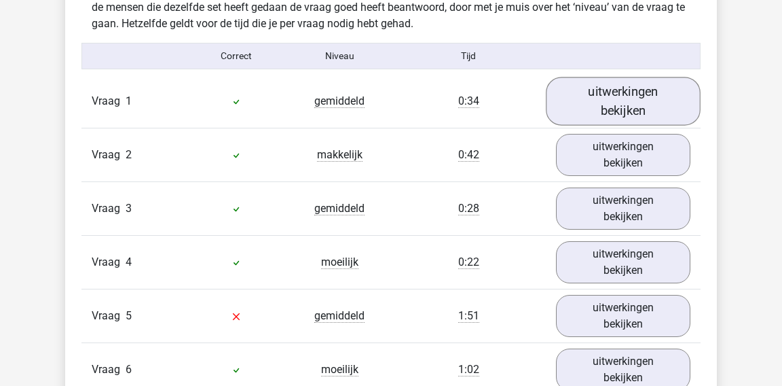
click at [578, 100] on link "uitwerkingen bekijken" at bounding box center [623, 101] width 155 height 48
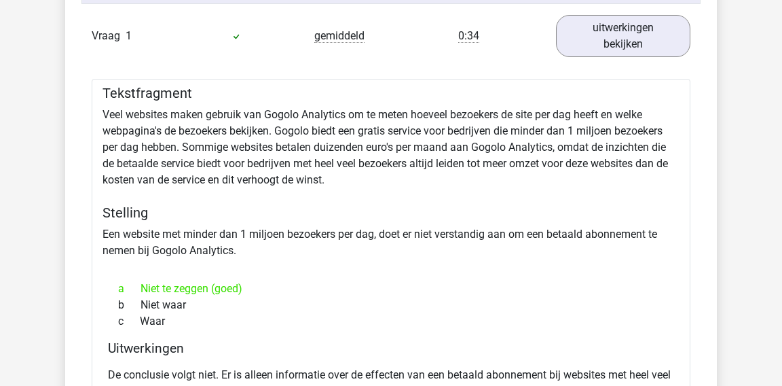
scroll to position [1159, 0]
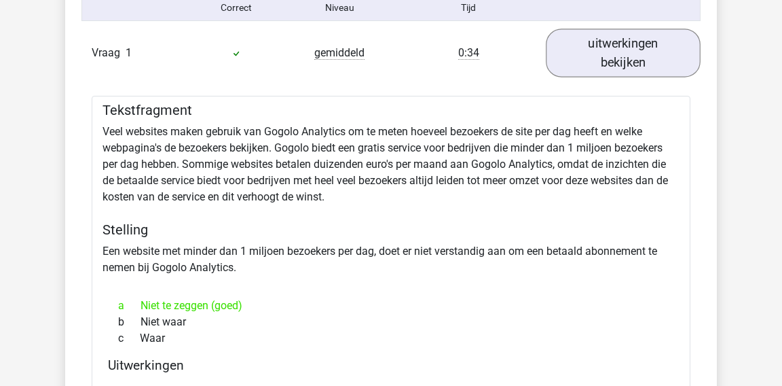
click at [599, 59] on link "uitwerkingen bekijken" at bounding box center [623, 53] width 155 height 48
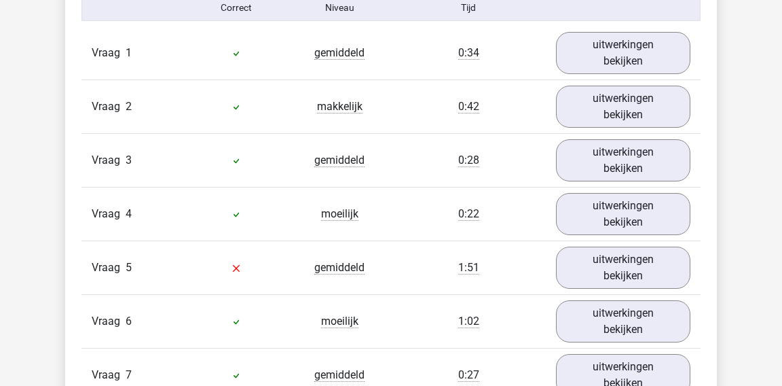
click at [586, 135] on div "Vraag 3 gemiddeld 0:28 uitwerkingen bekijken" at bounding box center [390, 160] width 619 height 54
click at [597, 90] on link "uitwerkingen bekijken" at bounding box center [623, 107] width 155 height 48
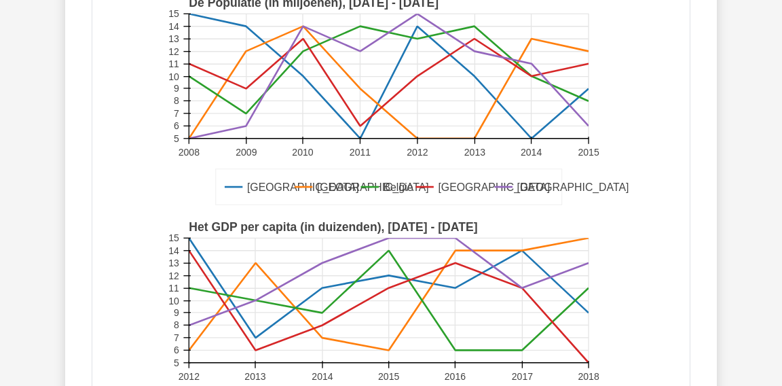
scroll to position [1254, 0]
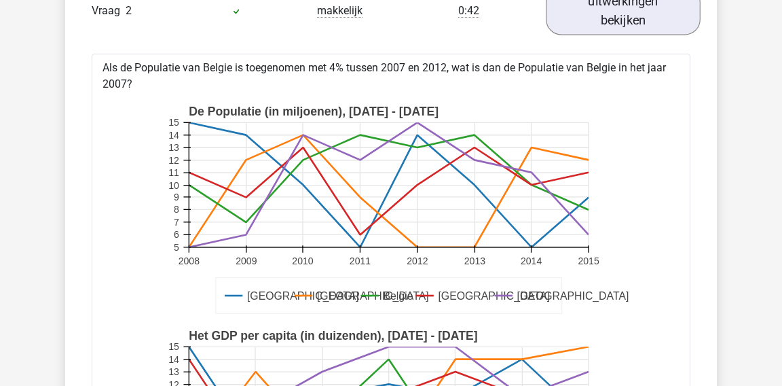
click at [633, 22] on link "uitwerkingen bekijken" at bounding box center [623, 11] width 155 height 48
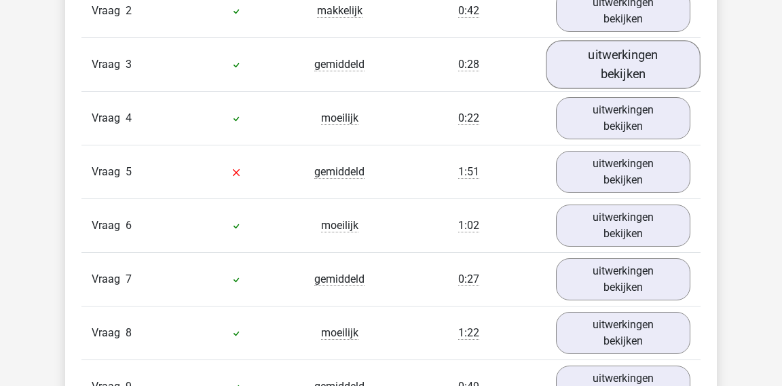
click at [601, 78] on link "uitwerkingen bekijken" at bounding box center [623, 65] width 155 height 48
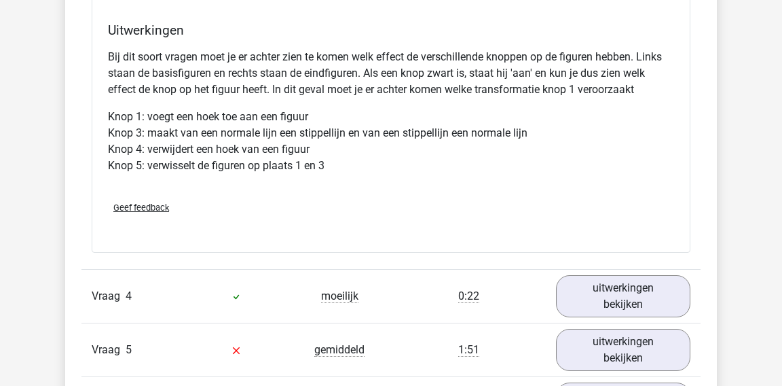
scroll to position [1978, 0]
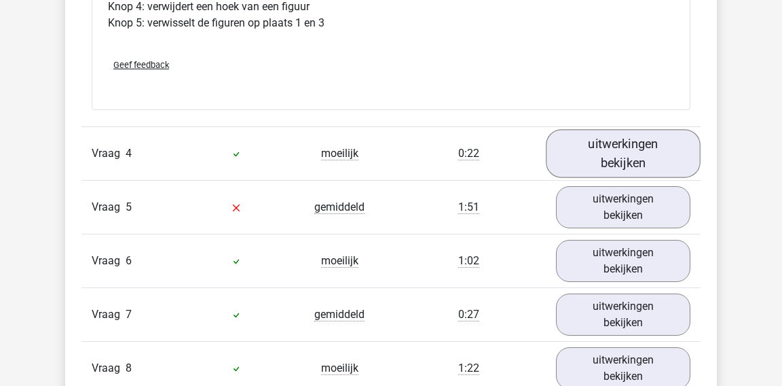
click at [588, 170] on link "uitwerkingen bekijken" at bounding box center [623, 154] width 155 height 48
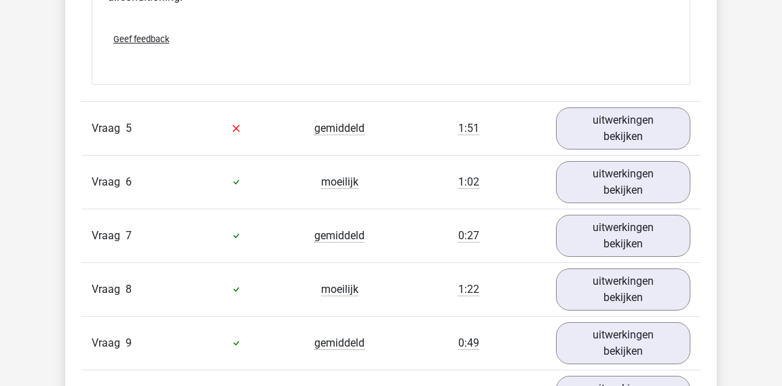
scroll to position [2474, 0]
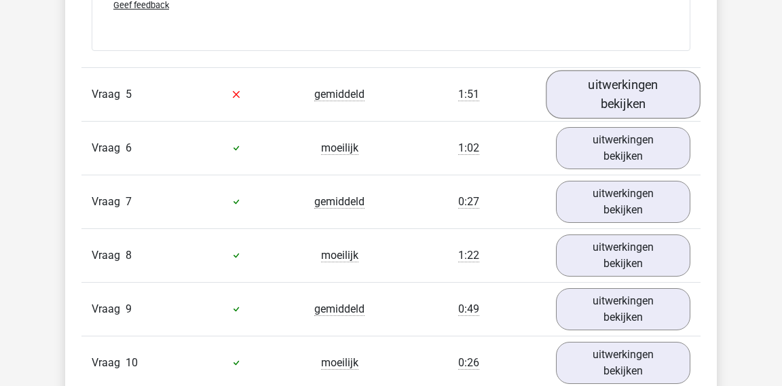
click at [610, 93] on link "uitwerkingen bekijken" at bounding box center [623, 94] width 155 height 48
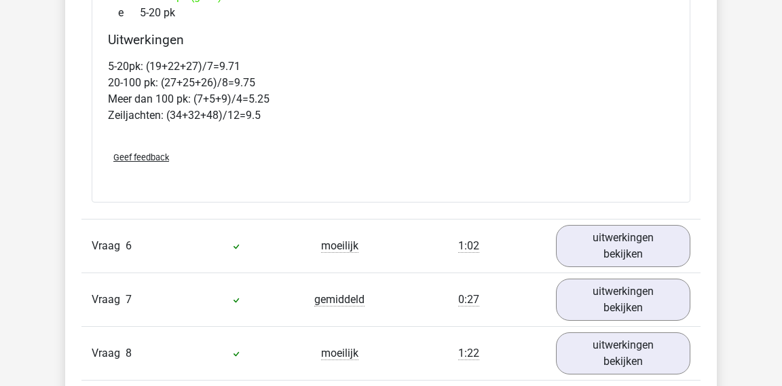
scroll to position [2950, 0]
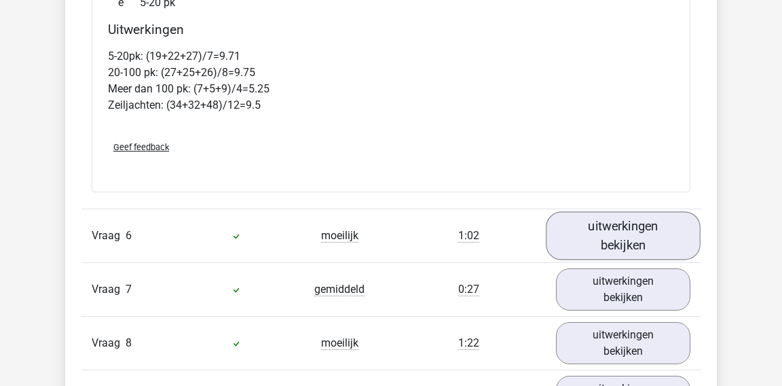
click at [574, 233] on link "uitwerkingen bekijken" at bounding box center [623, 235] width 155 height 48
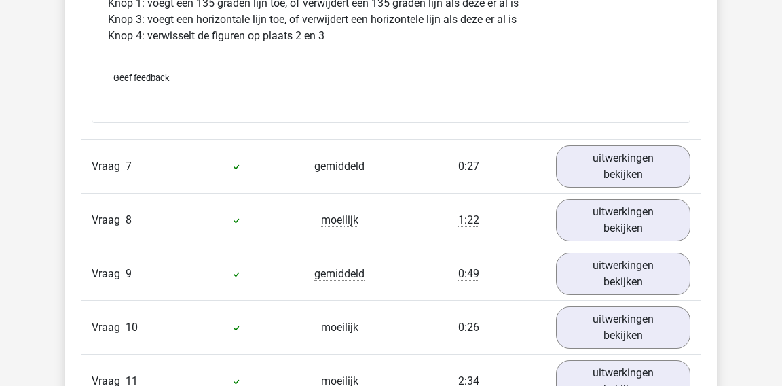
scroll to position [3947, 0]
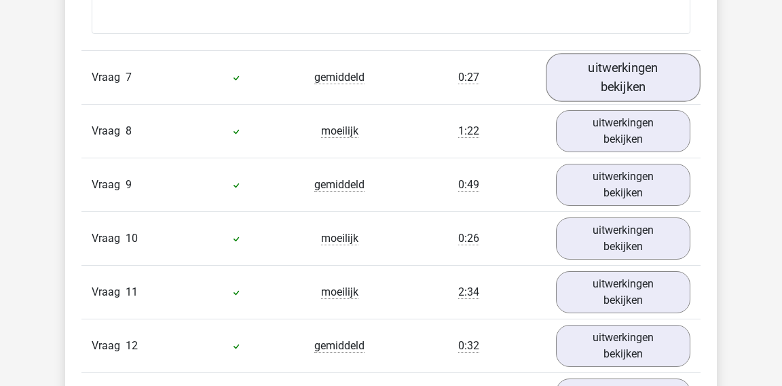
click at [597, 94] on link "uitwerkingen bekijken" at bounding box center [623, 77] width 155 height 48
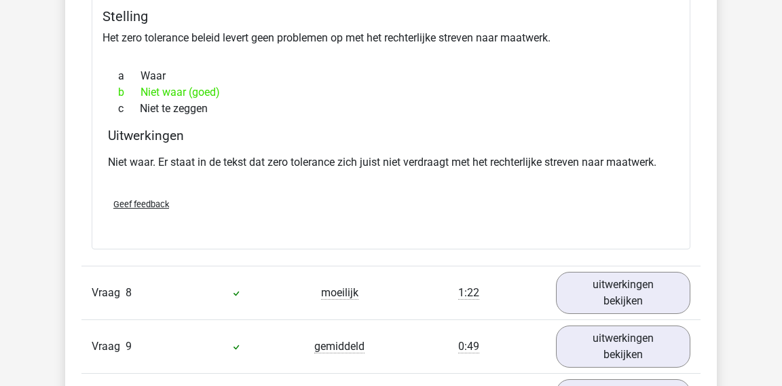
scroll to position [4202, 0]
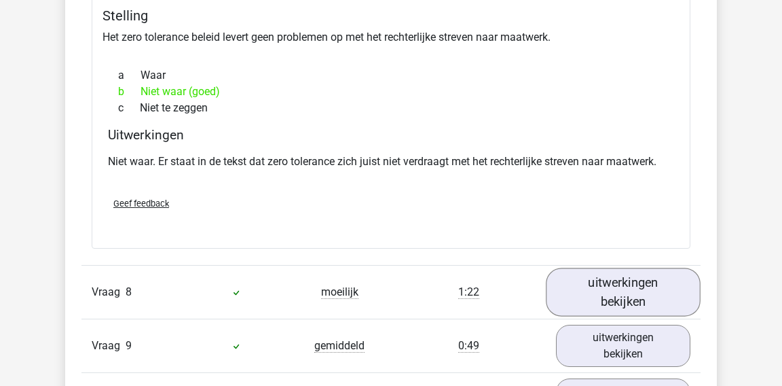
click at [610, 272] on link "uitwerkingen bekijken" at bounding box center [623, 292] width 155 height 48
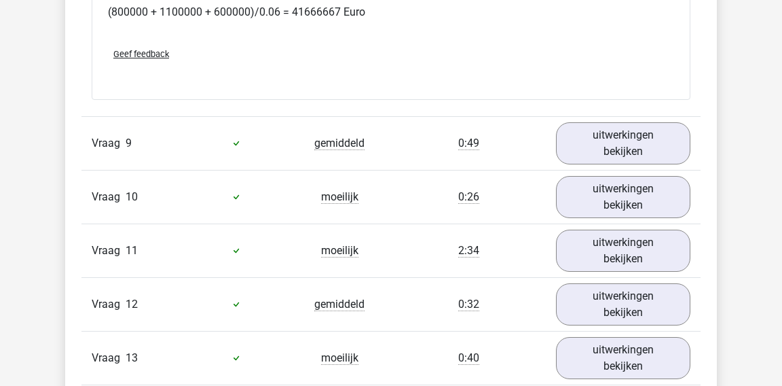
scroll to position [5214, 0]
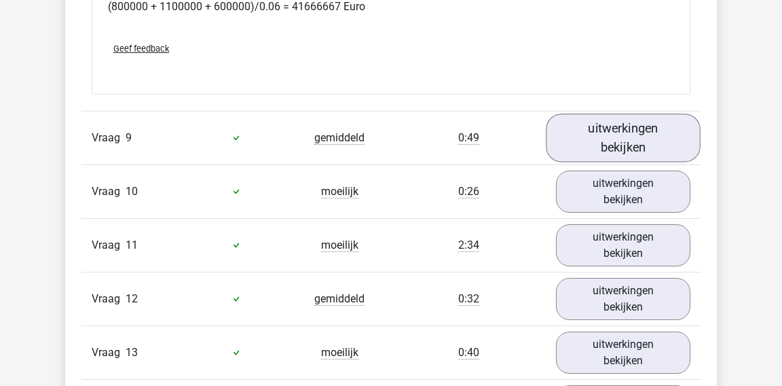
click at [613, 116] on link "uitwerkingen bekijken" at bounding box center [623, 137] width 155 height 48
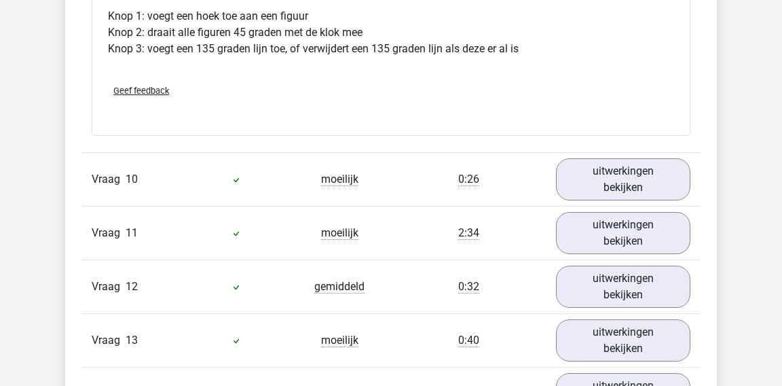
scroll to position [6036, 0]
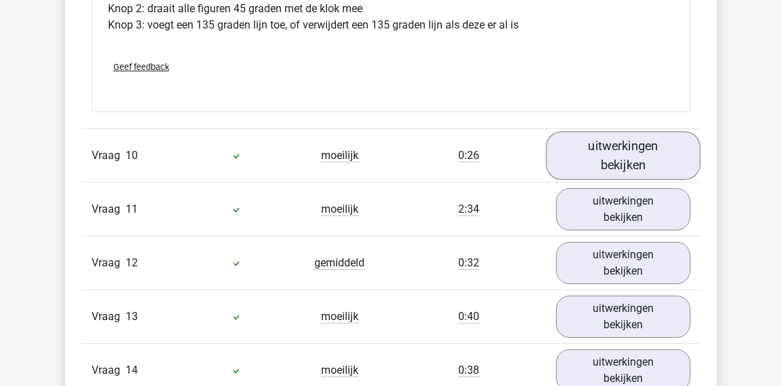
click at [613, 156] on link "uitwerkingen bekijken" at bounding box center [623, 155] width 155 height 48
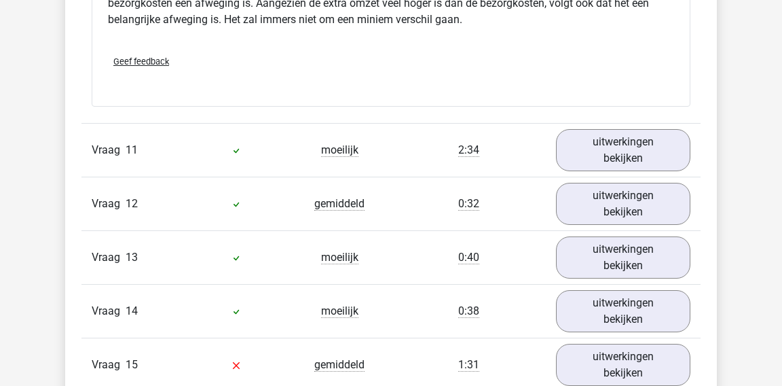
scroll to position [6540, 0]
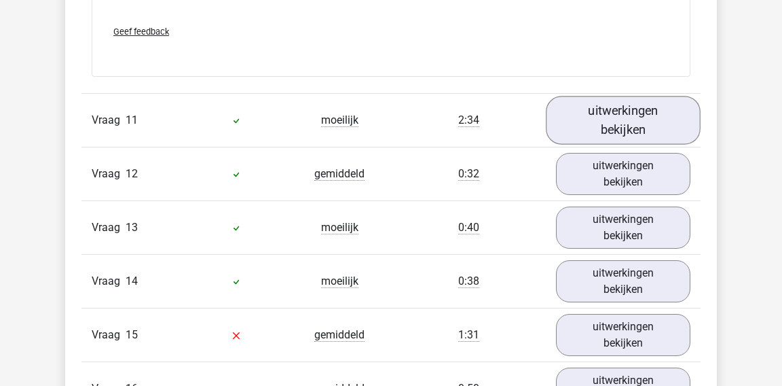
click at [617, 96] on link "uitwerkingen bekijken" at bounding box center [623, 120] width 155 height 48
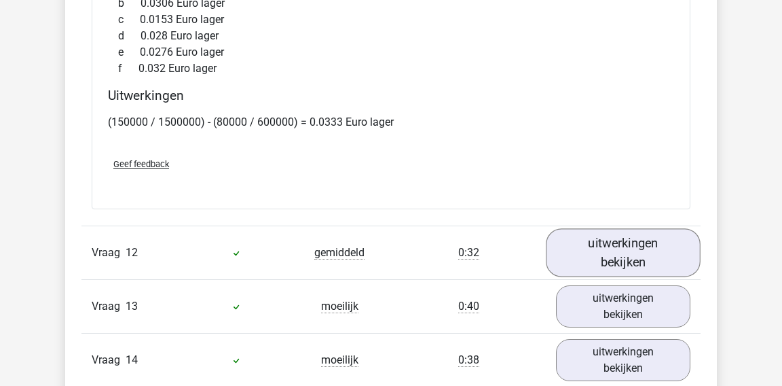
scroll to position [7241, 0]
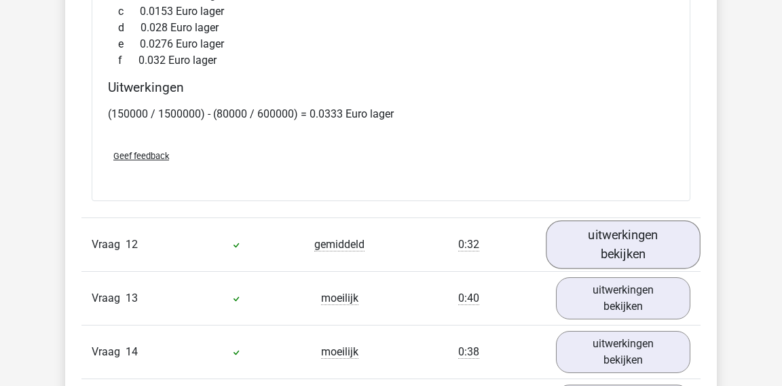
click at [582, 246] on link "uitwerkingen bekijken" at bounding box center [623, 245] width 155 height 48
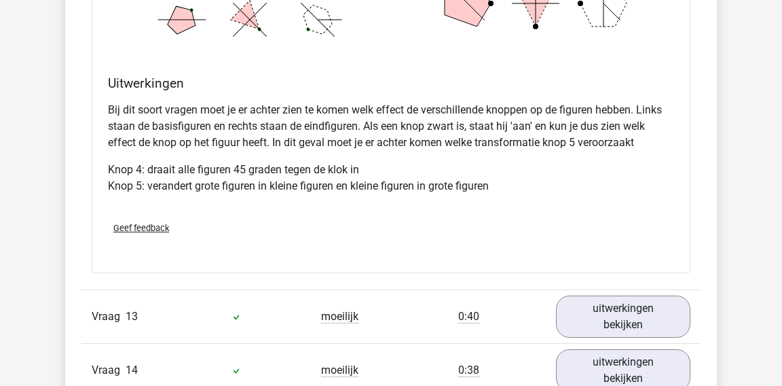
scroll to position [8103, 0]
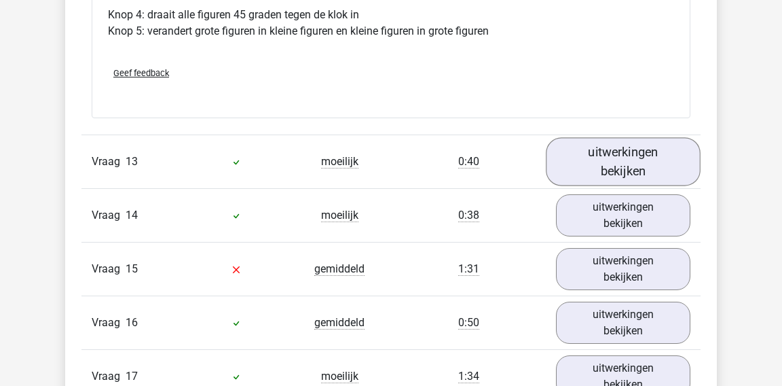
click at [594, 157] on link "uitwerkingen bekijken" at bounding box center [623, 162] width 155 height 48
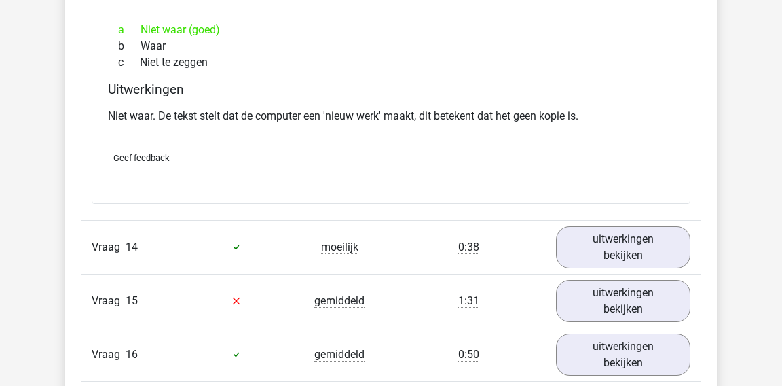
scroll to position [8485, 0]
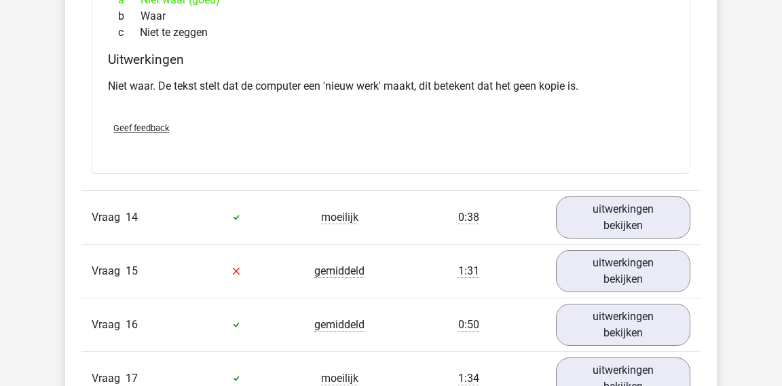
click at [582, 229] on div "Vraag 14 moeilijk 0:38 uitwerkingen bekijken" at bounding box center [390, 217] width 619 height 54
click at [582, 206] on link "uitwerkingen bekijken" at bounding box center [623, 217] width 155 height 48
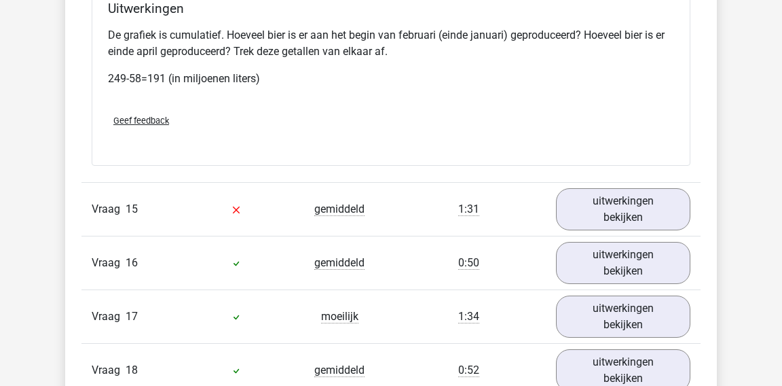
scroll to position [9115, 0]
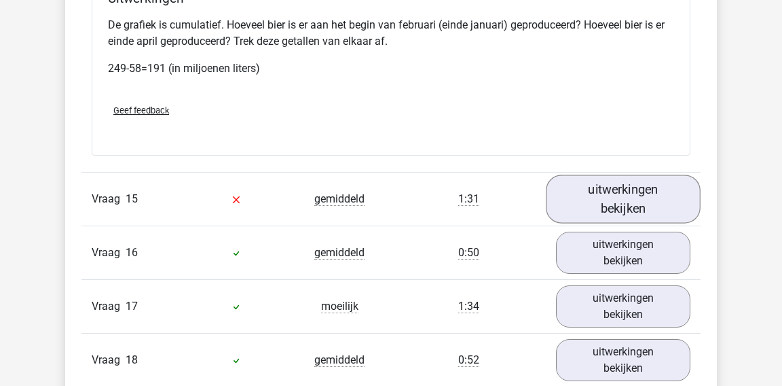
click at [586, 189] on link "uitwerkingen bekijken" at bounding box center [623, 198] width 155 height 48
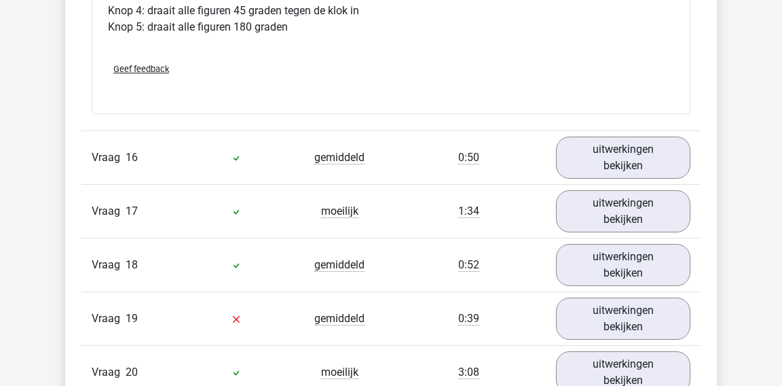
scroll to position [10006, 0]
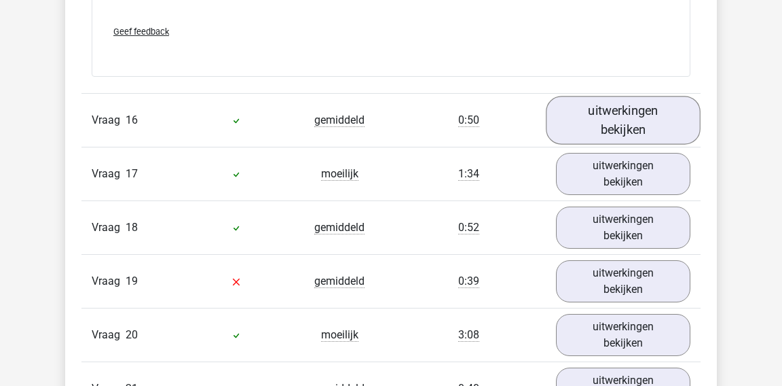
click at [556, 100] on link "uitwerkingen bekijken" at bounding box center [623, 120] width 155 height 48
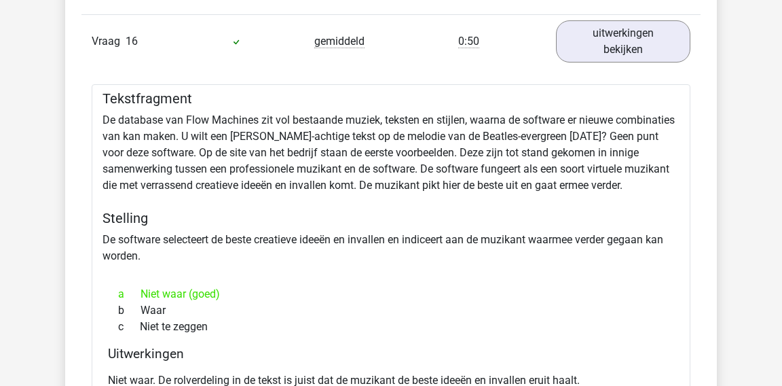
scroll to position [10091, 0]
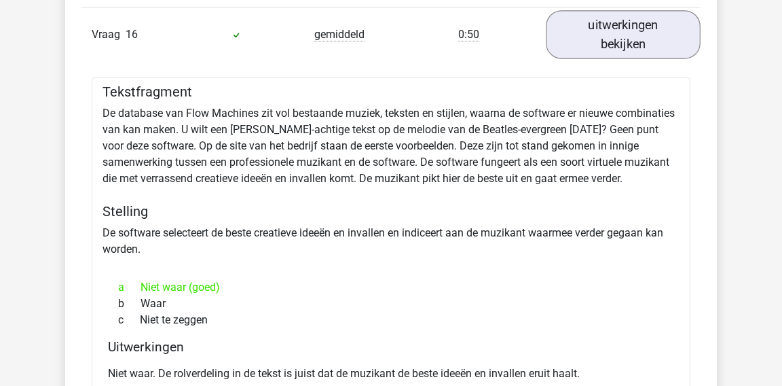
click at [641, 10] on link "uitwerkingen bekijken" at bounding box center [623, 34] width 155 height 48
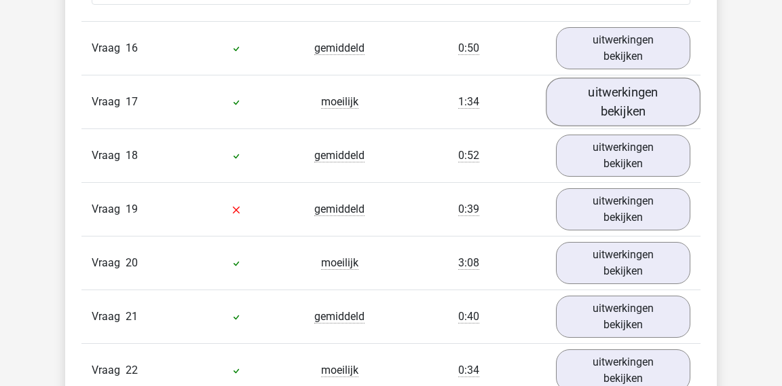
scroll to position [10071, 0]
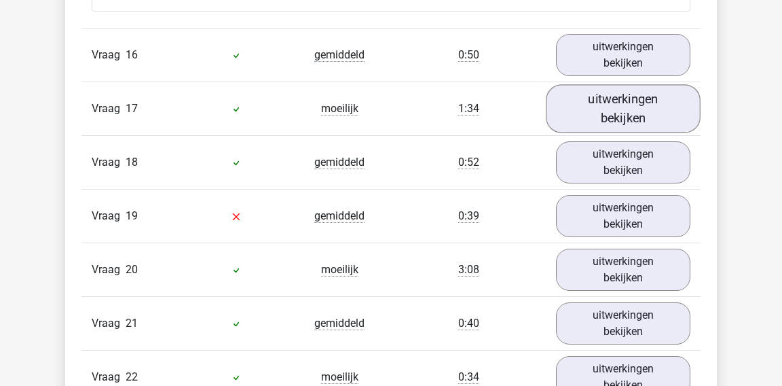
click at [615, 88] on link "uitwerkingen bekijken" at bounding box center [623, 108] width 155 height 48
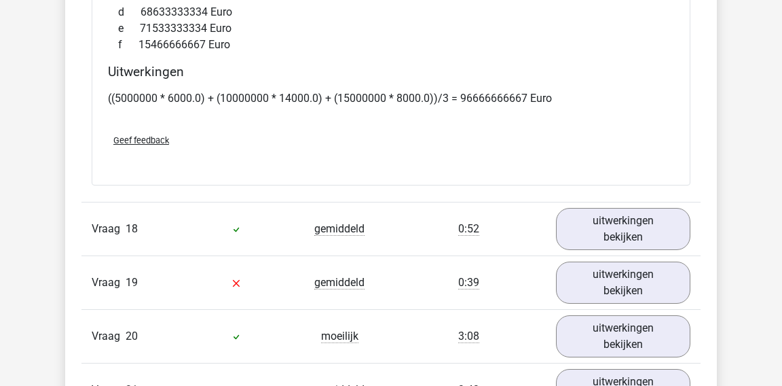
scroll to position [10777, 0]
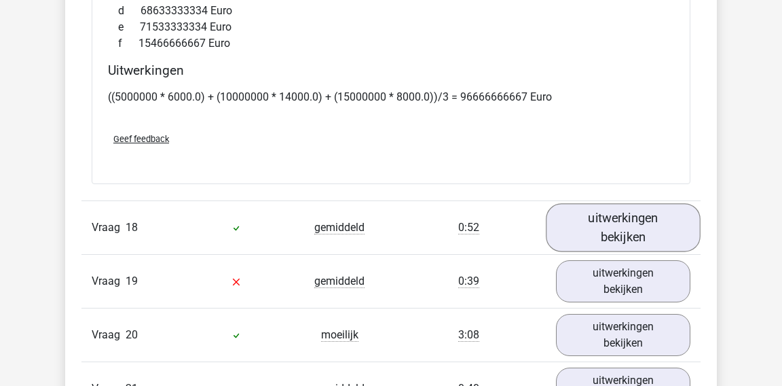
click at [614, 204] on link "uitwerkingen bekijken" at bounding box center [623, 228] width 155 height 48
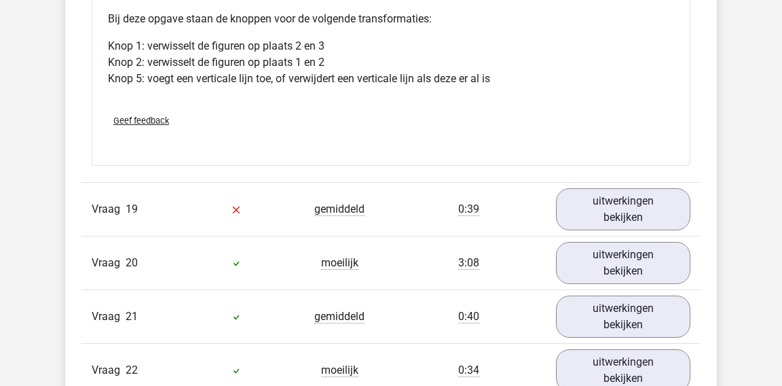
scroll to position [11660, 0]
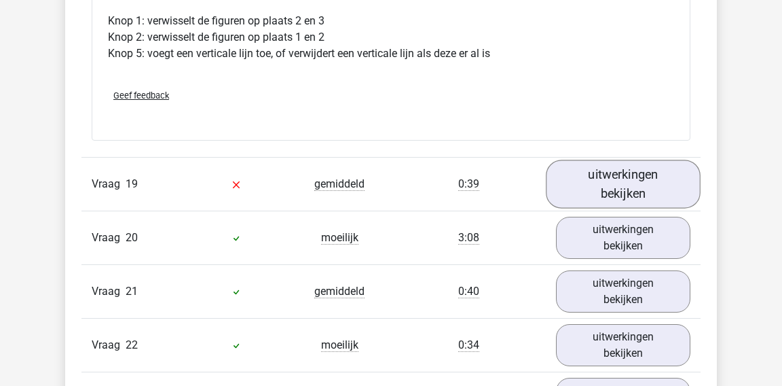
click at [624, 162] on link "uitwerkingen bekijken" at bounding box center [623, 184] width 155 height 48
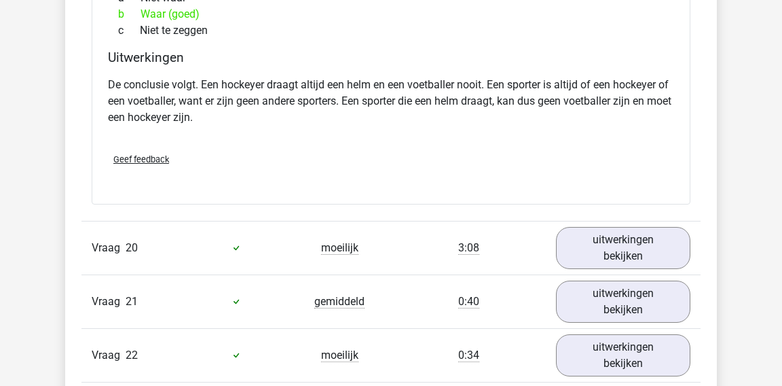
scroll to position [12088, 0]
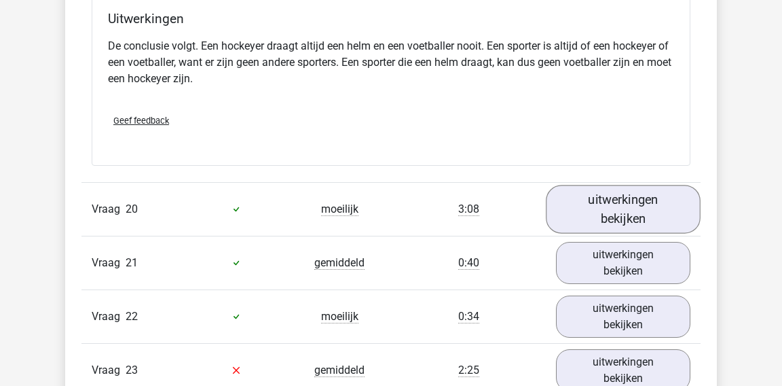
click at [634, 185] on link "uitwerkingen bekijken" at bounding box center [623, 209] width 155 height 48
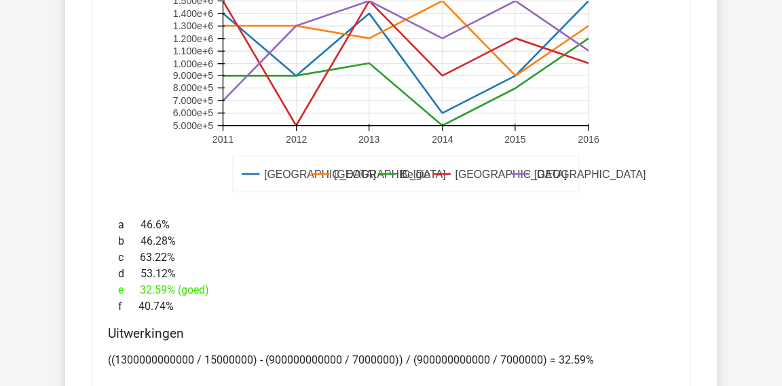
scroll to position [12877, 0]
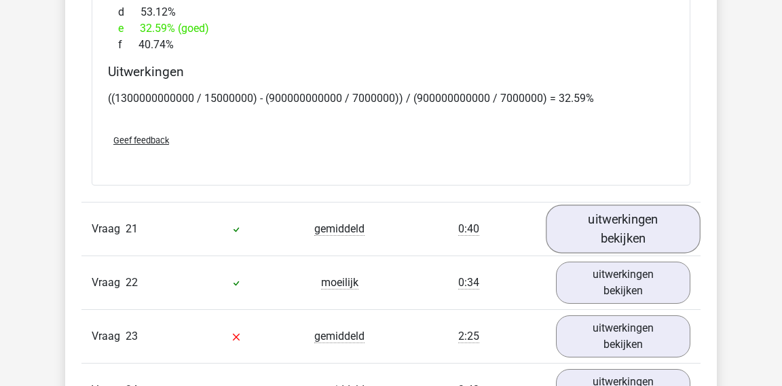
click at [631, 204] on link "uitwerkingen bekijken" at bounding box center [623, 228] width 155 height 48
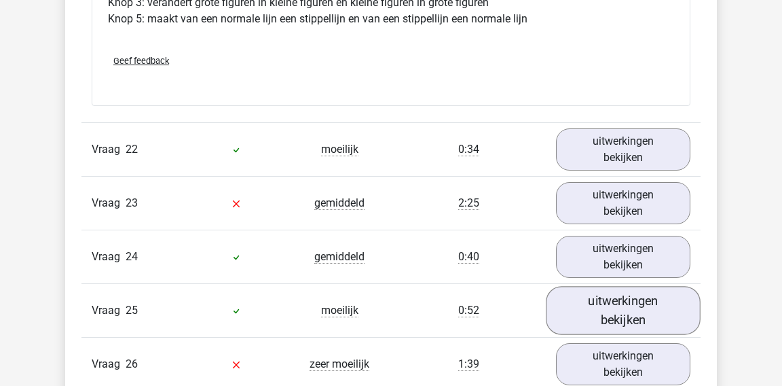
scroll to position [13788, 0]
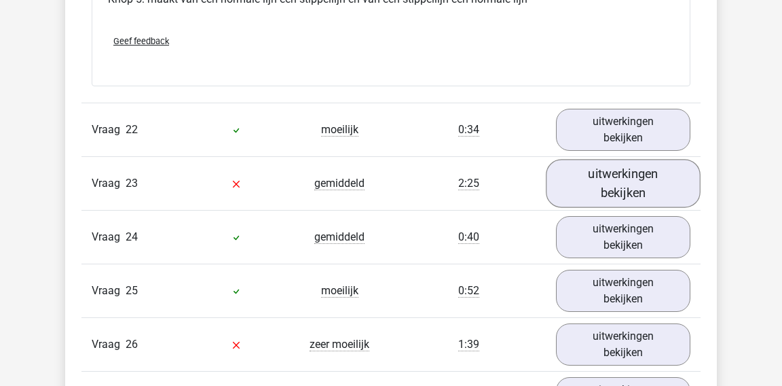
click at [599, 159] on link "uitwerkingen bekijken" at bounding box center [623, 183] width 155 height 48
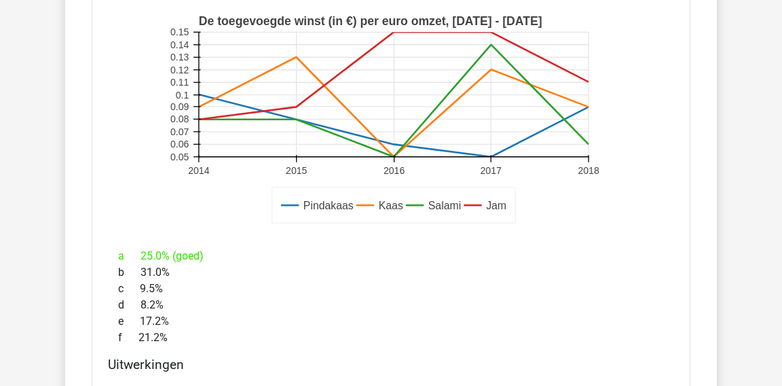
scroll to position [14424, 0]
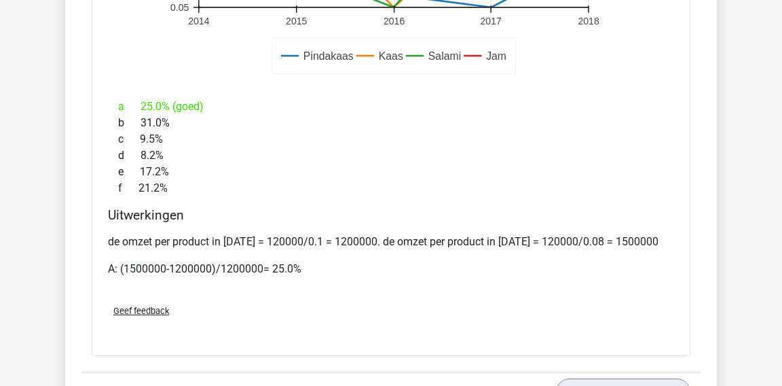
click at [160, 305] on span "Geef feedback" at bounding box center [141, 310] width 56 height 10
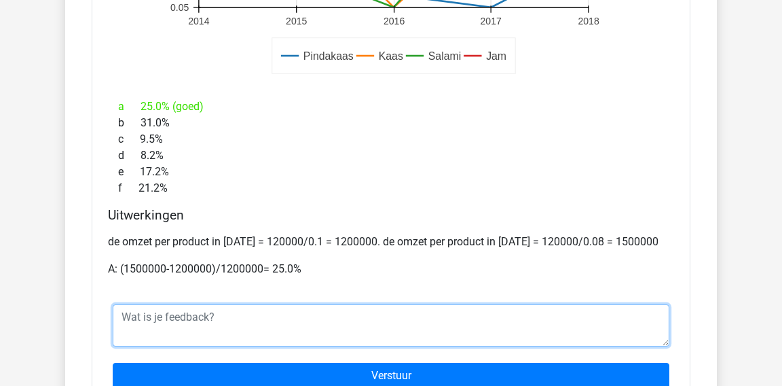
click at [210, 304] on textarea at bounding box center [391, 325] width 557 height 42
type textarea "H"
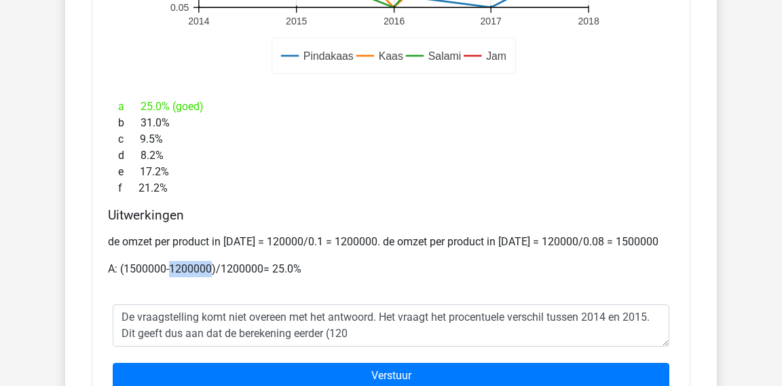
drag, startPoint x: 213, startPoint y: 231, endPoint x: 172, endPoint y: 236, distance: 41.1
click at [171, 261] on p "A: (1500000-1200000)/1200000= 25.0%" at bounding box center [391, 269] width 566 height 16
copy p "1200000"
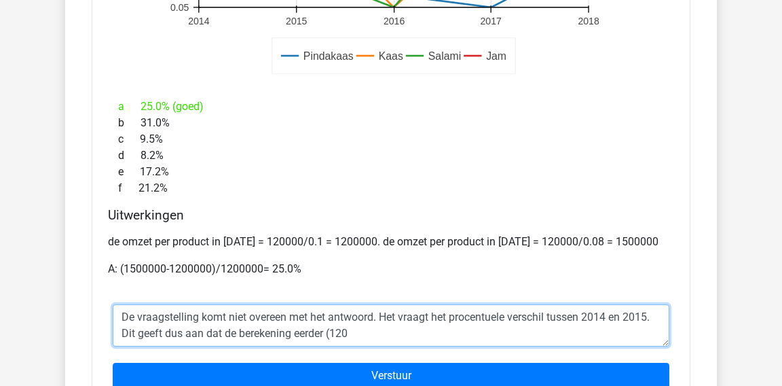
click at [331, 304] on textarea "De vraagstelling komt niet overeen met het antwoord. Het vraagt het procentuele…" at bounding box center [391, 325] width 557 height 42
click at [334, 304] on textarea "De vraagstelling komt niet overeen met het antwoord. Het vraagt het procentuele…" at bounding box center [391, 325] width 557 height 42
paste textarea "0000"
paste textarea "1200000"
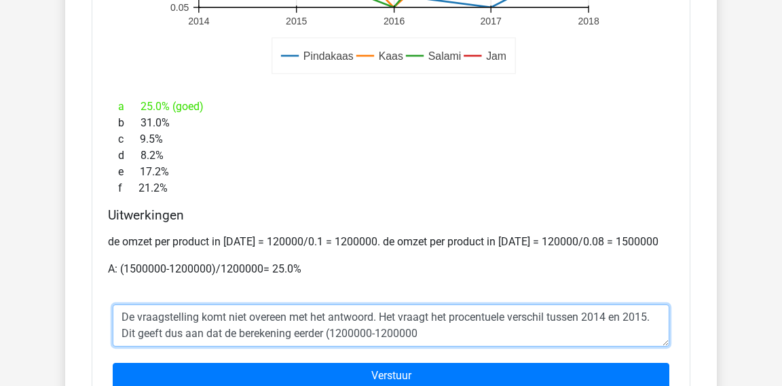
click at [383, 304] on textarea "De vraagstelling komt niet overeen met het antwoord. Het vraagt het procentuele…" at bounding box center [391, 325] width 557 height 42
paste textarea "1200000"
click at [440, 304] on textarea "De vraagstelling komt niet overeen met het antwoord. Het vraagt het procentuele…" at bounding box center [391, 325] width 557 height 42
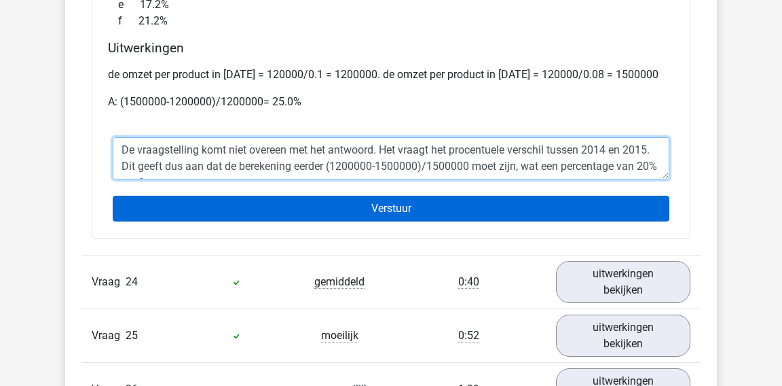
scroll to position [0, 0]
type textarea "De vraagstelling komt niet overeen met het antwoord. Het vraagt het procentuele…"
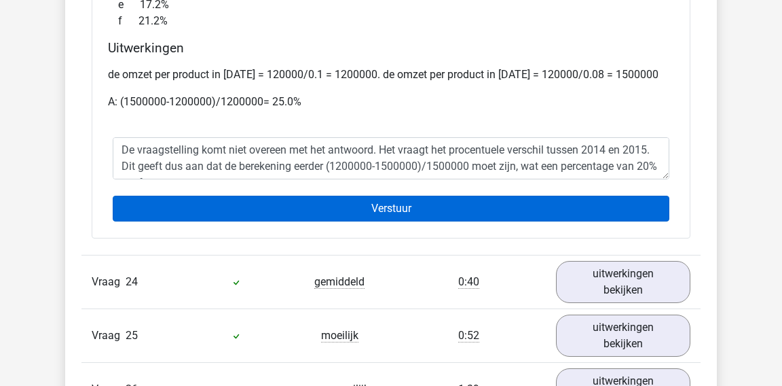
click at [481, 195] on input "Verstuur" at bounding box center [391, 208] width 557 height 26
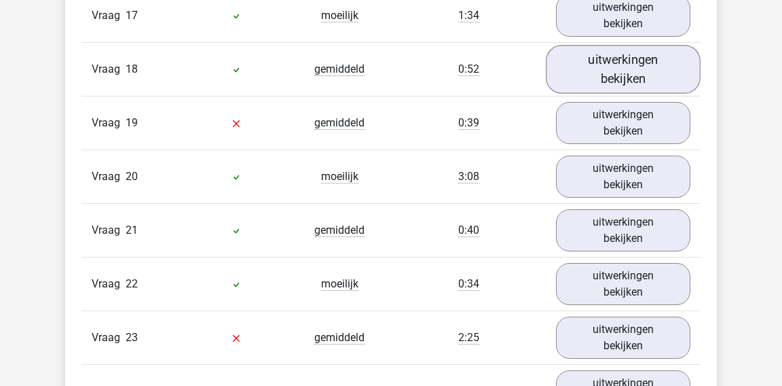
scroll to position [2090, 0]
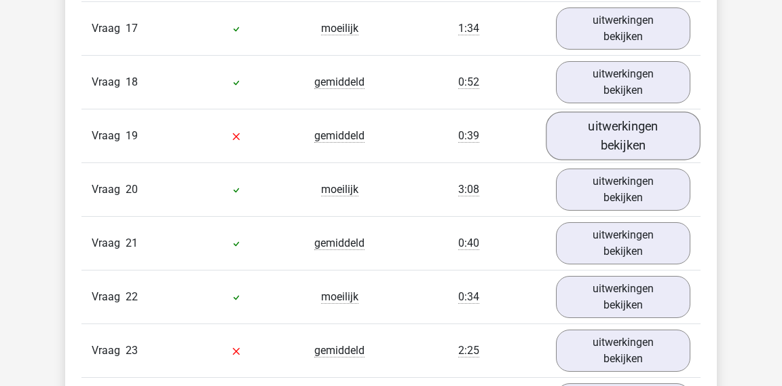
click at [635, 120] on link "uitwerkingen bekijken" at bounding box center [623, 136] width 155 height 48
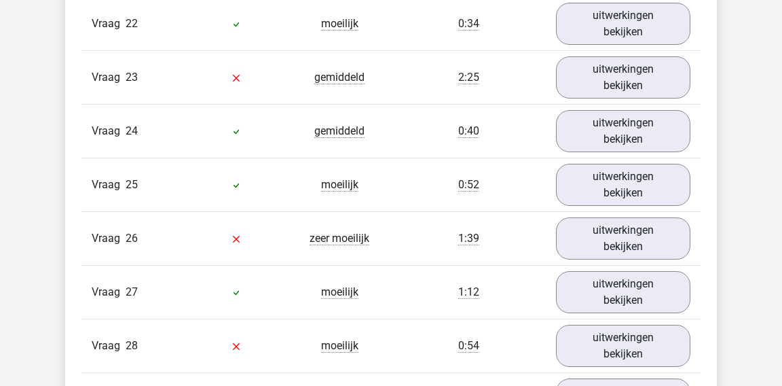
scroll to position [2693, 0]
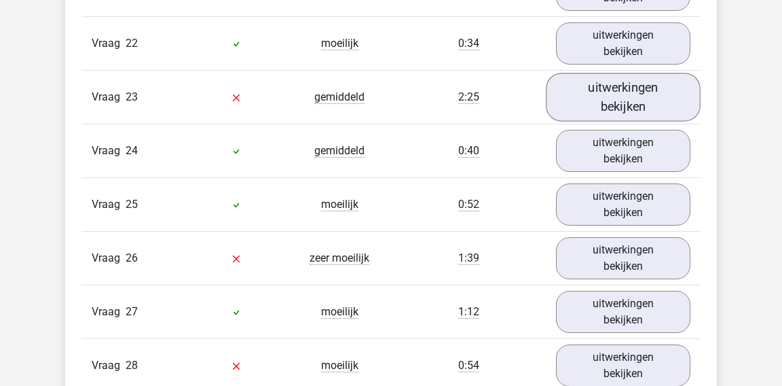
click at [578, 84] on link "uitwerkingen bekijken" at bounding box center [623, 97] width 155 height 48
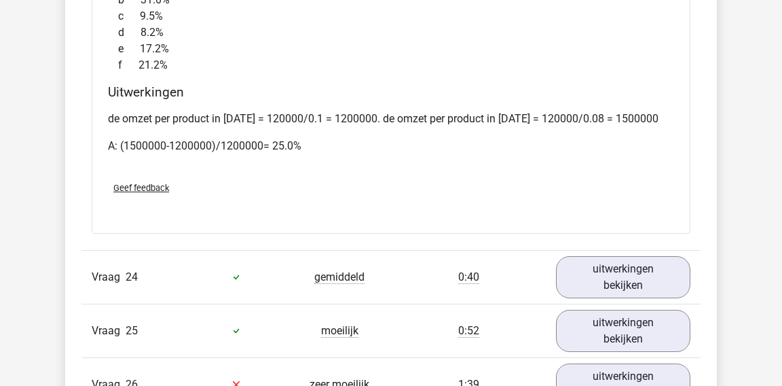
scroll to position [3455, 0]
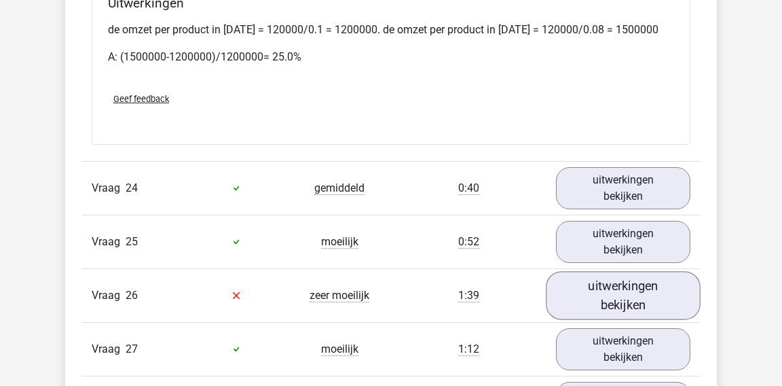
click at [578, 276] on link "uitwerkingen bekijken" at bounding box center [623, 295] width 155 height 48
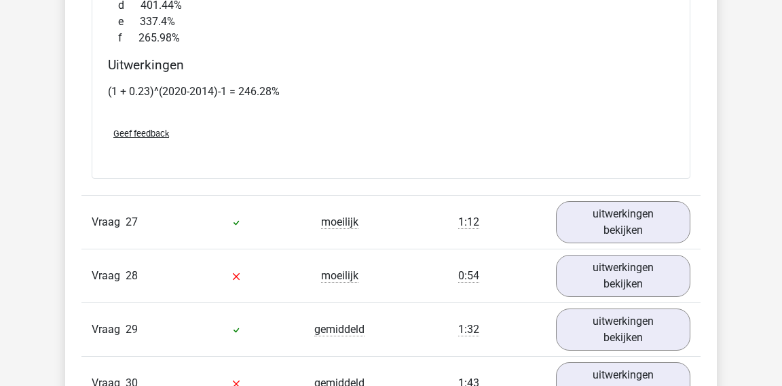
scroll to position [4540, 0]
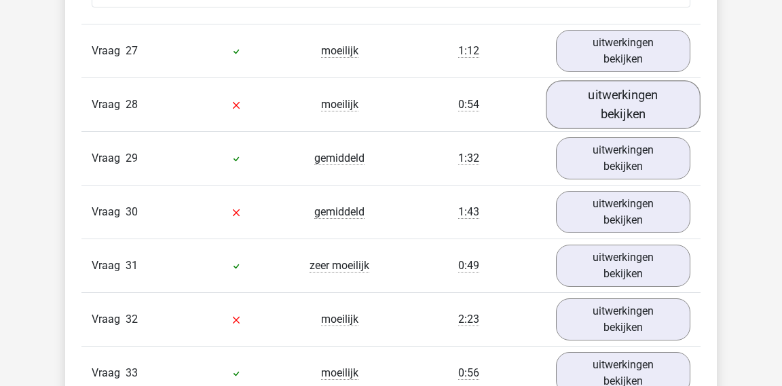
click at [596, 98] on link "uitwerkingen bekijken" at bounding box center [623, 104] width 155 height 48
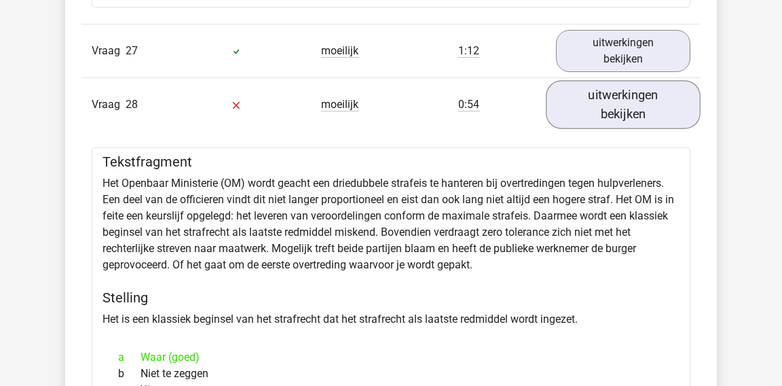
click at [596, 98] on link "uitwerkingen bekijken" at bounding box center [623, 104] width 155 height 48
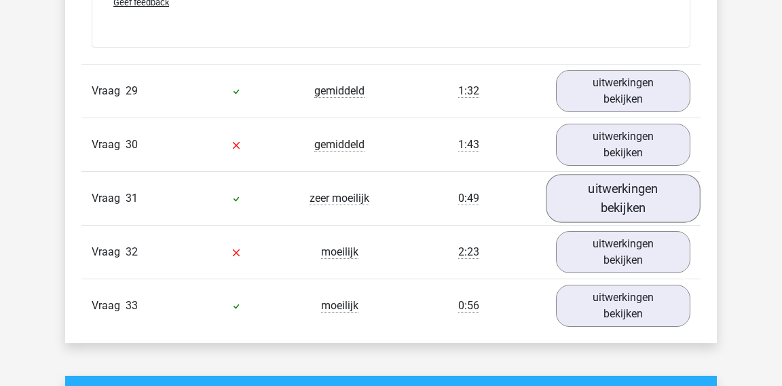
scroll to position [5028, 0]
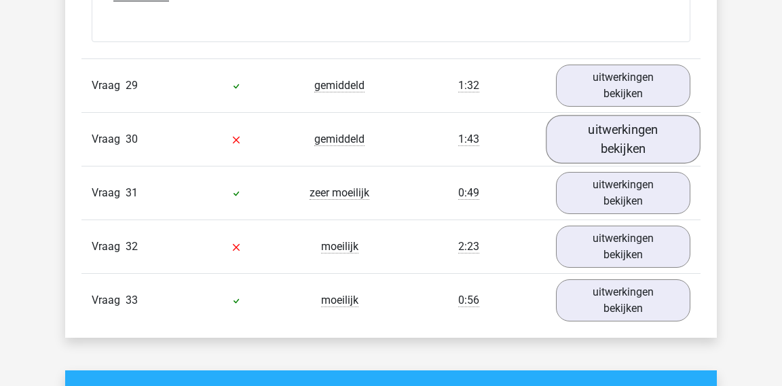
click at [619, 122] on link "uitwerkingen bekijken" at bounding box center [623, 139] width 155 height 48
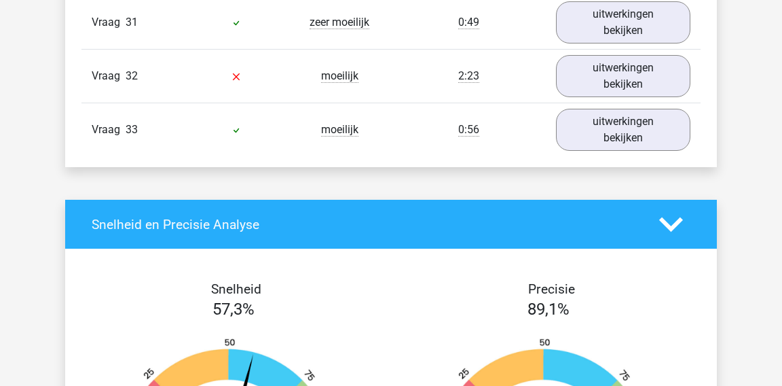
scroll to position [5921, 0]
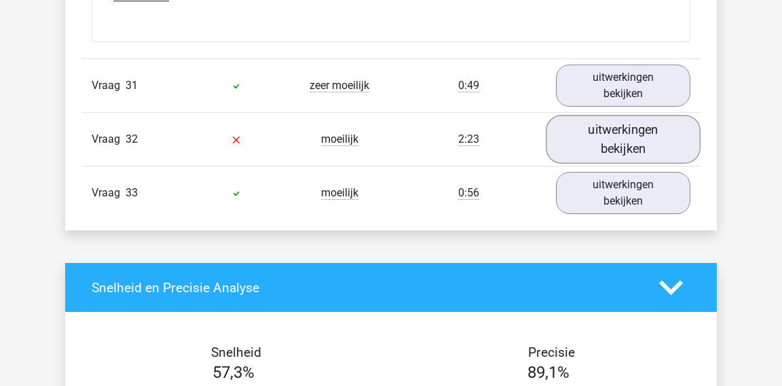
click at [565, 128] on link "uitwerkingen bekijken" at bounding box center [623, 139] width 155 height 48
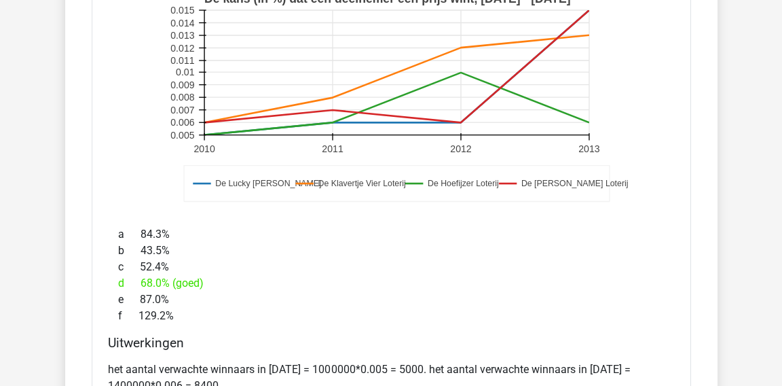
scroll to position [6080, 0]
